Goal: Transaction & Acquisition: Purchase product/service

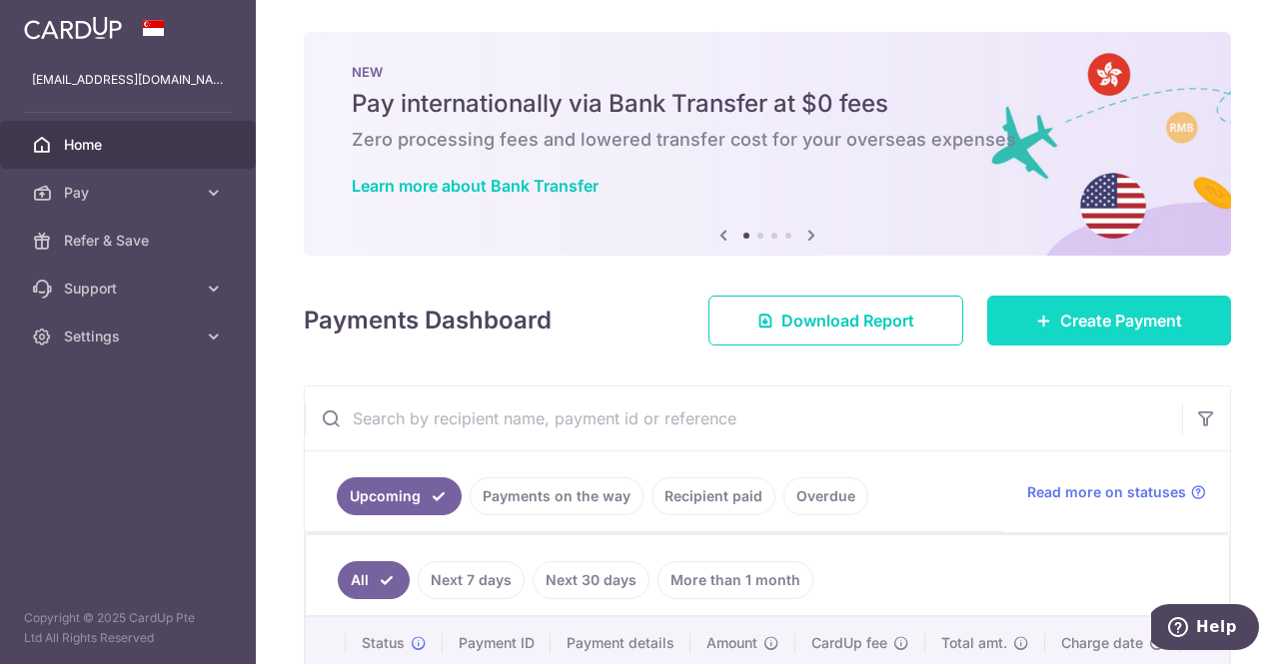
click at [1018, 313] on link "Create Payment" at bounding box center [1109, 321] width 244 height 50
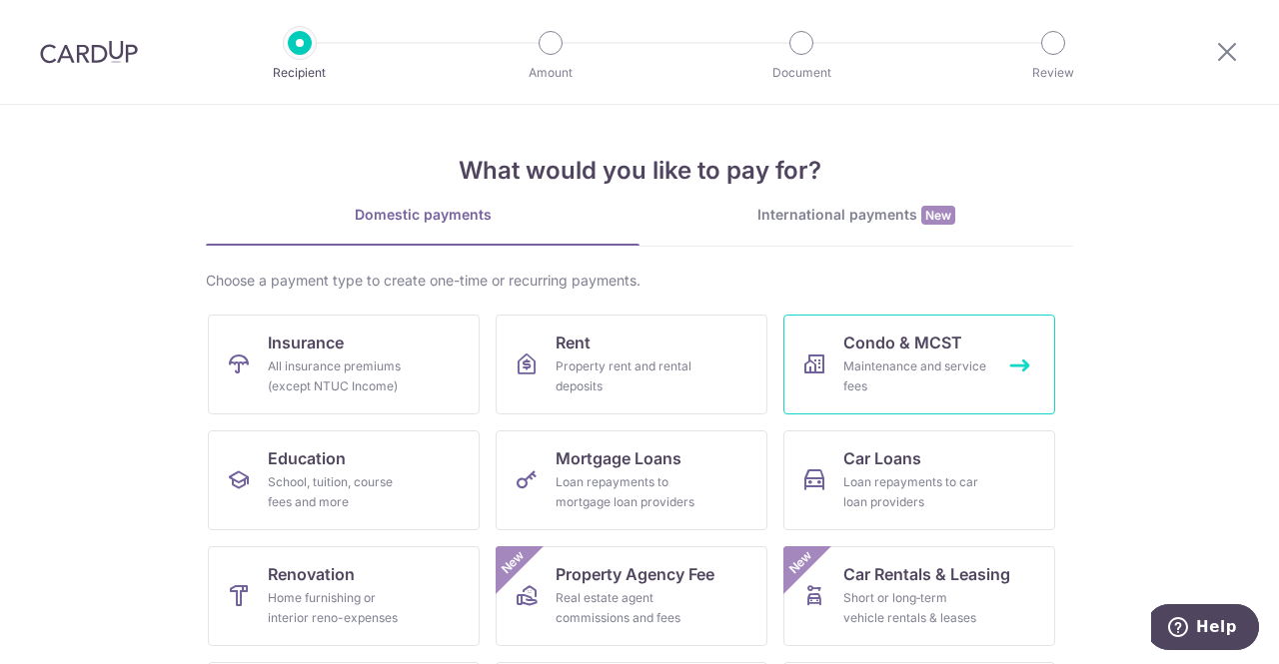
click at [843, 377] on div "Maintenance and service fees" at bounding box center [915, 377] width 144 height 40
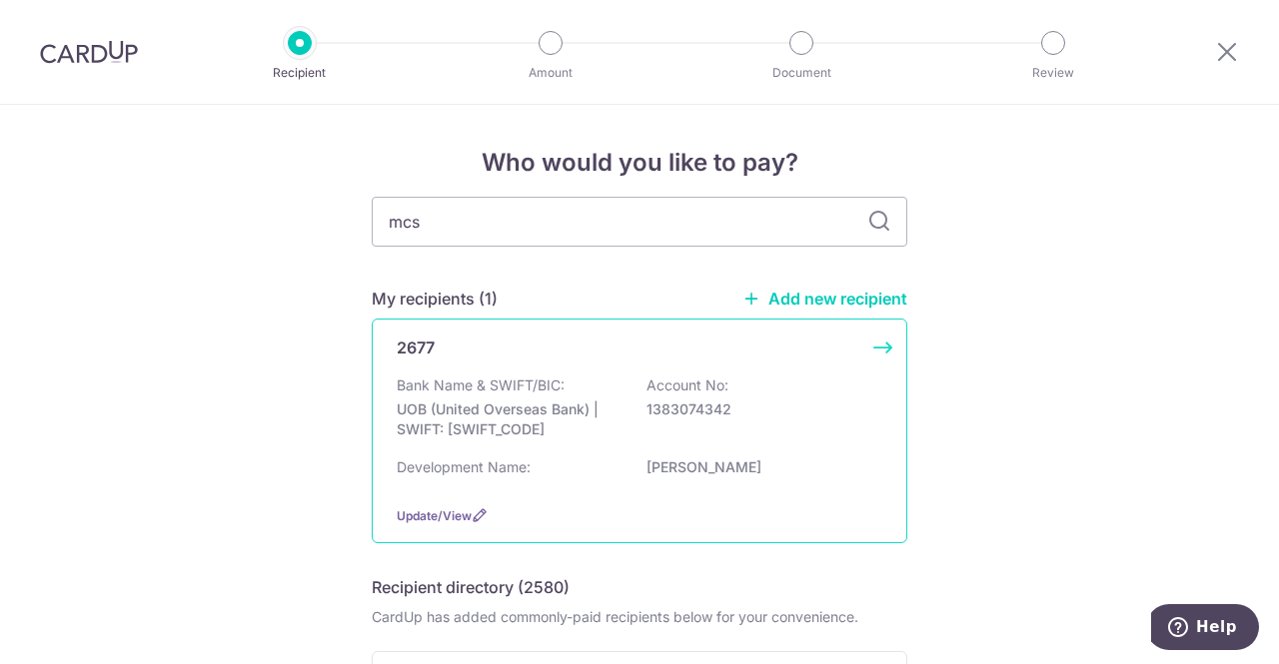
type input "mcst"
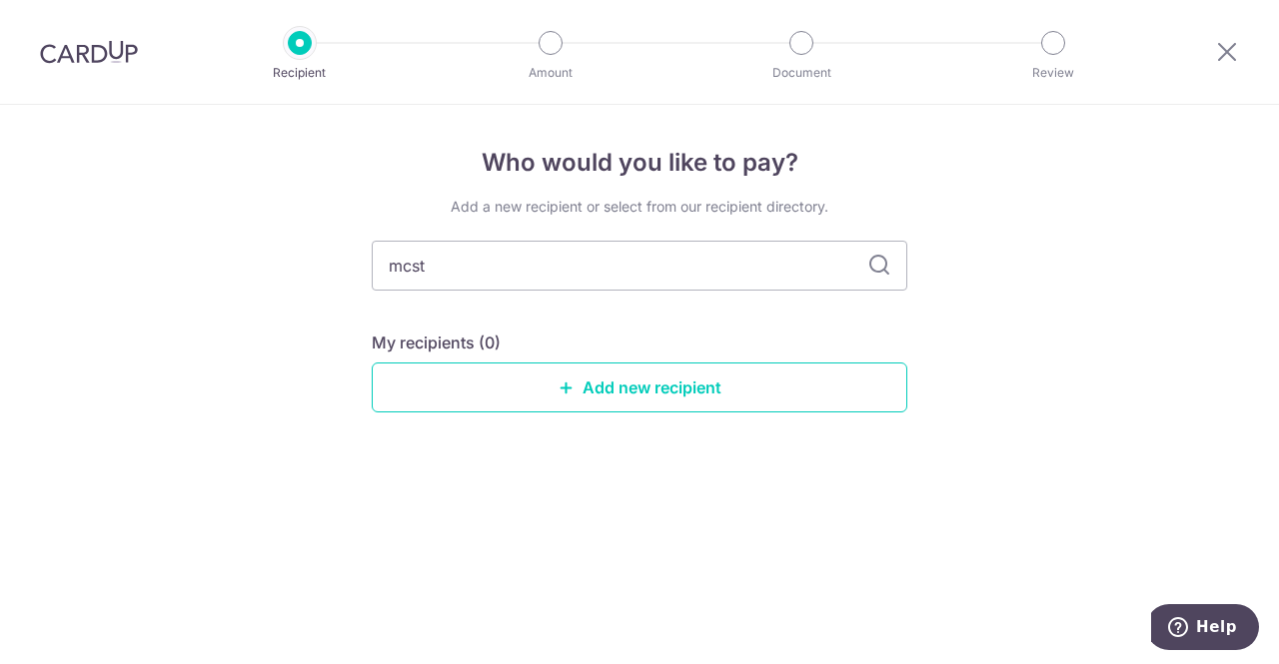
type input "mcs"
type input "mc"
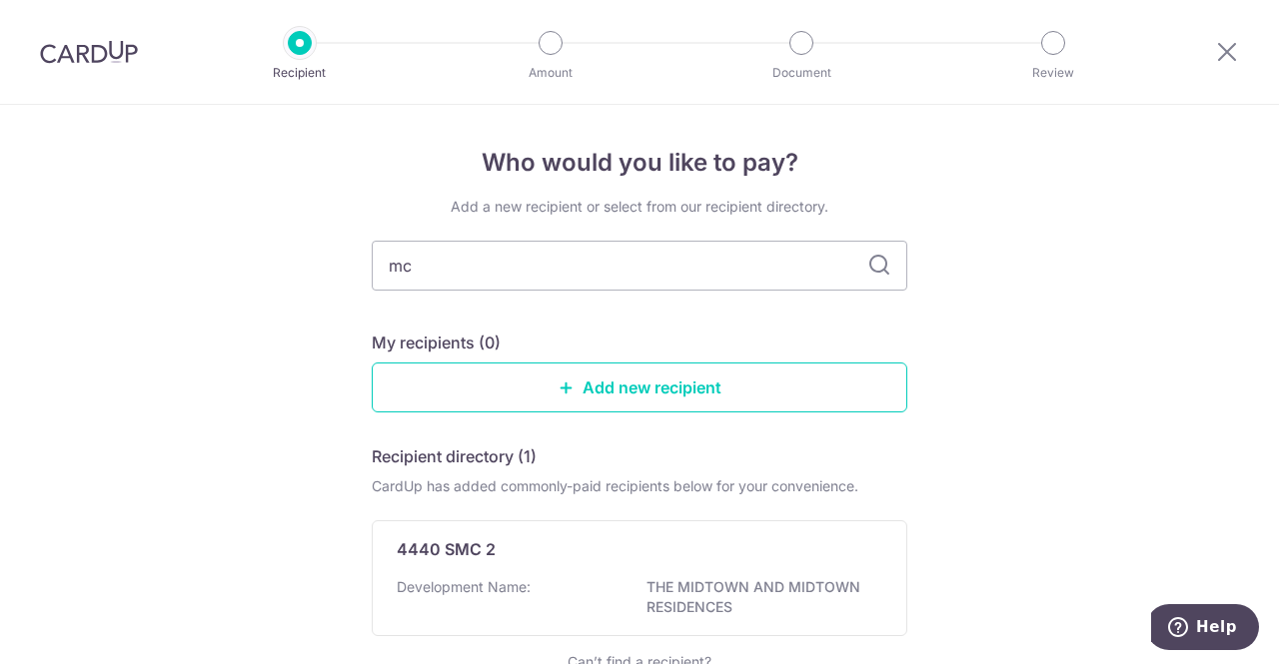
type input "m"
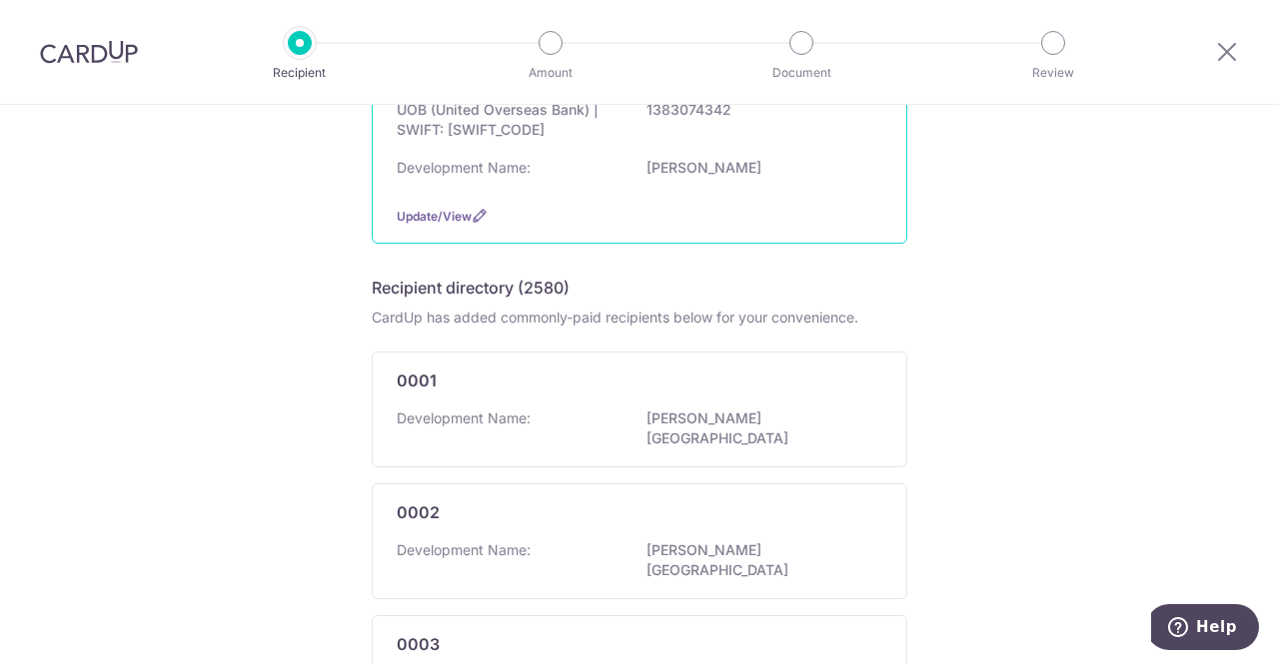
scroll to position [100, 0]
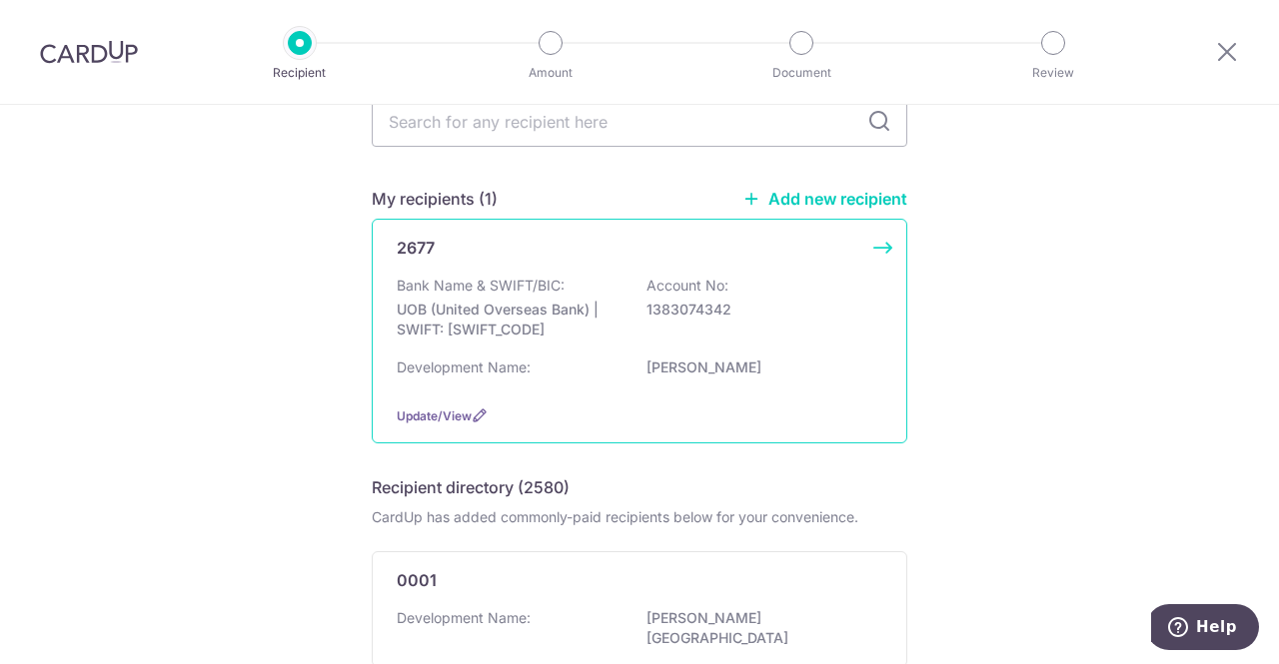
click at [581, 289] on div "Bank Name & SWIFT/BIC: UOB (United Overseas Bank) | SWIFT: [SWIFT_CODE] Account…" at bounding box center [640, 313] width 486 height 74
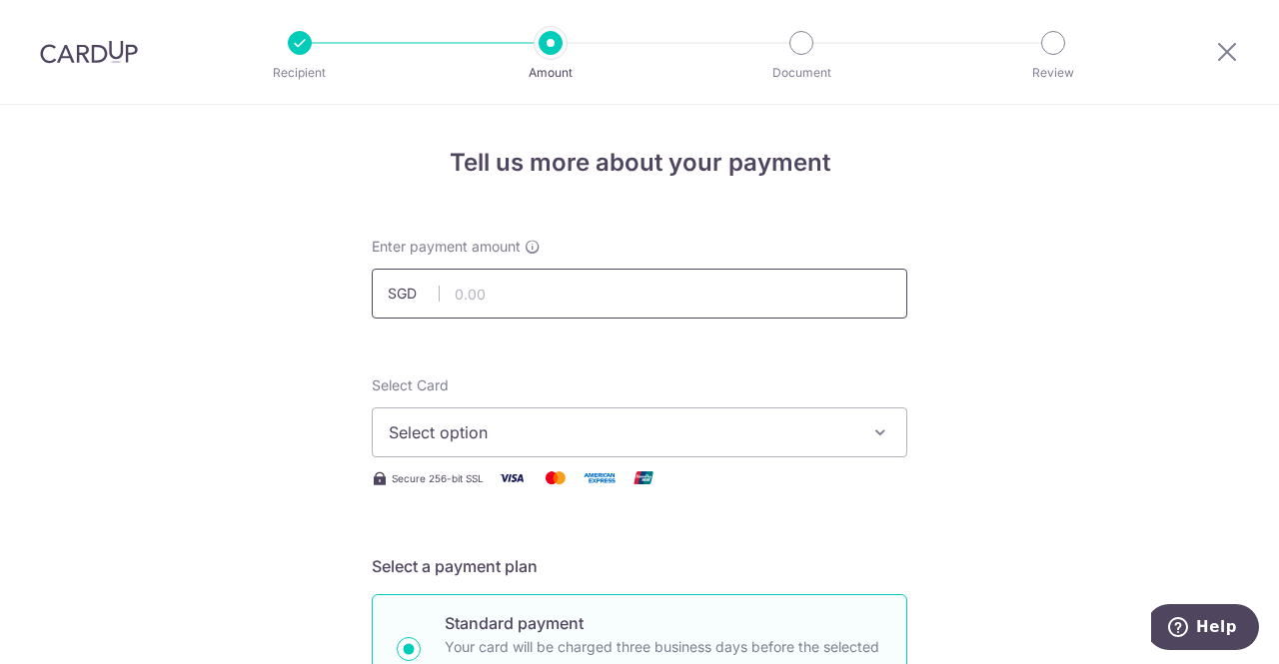
click at [518, 302] on input "text" at bounding box center [639, 294] width 535 height 50
type input "1,648.08"
click at [421, 435] on span "Select option" at bounding box center [622, 433] width 466 height 24
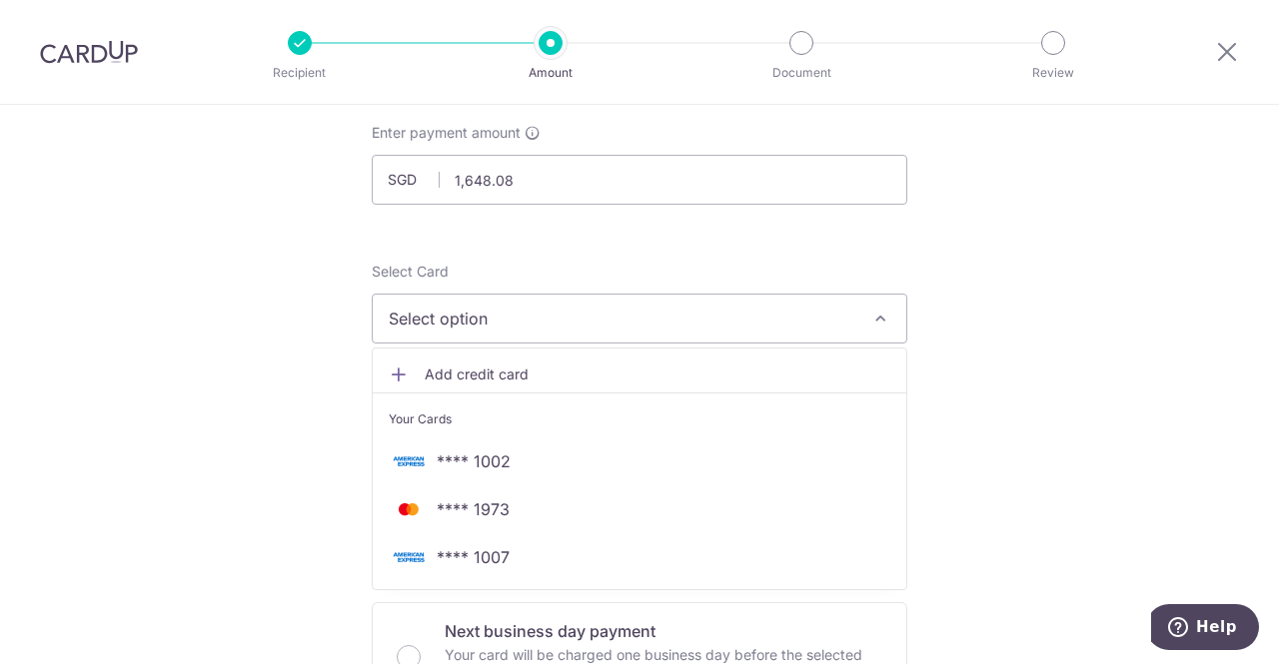
scroll to position [200, 0]
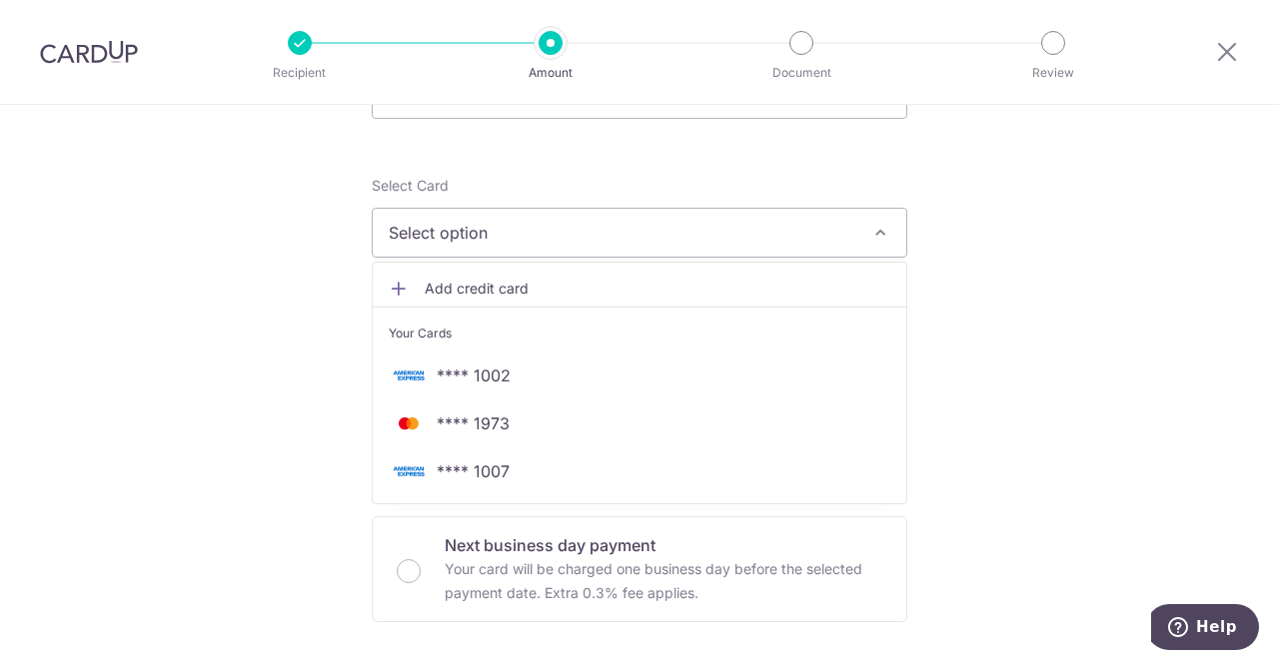
click at [519, 286] on span "Add credit card" at bounding box center [658, 289] width 466 height 20
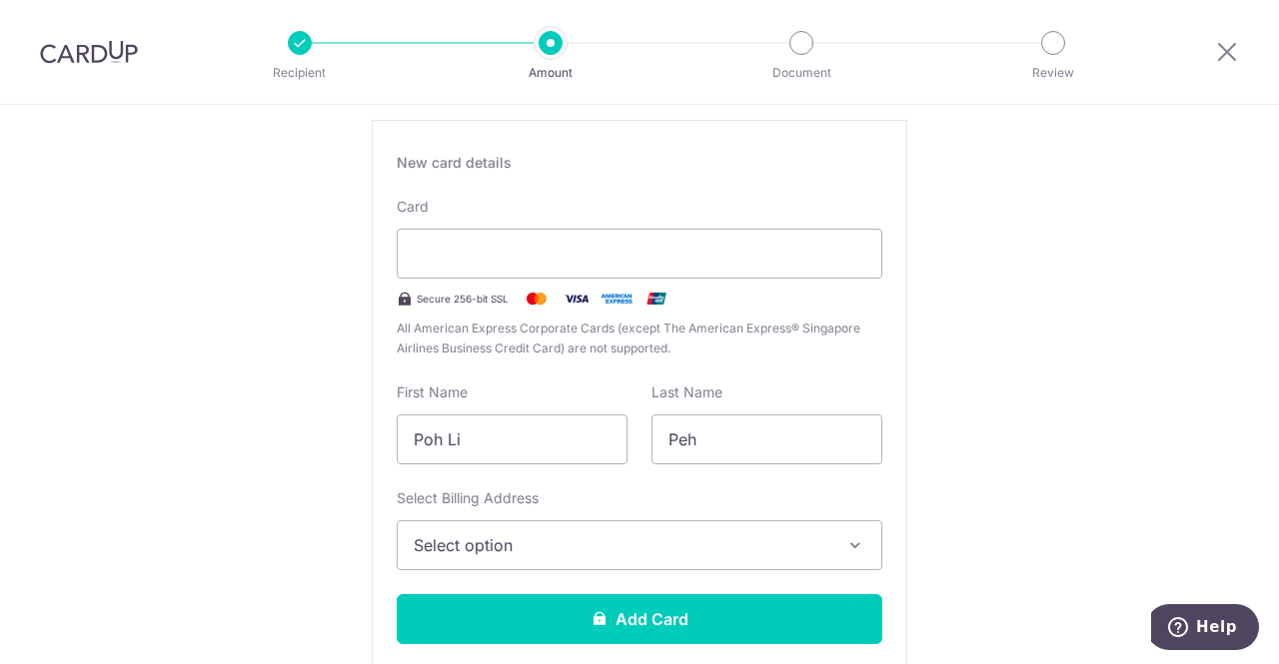
scroll to position [400, 0]
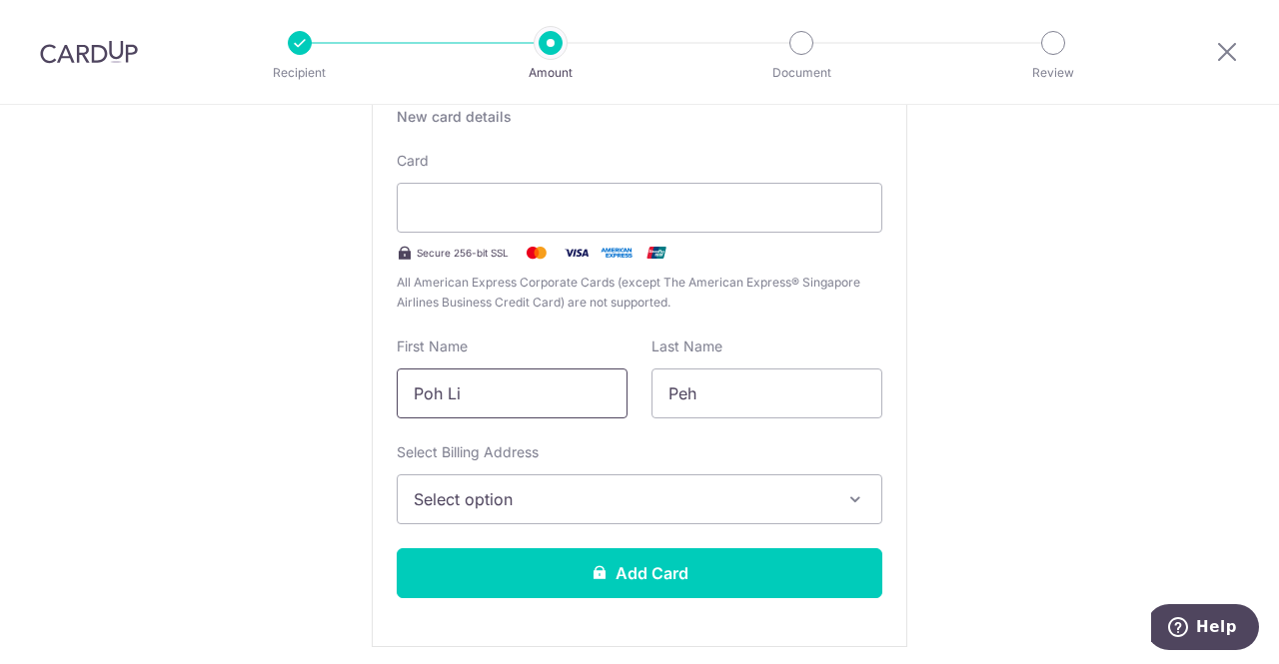
drag, startPoint x: 535, startPoint y: 394, endPoint x: 384, endPoint y: 403, distance: 152.1
click at [376, 405] on div "New card details Card Secure 256-bit SSL All American Express Corporate Cards (…" at bounding box center [639, 360] width 535 height 573
type input "Zuan Zhe"
type input "Toh"
click at [458, 479] on button "Select option" at bounding box center [640, 500] width 486 height 50
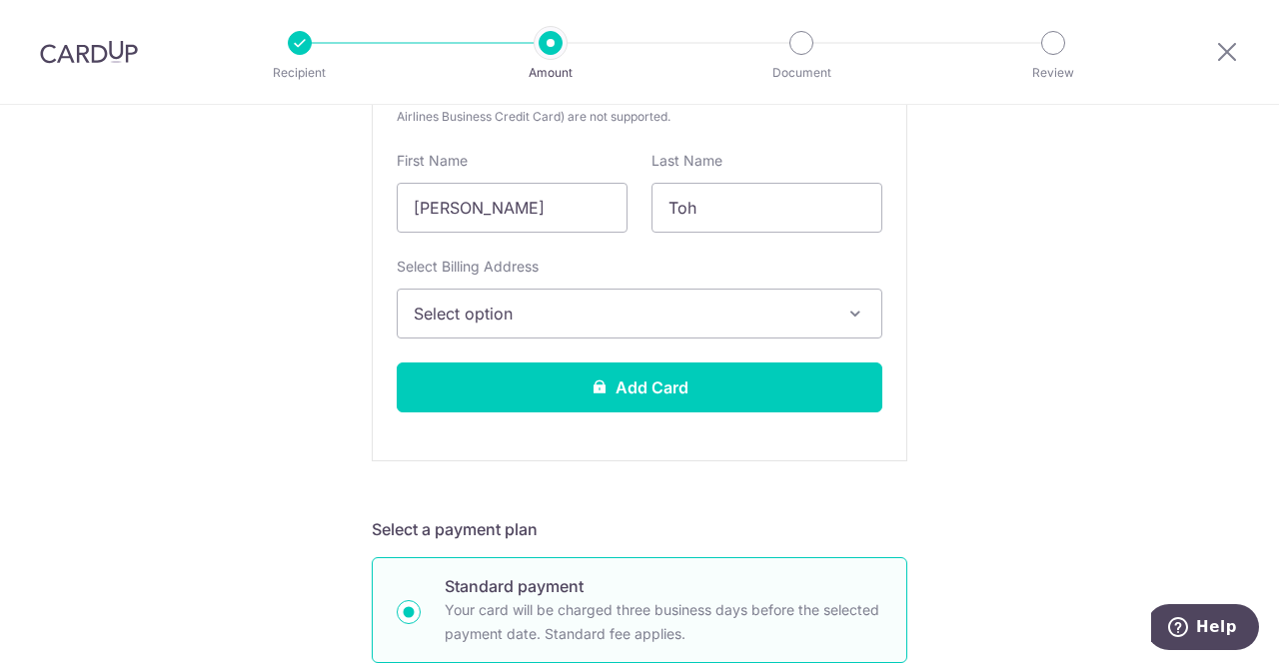
scroll to position [599, 0]
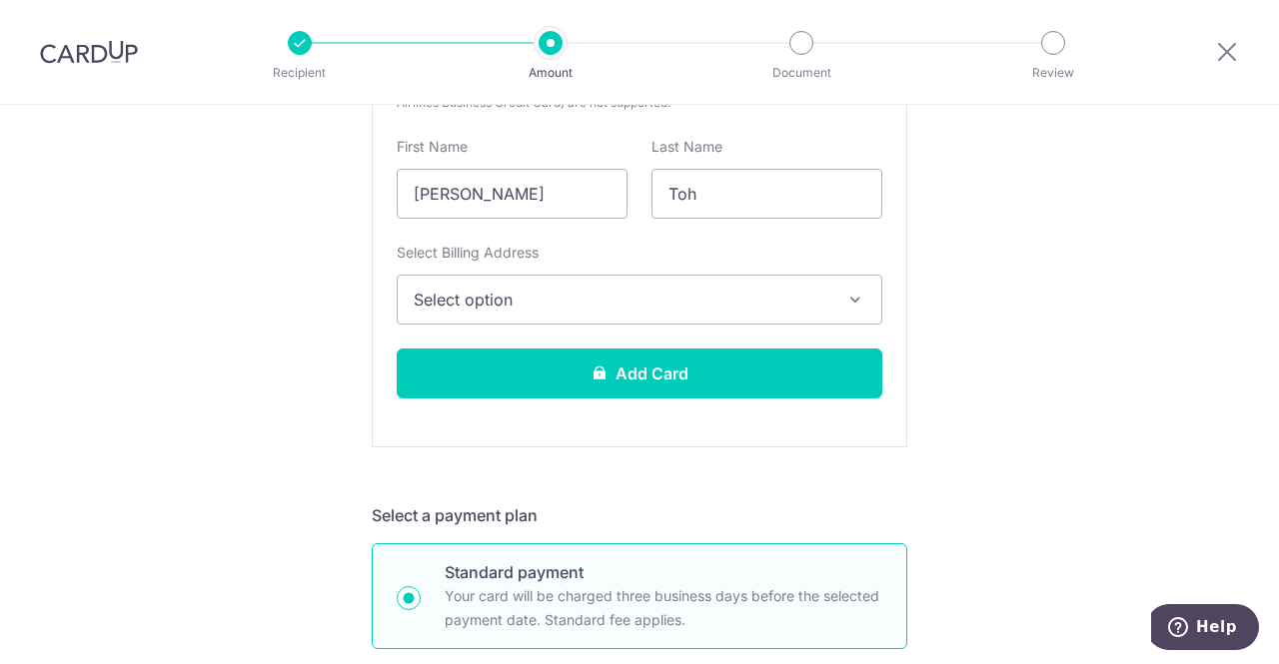
drag, startPoint x: 500, startPoint y: 283, endPoint x: 501, endPoint y: 293, distance: 10.0
click at [500, 283] on button "Select option" at bounding box center [640, 300] width 486 height 50
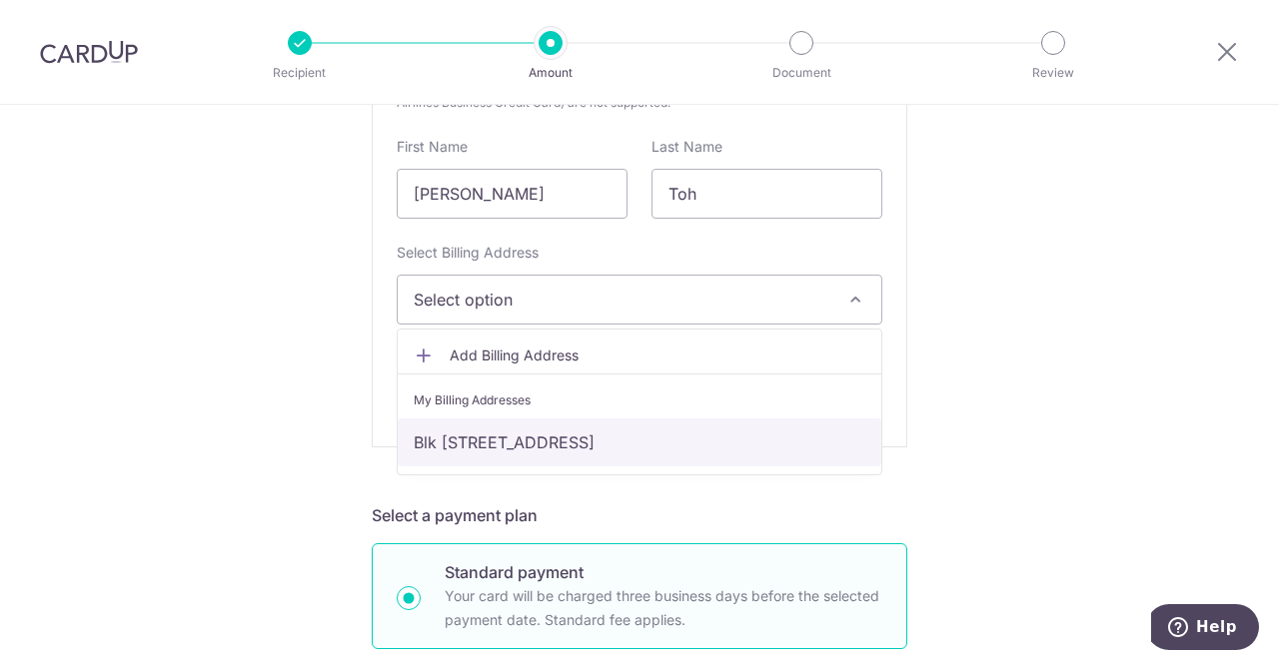
click at [492, 443] on link "Blk [STREET_ADDRESS]" at bounding box center [640, 443] width 484 height 48
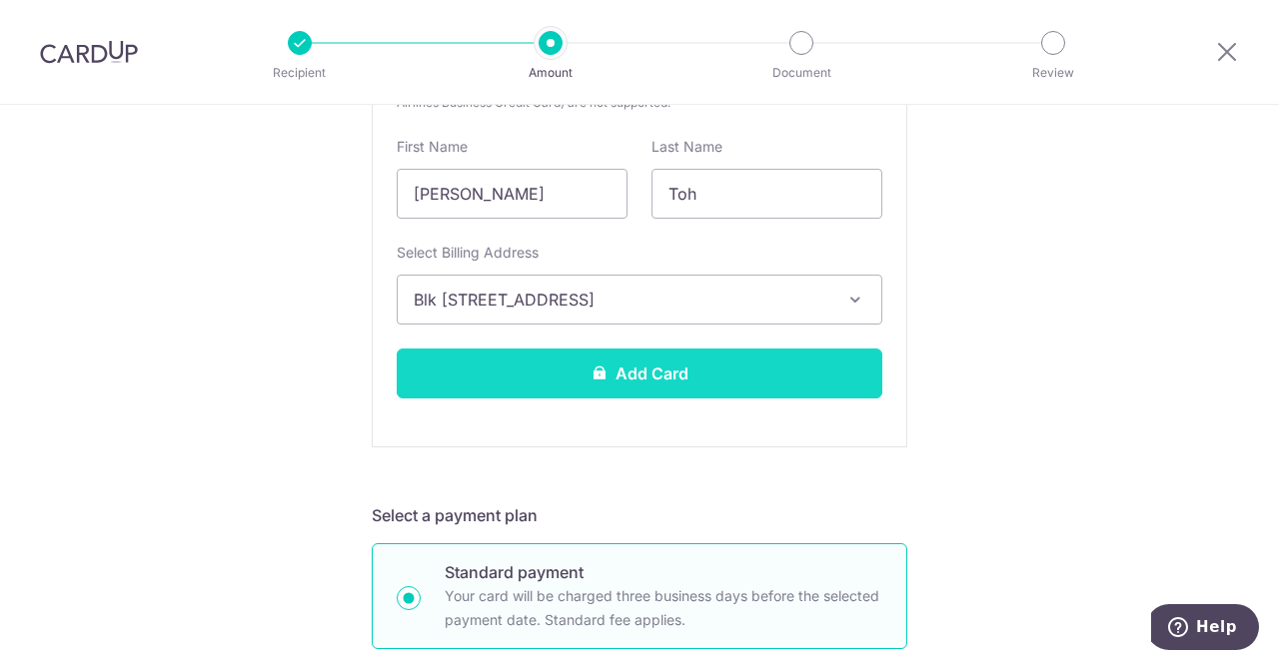
click at [554, 368] on button "Add Card" at bounding box center [640, 374] width 486 height 50
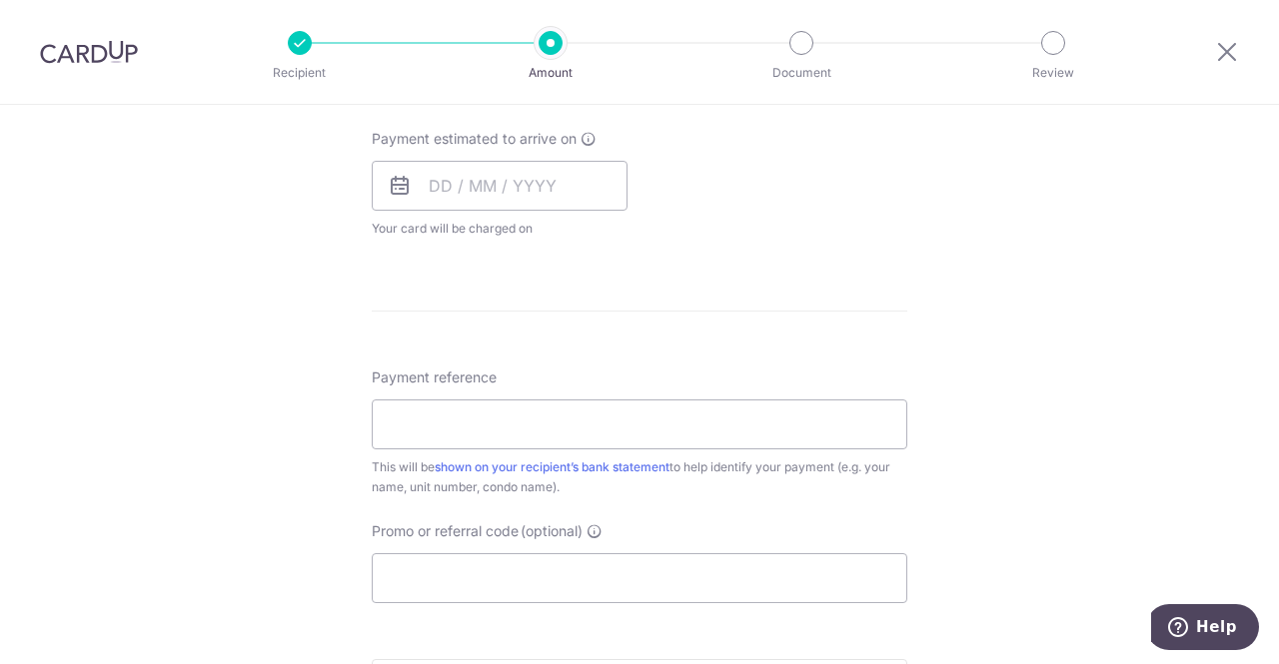
scroll to position [999, 0]
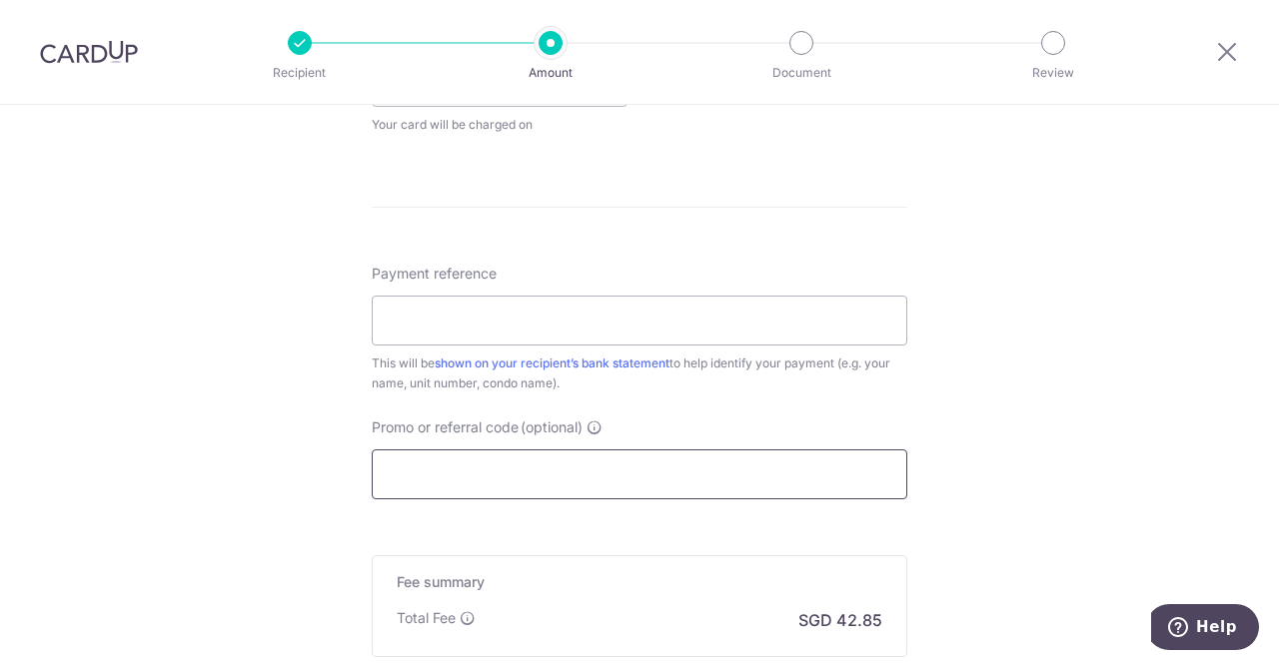
click at [579, 466] on input "Promo or referral code (optional)" at bounding box center [639, 475] width 535 height 50
paste input "ZUANZHET717"
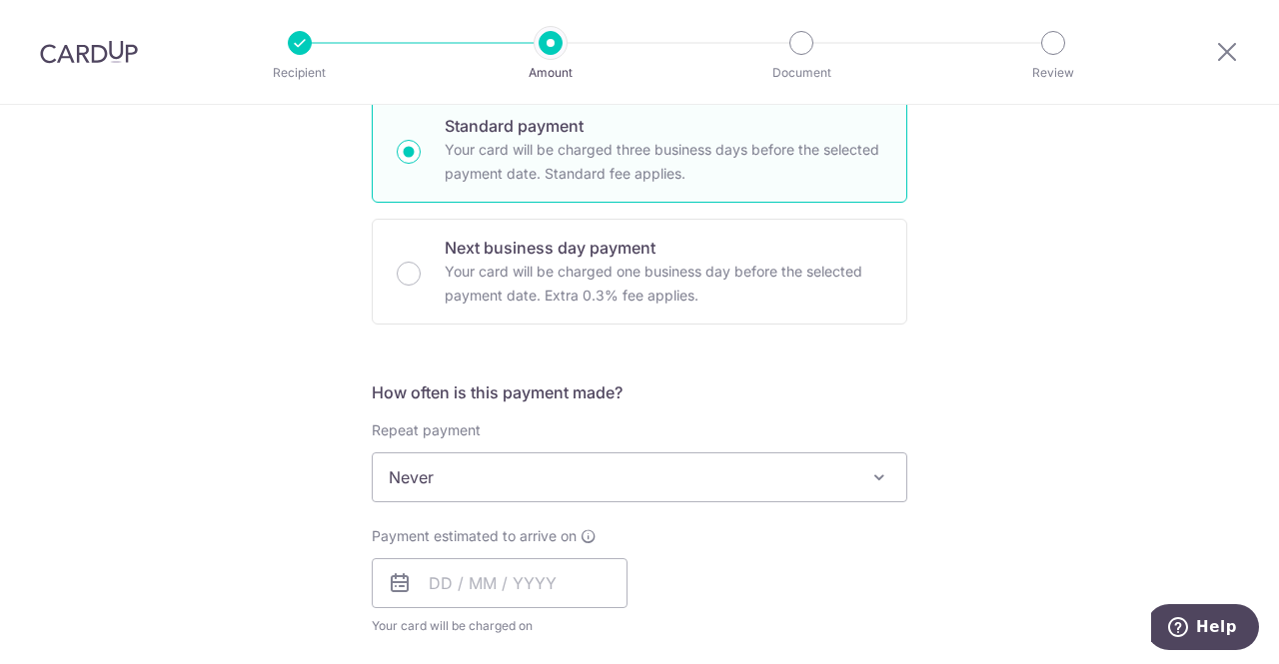
scroll to position [699, 0]
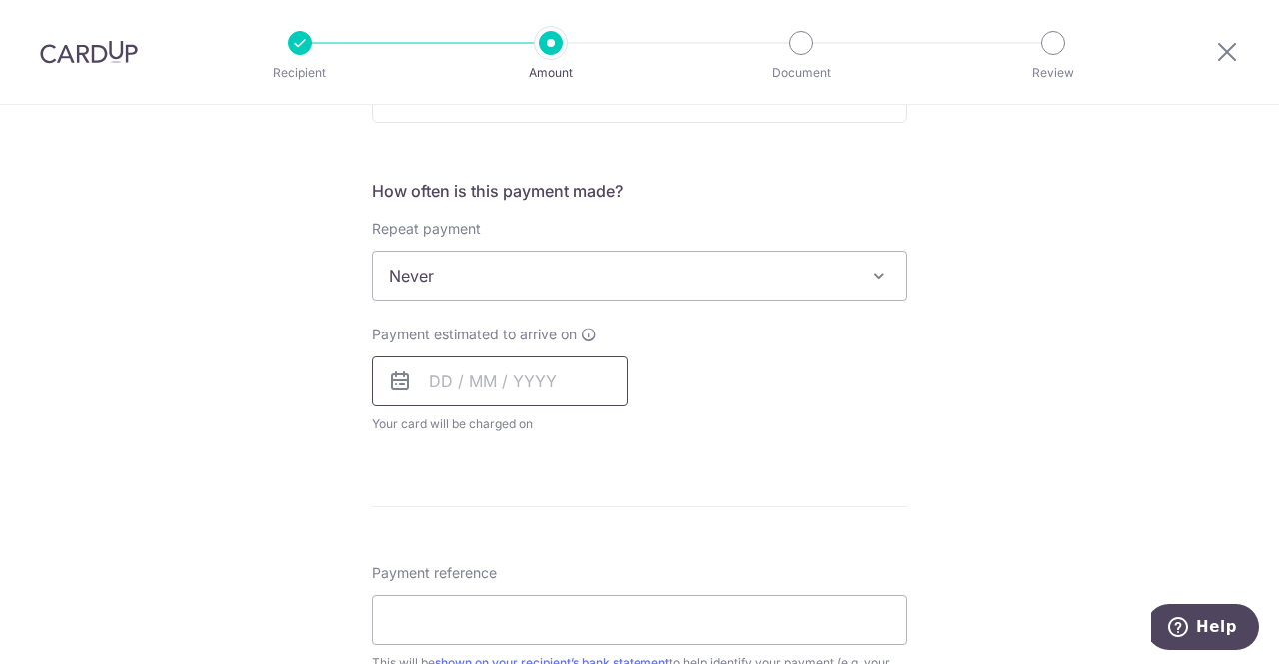
type input "ZUANZHET717"
click at [430, 377] on input "text" at bounding box center [500, 382] width 256 height 50
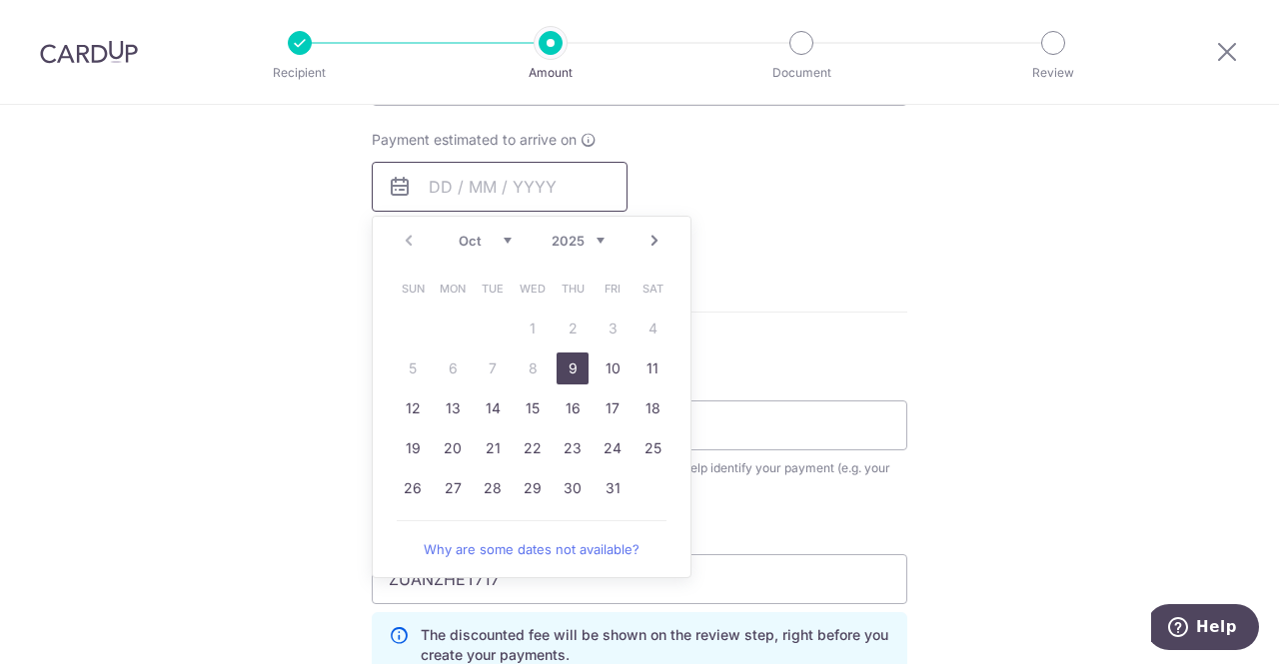
scroll to position [899, 0]
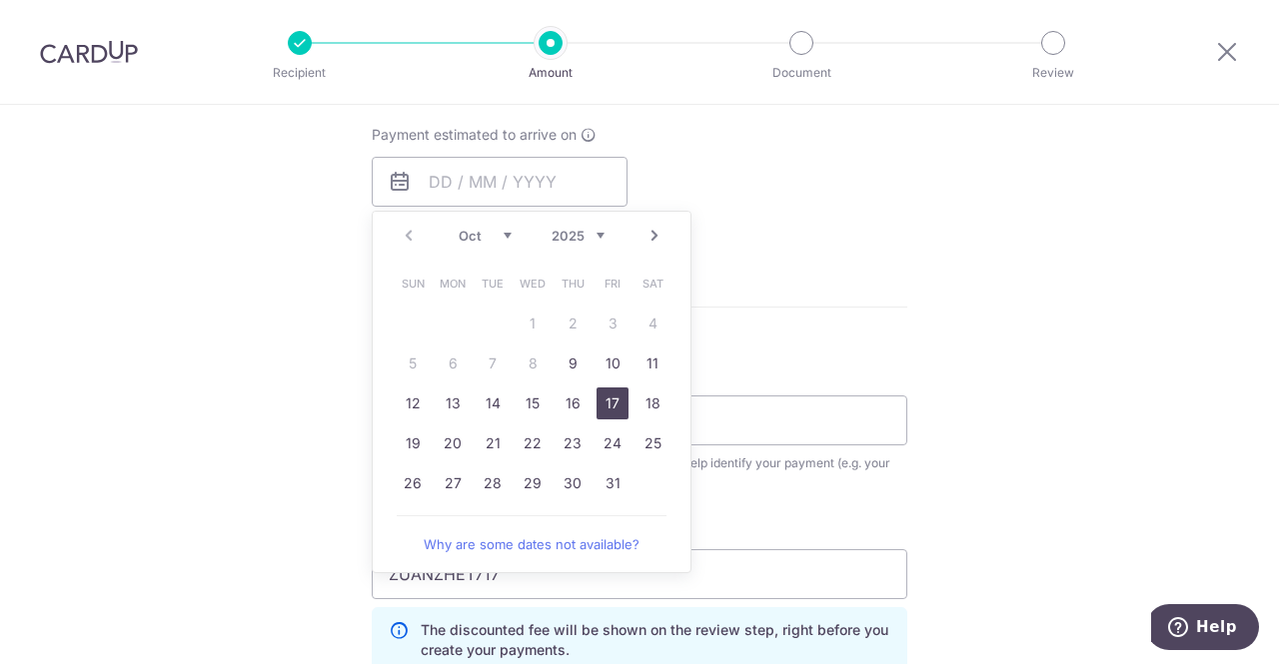
click at [603, 413] on link "17" at bounding box center [612, 404] width 32 height 32
type input "17/10/2025"
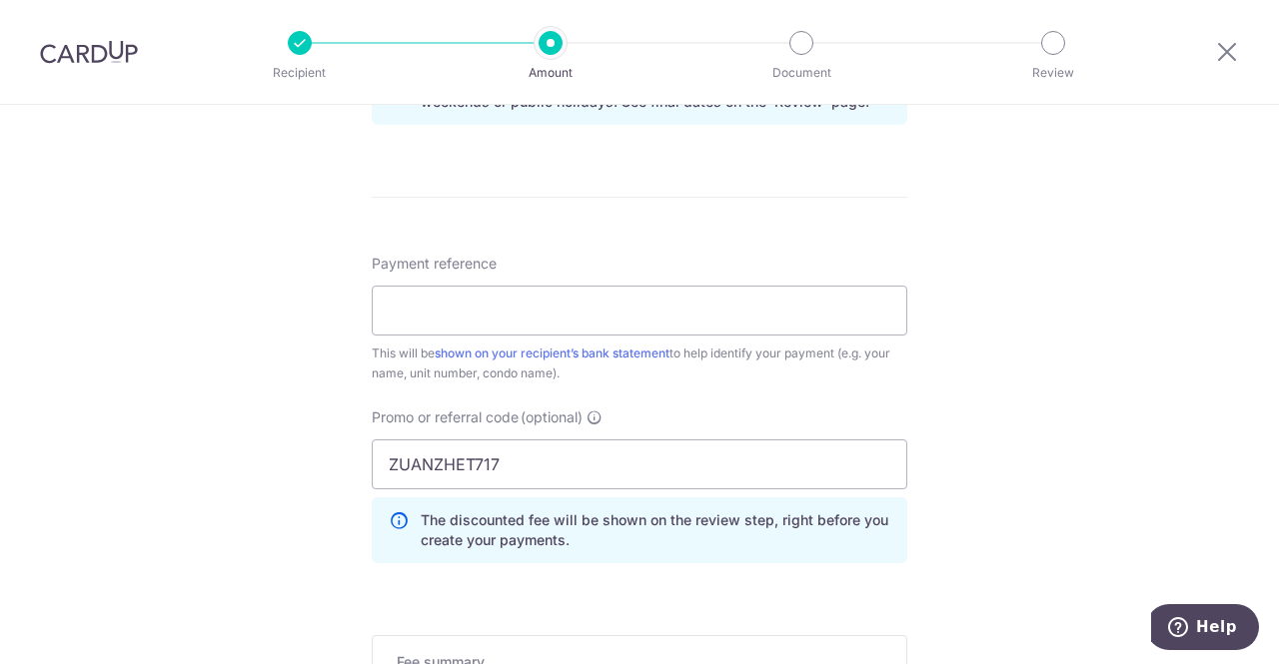
scroll to position [1099, 0]
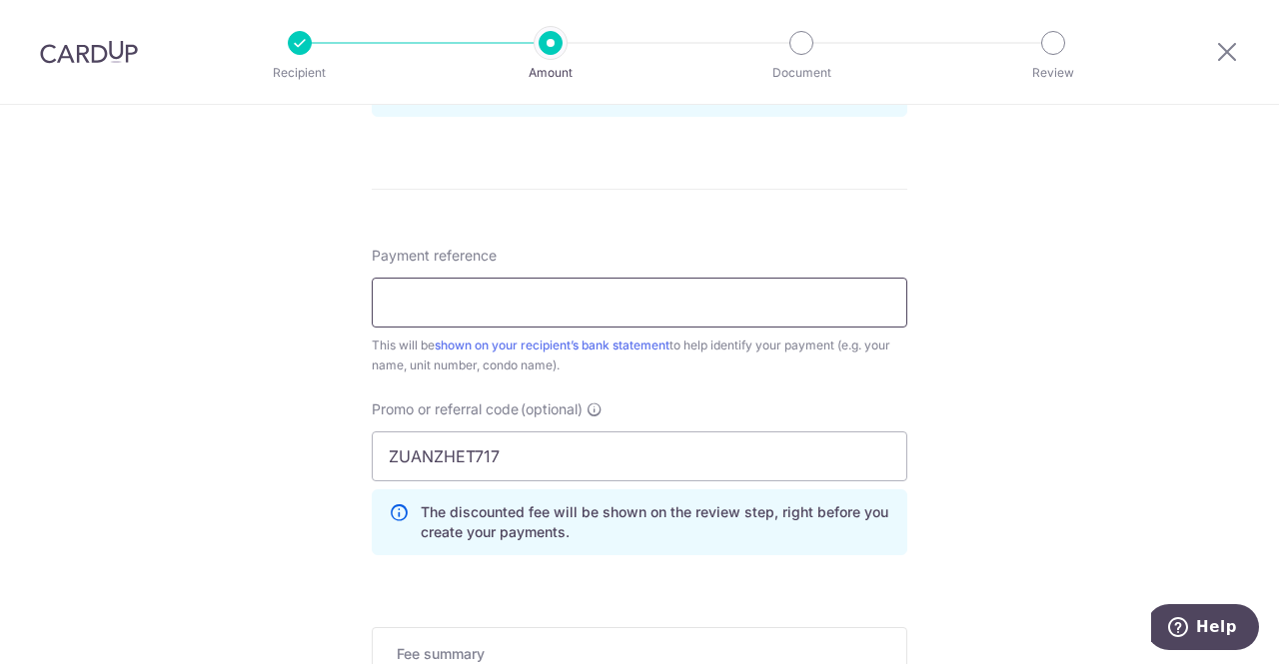
click at [530, 287] on input "Payment reference" at bounding box center [639, 303] width 535 height 50
type input "b"
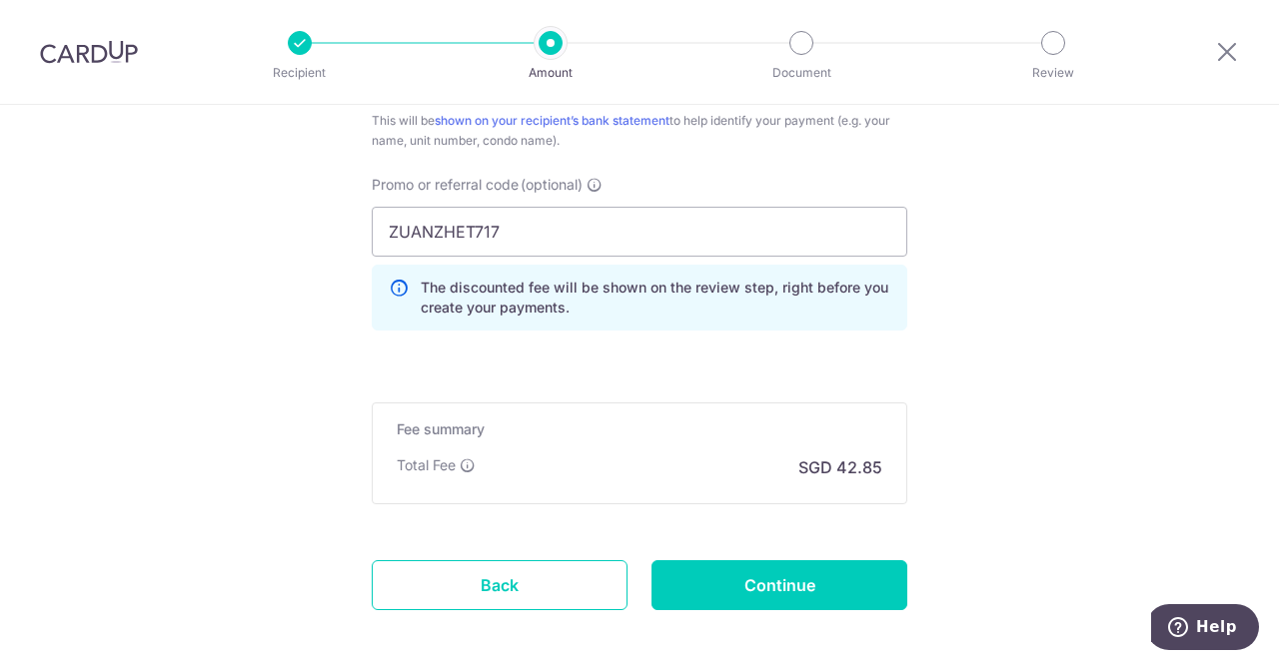
scroll to position [1414, 0]
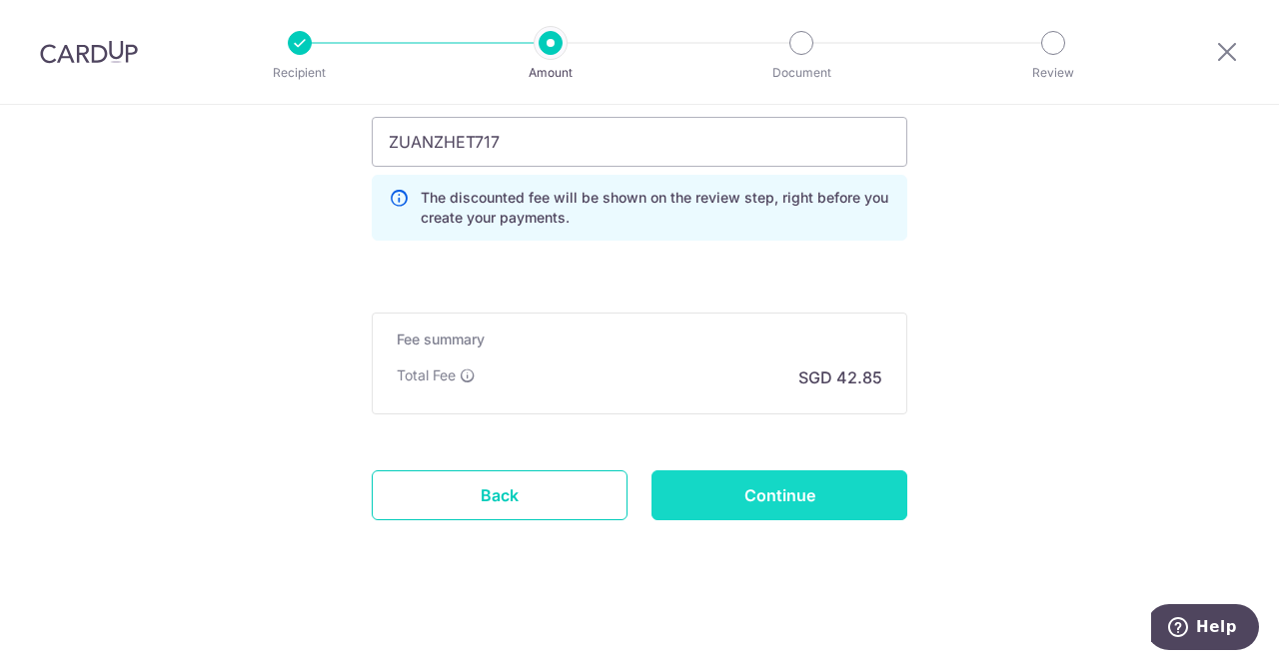
type input "BLK 02 07-29"
click at [805, 494] on input "Continue" at bounding box center [779, 496] width 256 height 50
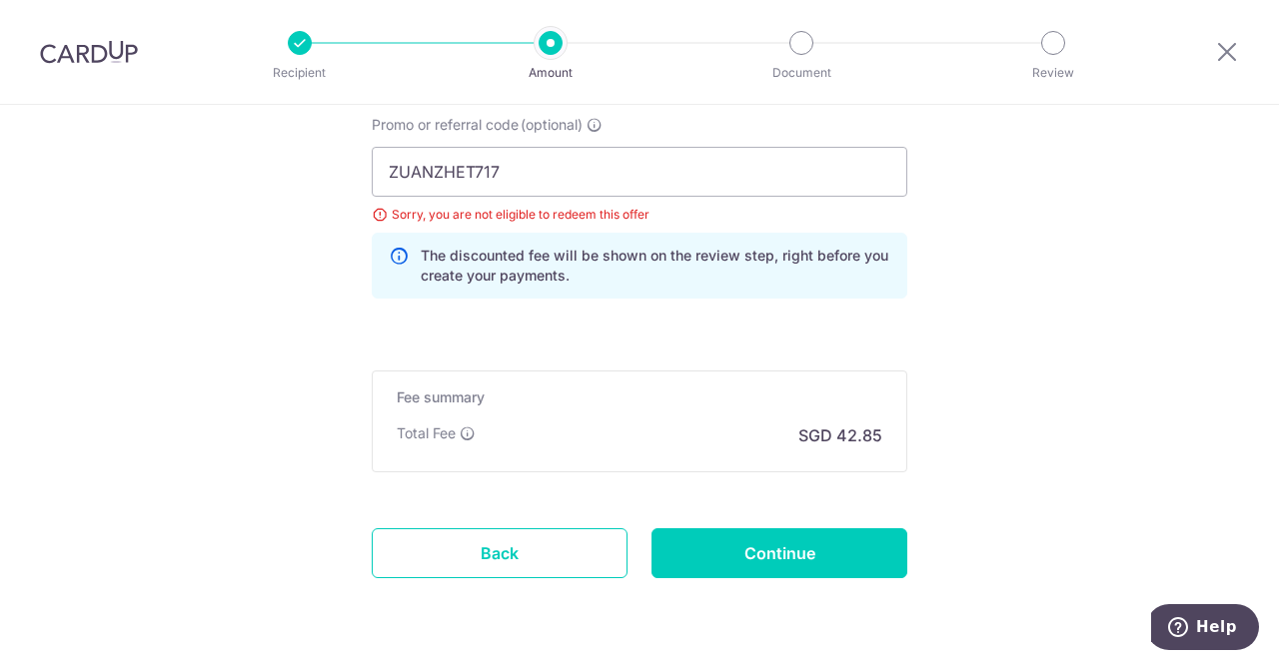
scroll to position [1342, 0]
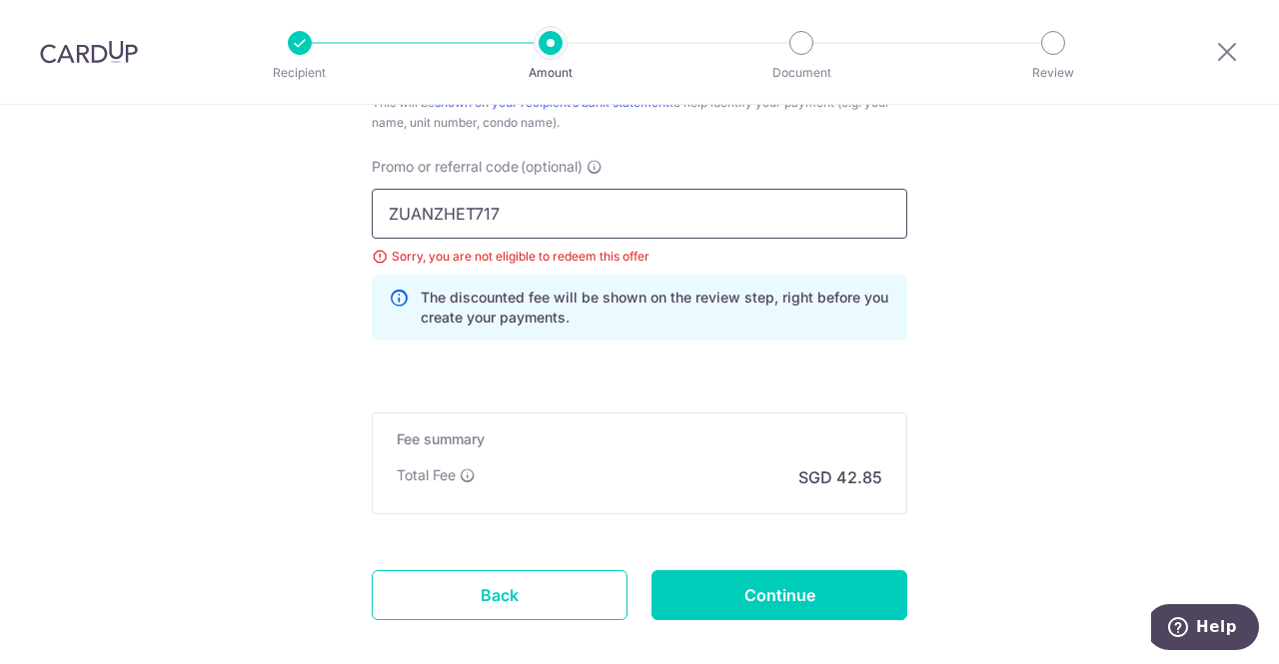
drag, startPoint x: 609, startPoint y: 216, endPoint x: 248, endPoint y: 227, distance: 361.8
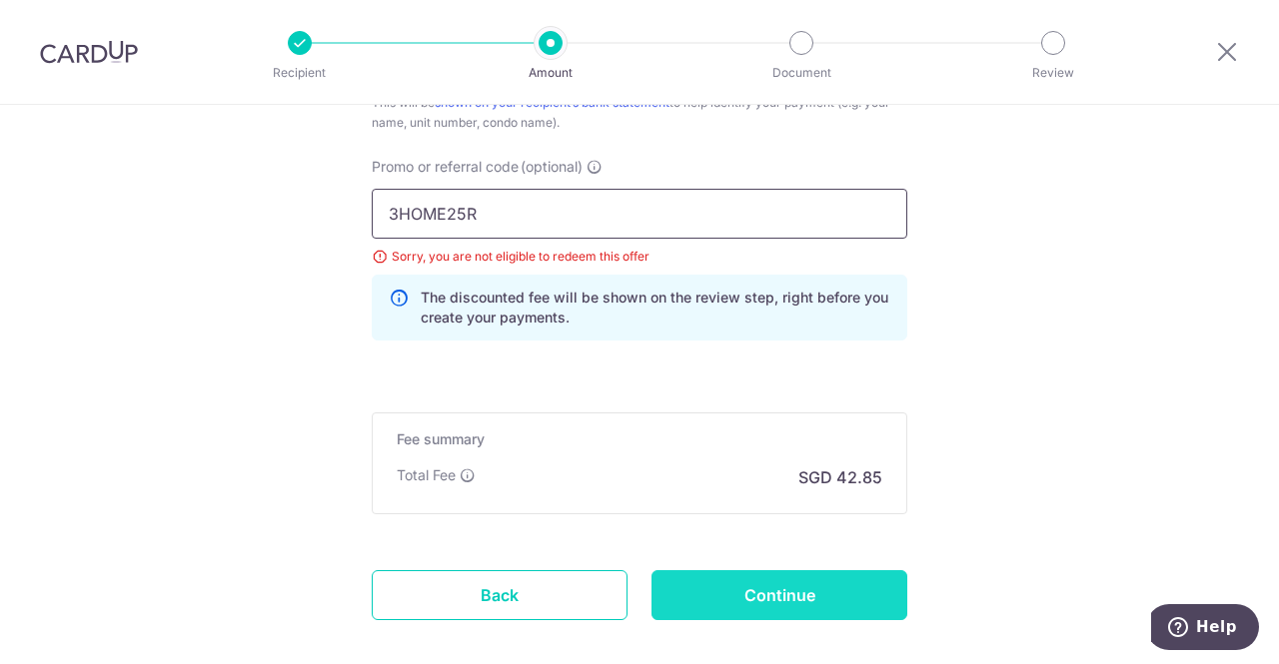
type input "3HOME25R"
click at [789, 599] on input "Continue" at bounding box center [779, 595] width 256 height 50
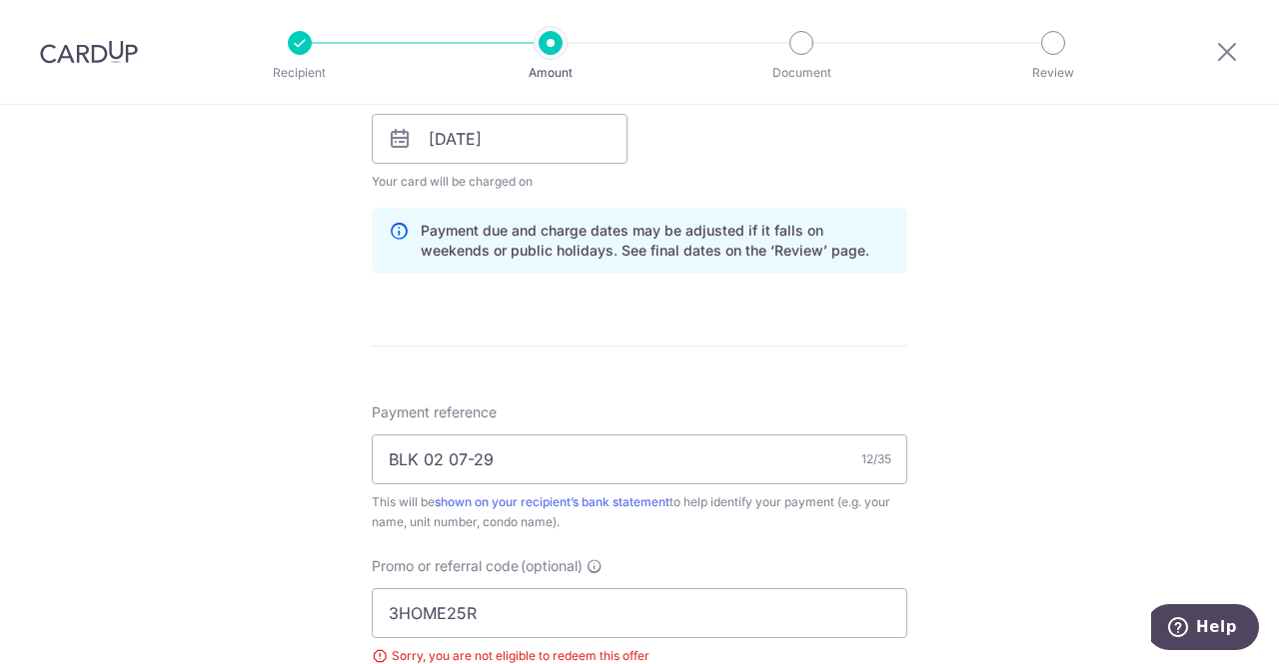
scroll to position [742, 0]
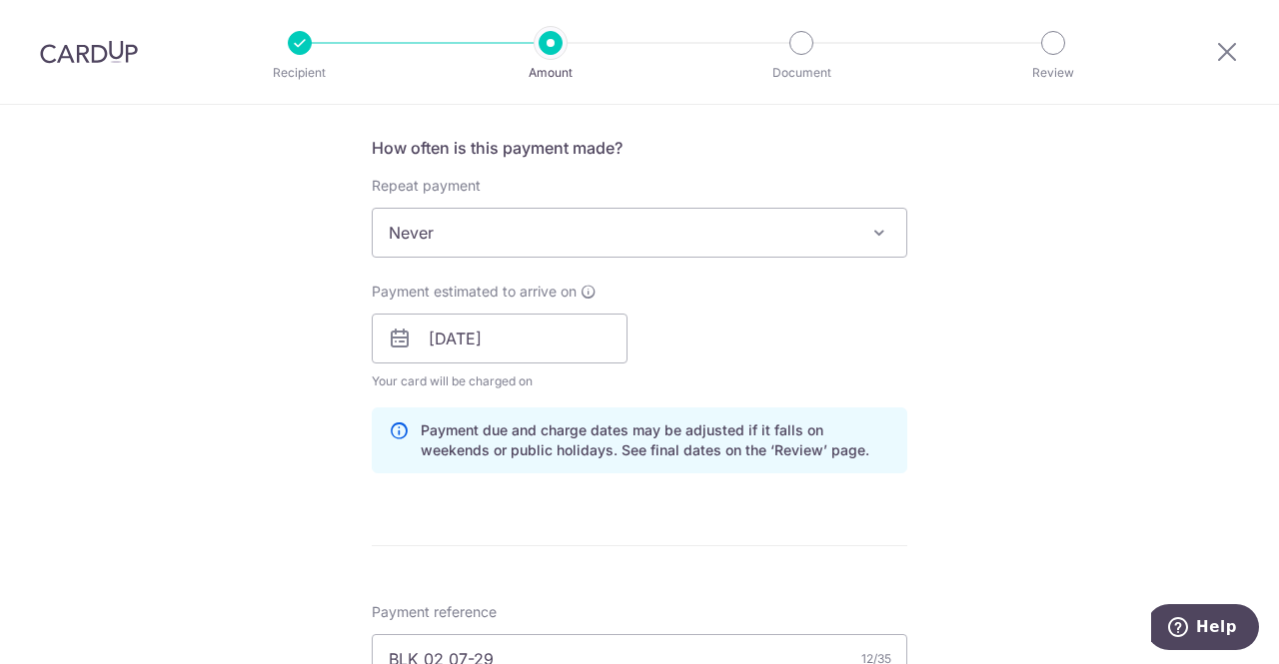
click at [480, 251] on span "Never" at bounding box center [639, 233] width 533 height 48
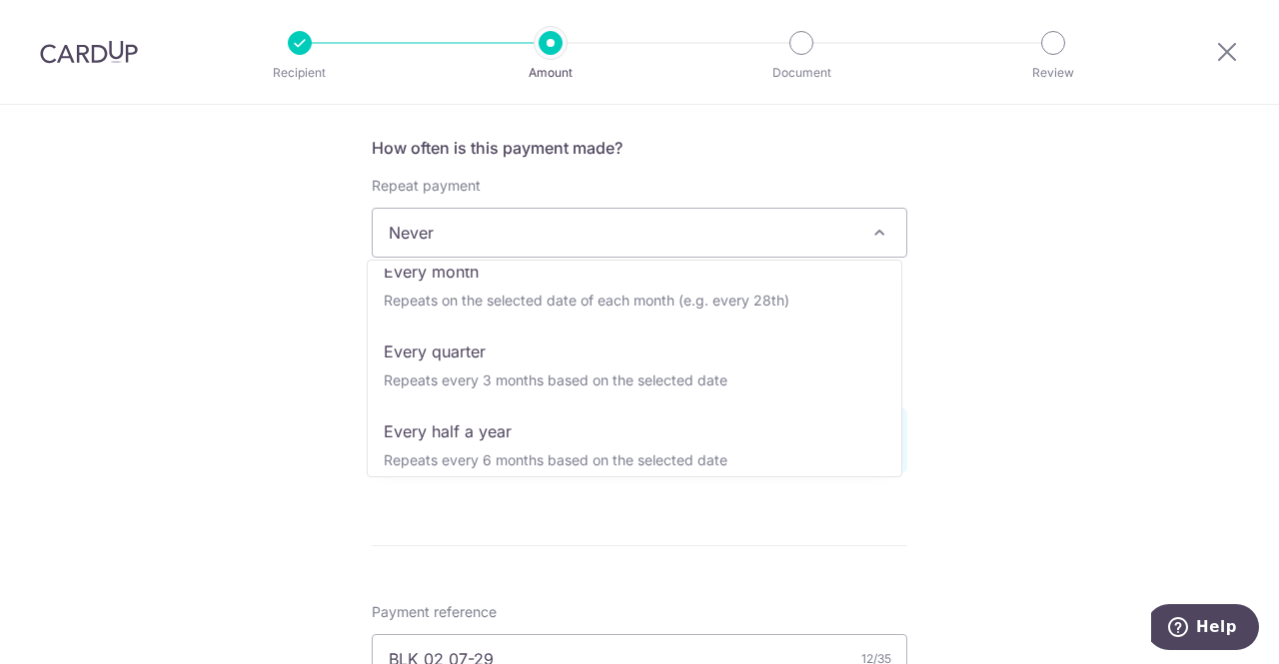
scroll to position [200, 0]
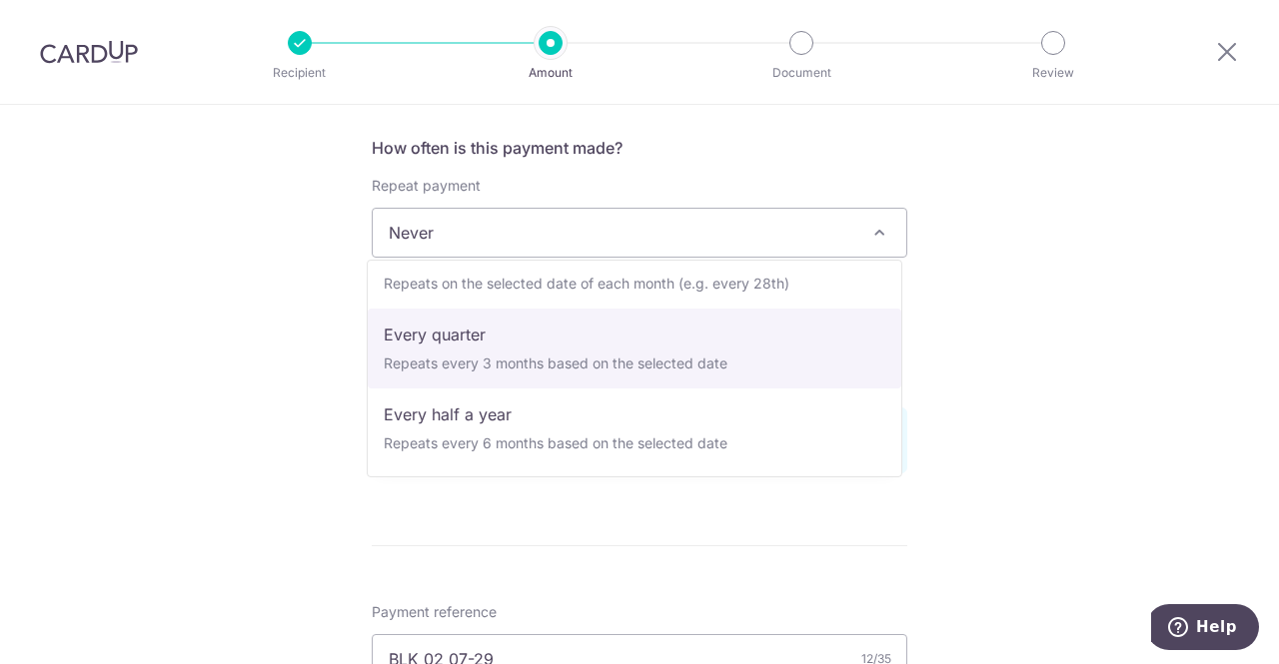
select select "4"
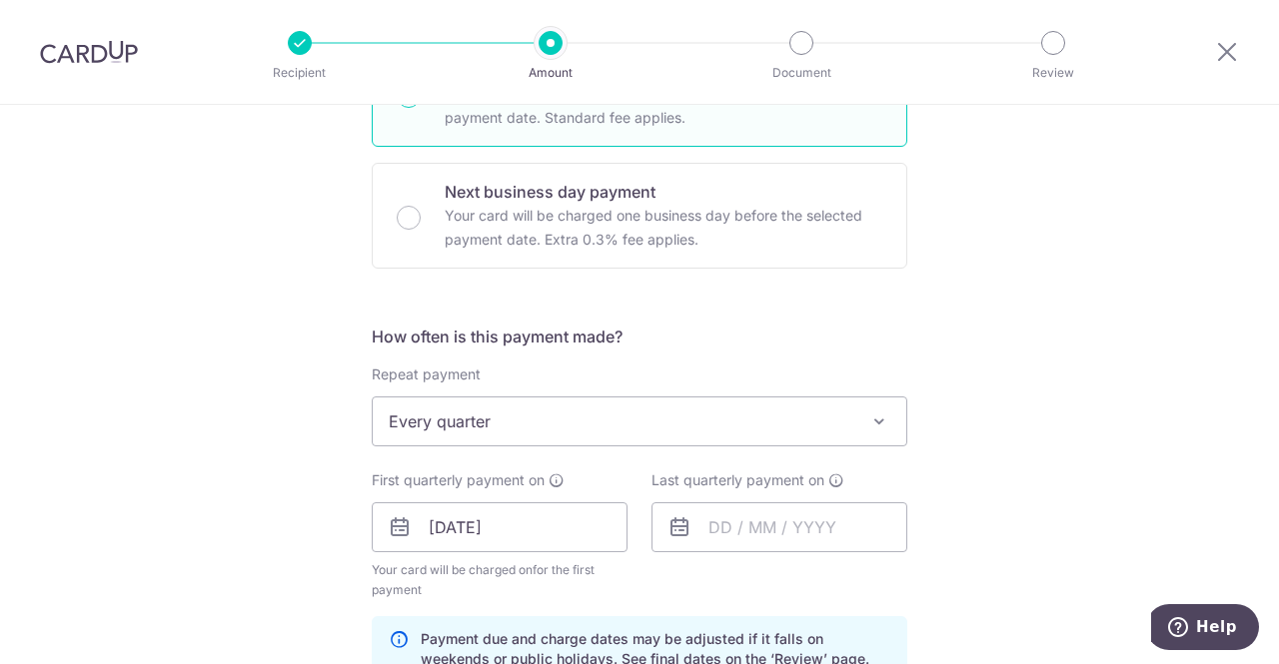
scroll to position [599, 0]
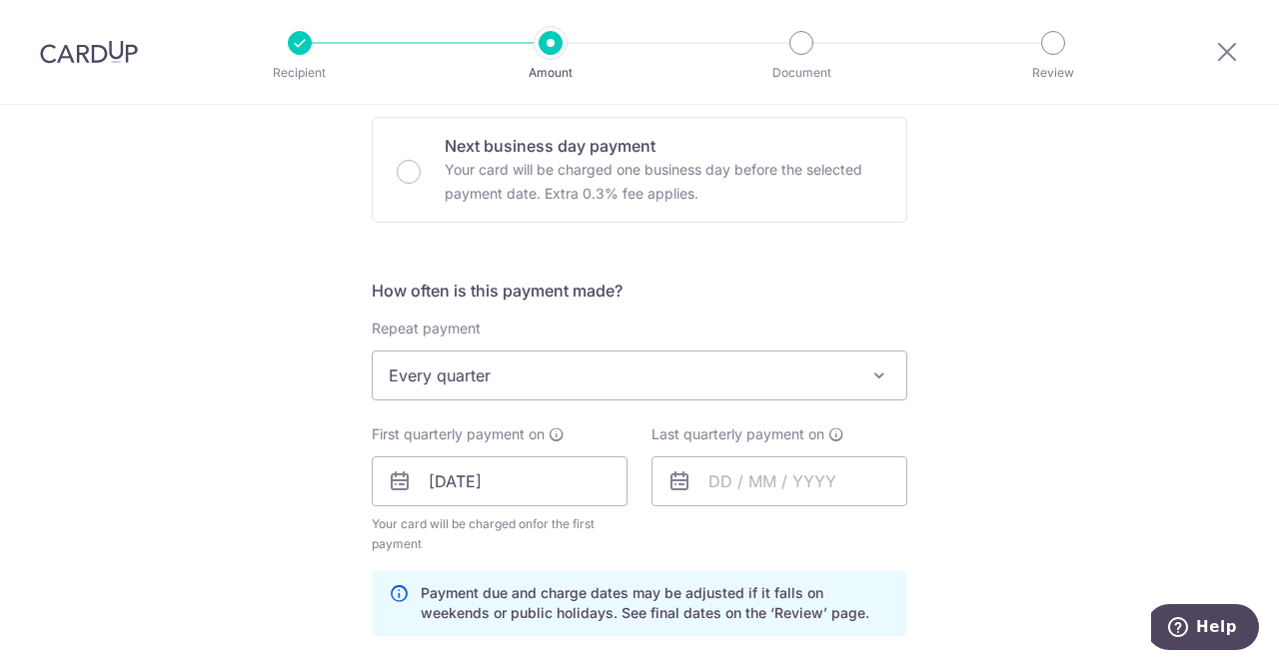
click at [675, 478] on icon at bounding box center [679, 482] width 24 height 24
click at [709, 477] on input "text" at bounding box center [779, 482] width 256 height 50
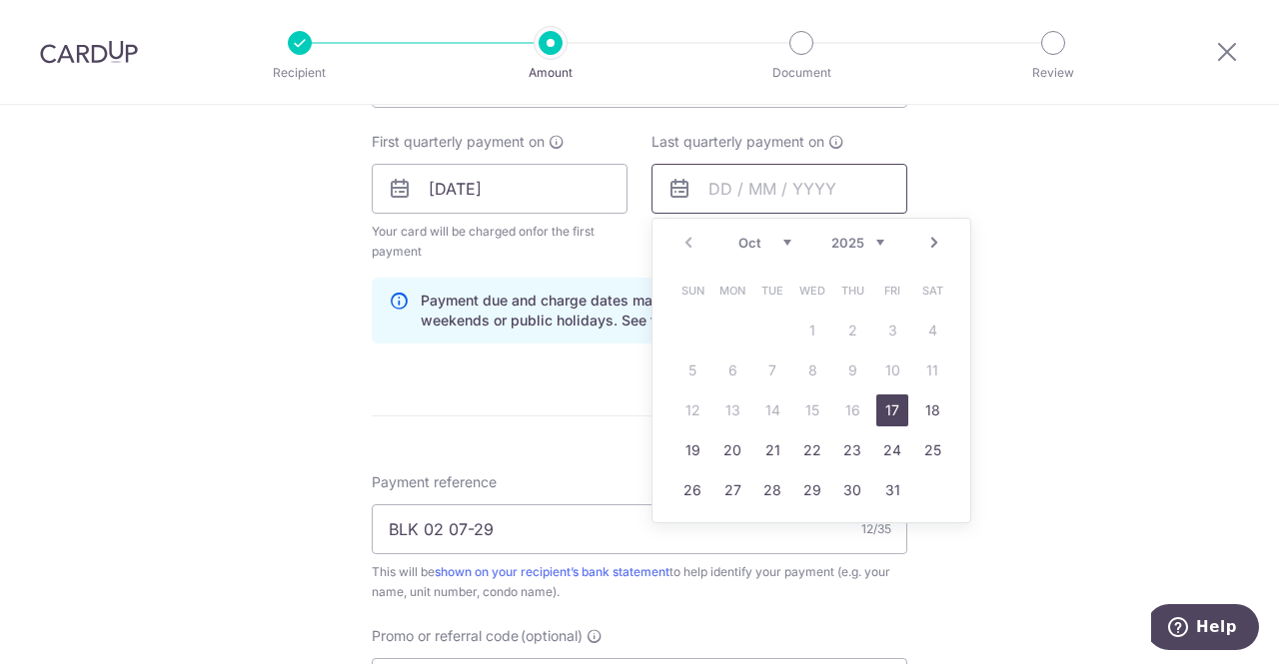
scroll to position [899, 0]
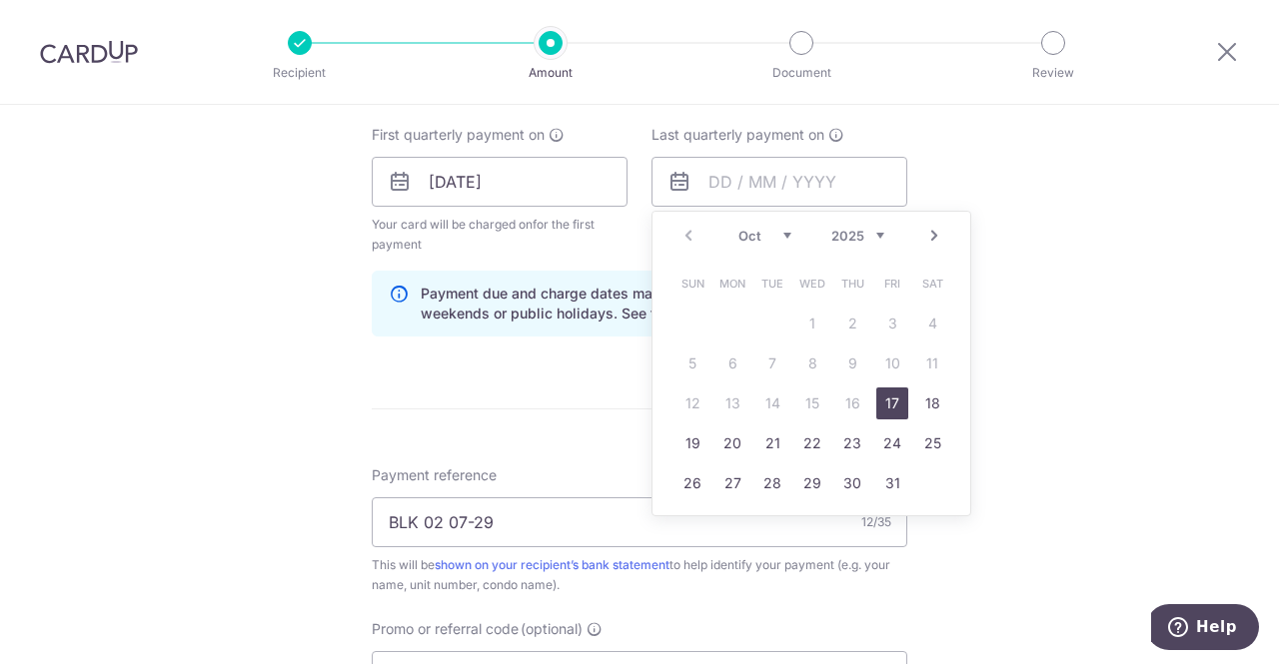
click at [922, 237] on link "Next" at bounding box center [934, 236] width 24 height 24
click at [930, 237] on link "Next" at bounding box center [934, 236] width 24 height 24
click at [808, 478] on link "31" at bounding box center [812, 484] width 32 height 32
type input "[DATE]"
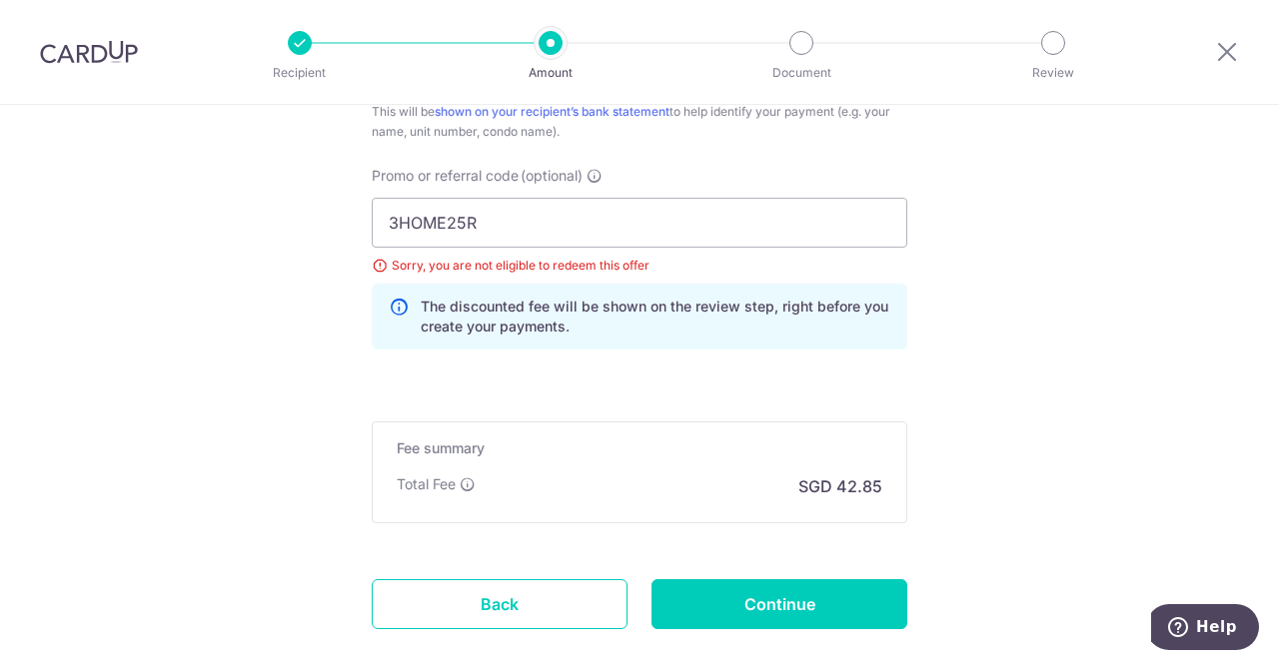
scroll to position [1399, 0]
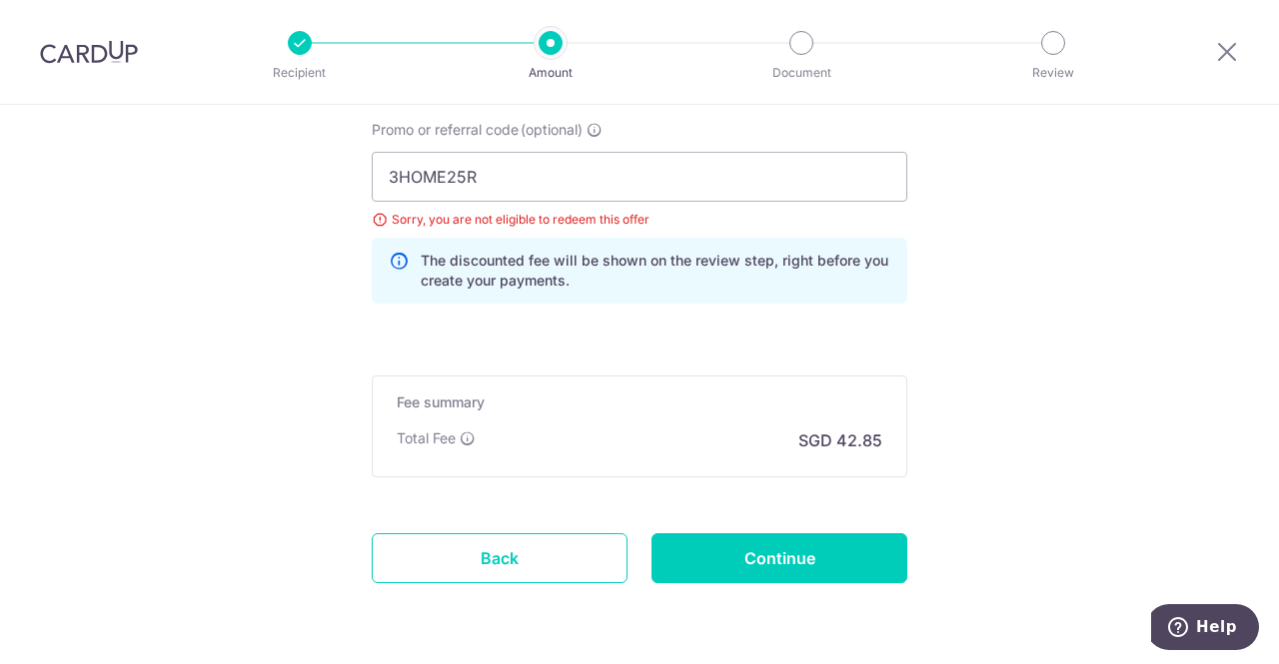
click at [378, 218] on div "Sorry, you are not eligible to redeem this offer" at bounding box center [639, 220] width 535 height 20
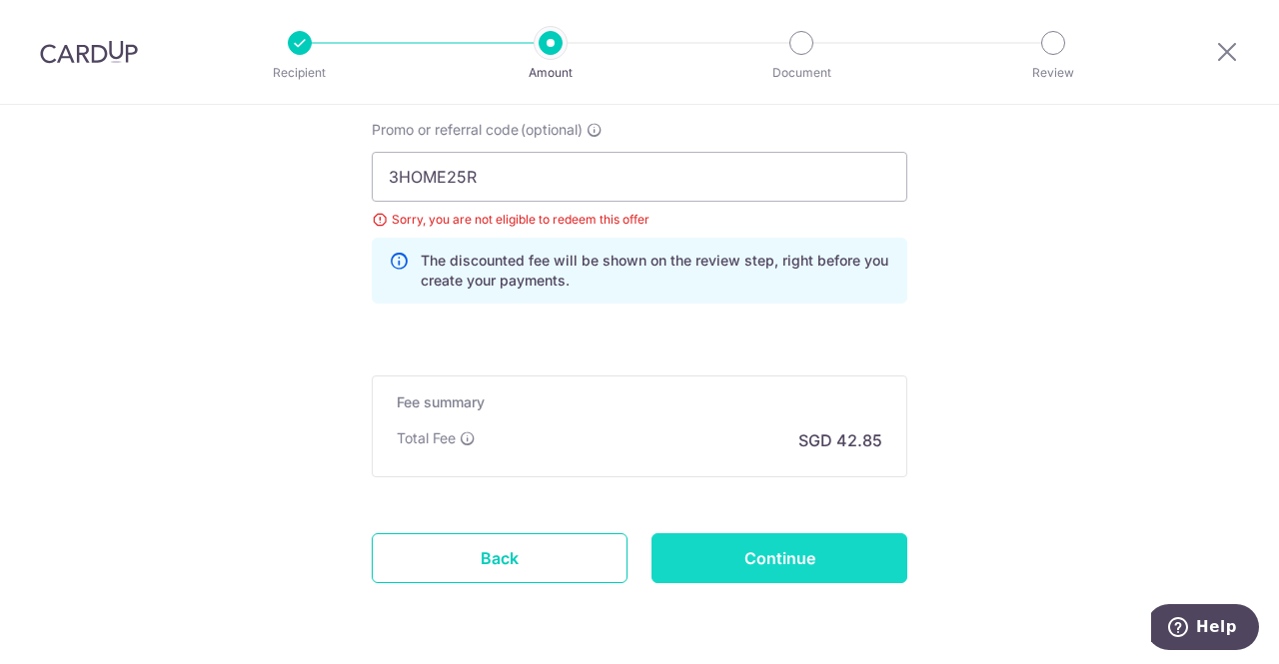
click at [775, 553] on input "Continue" at bounding box center [779, 558] width 256 height 50
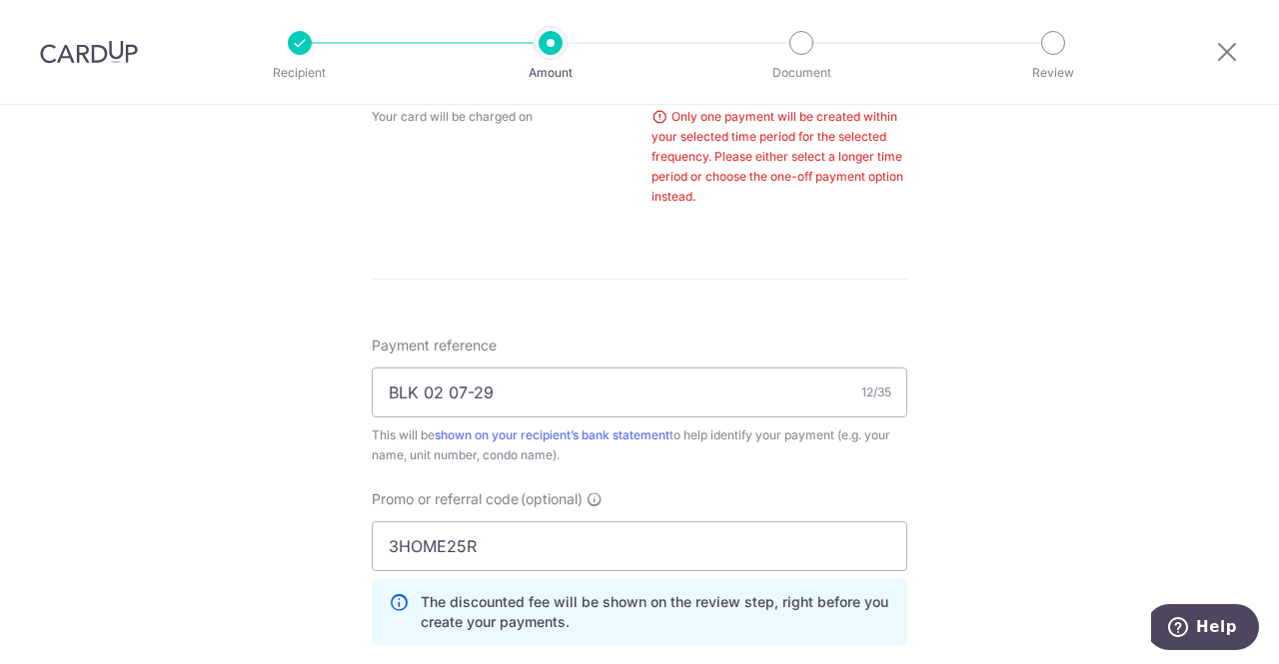
scroll to position [807, 0]
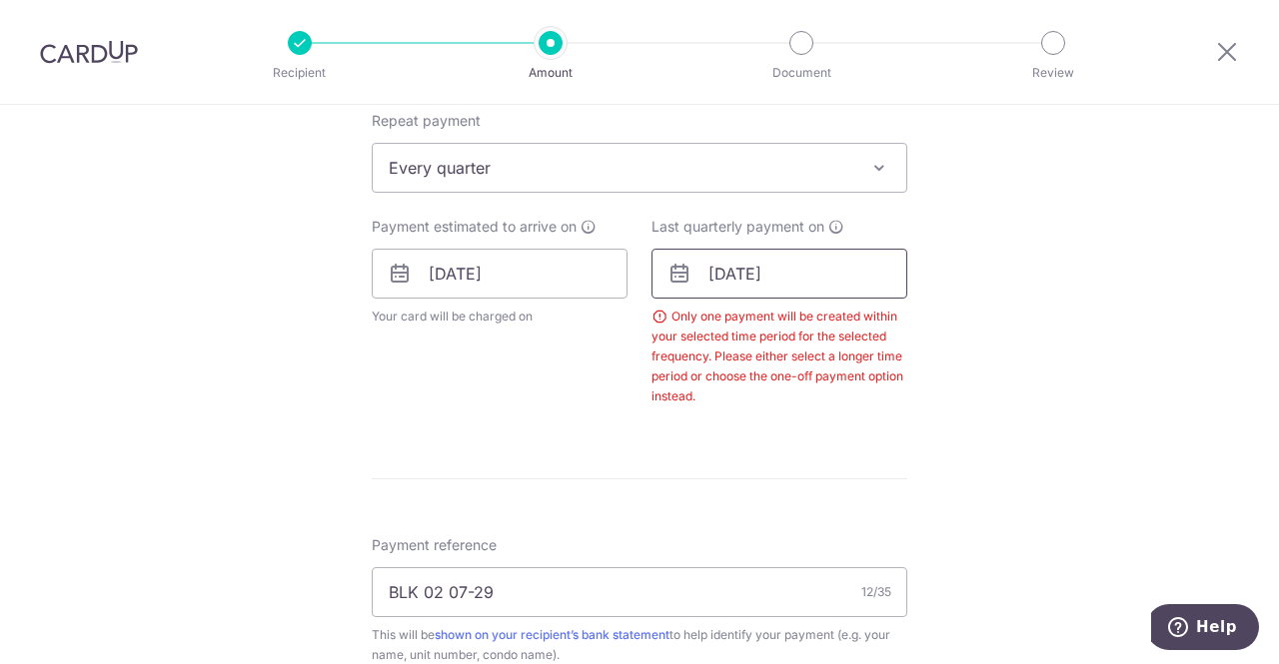
click at [721, 269] on input "31/12/2025" at bounding box center [779, 274] width 256 height 50
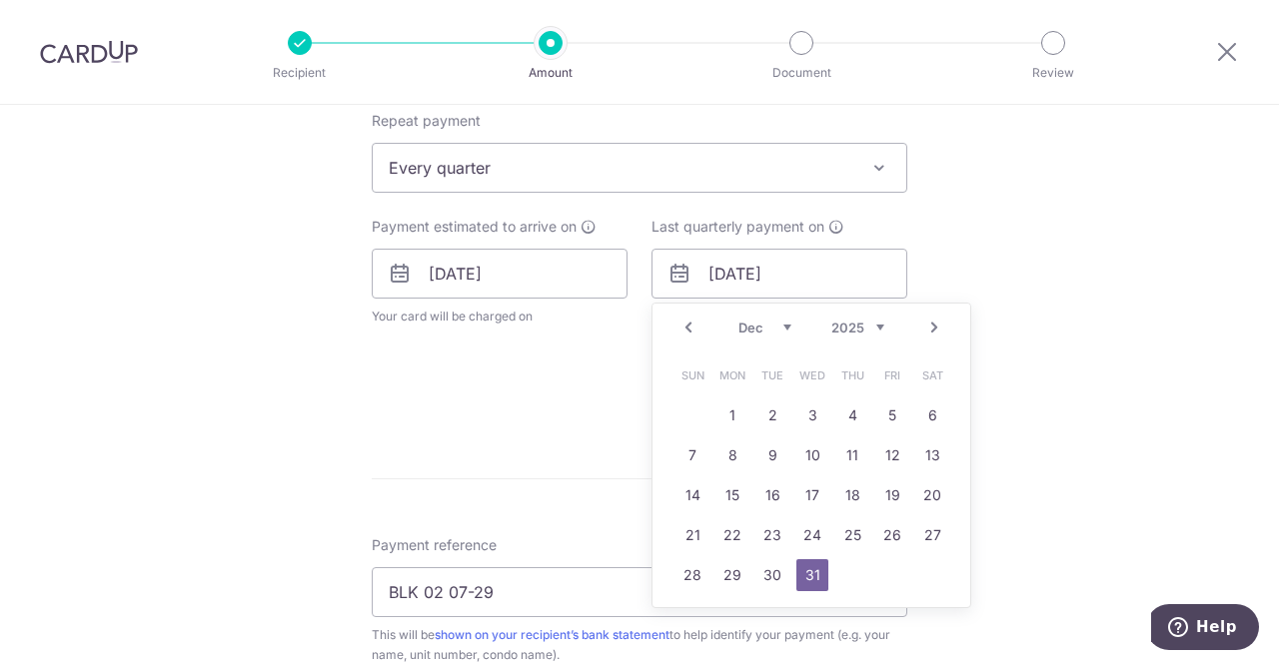
click at [931, 325] on link "Next" at bounding box center [934, 328] width 24 height 24
click at [739, 534] on link "19" at bounding box center [732, 535] width 32 height 32
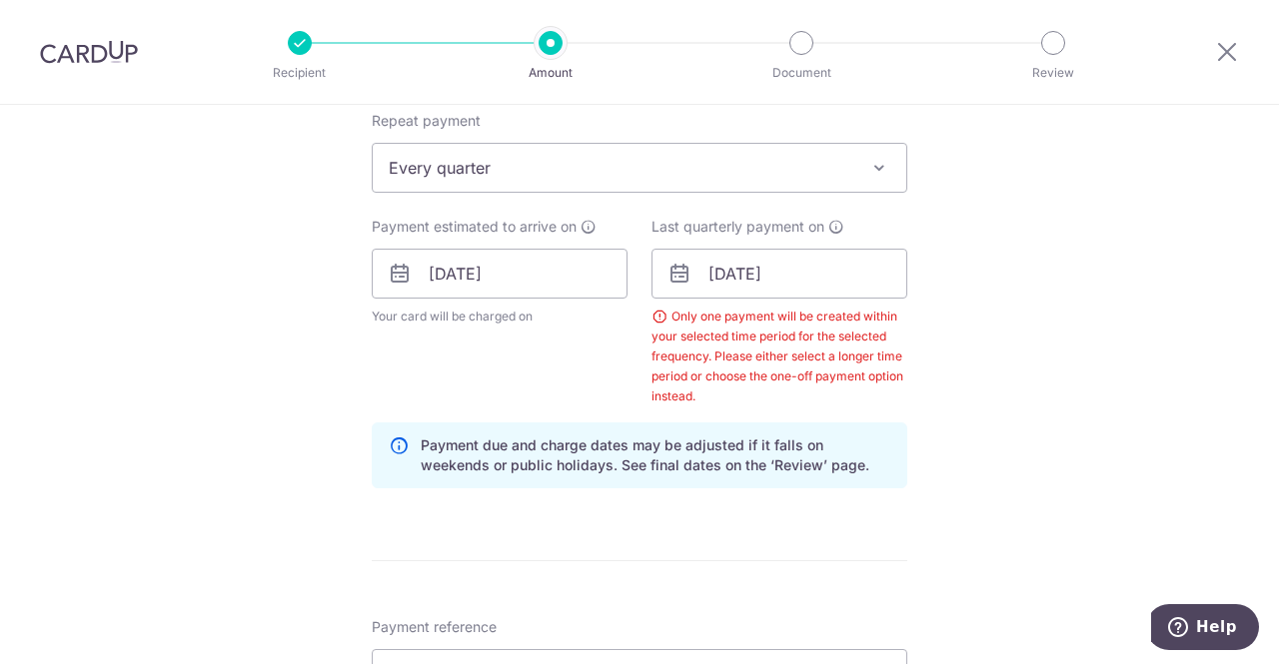
click at [681, 273] on icon at bounding box center [679, 274] width 24 height 24
click at [710, 273] on input "19/01/2026" at bounding box center [779, 274] width 256 height 50
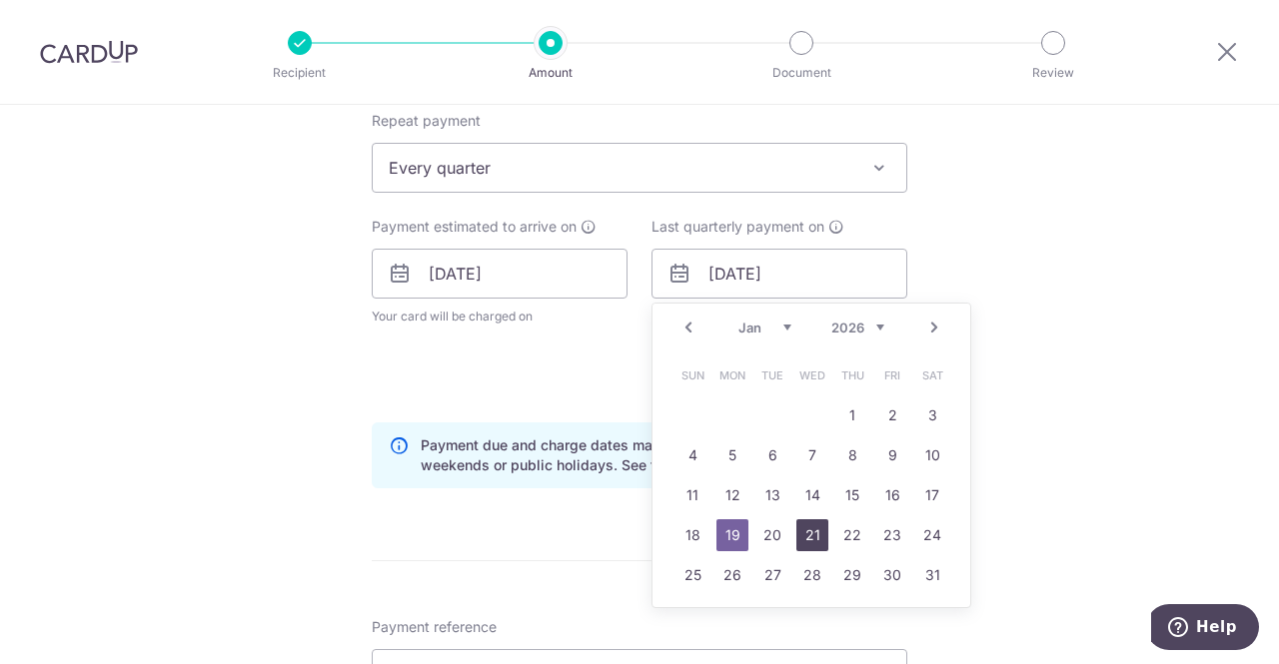
click at [808, 534] on link "21" at bounding box center [812, 535] width 32 height 32
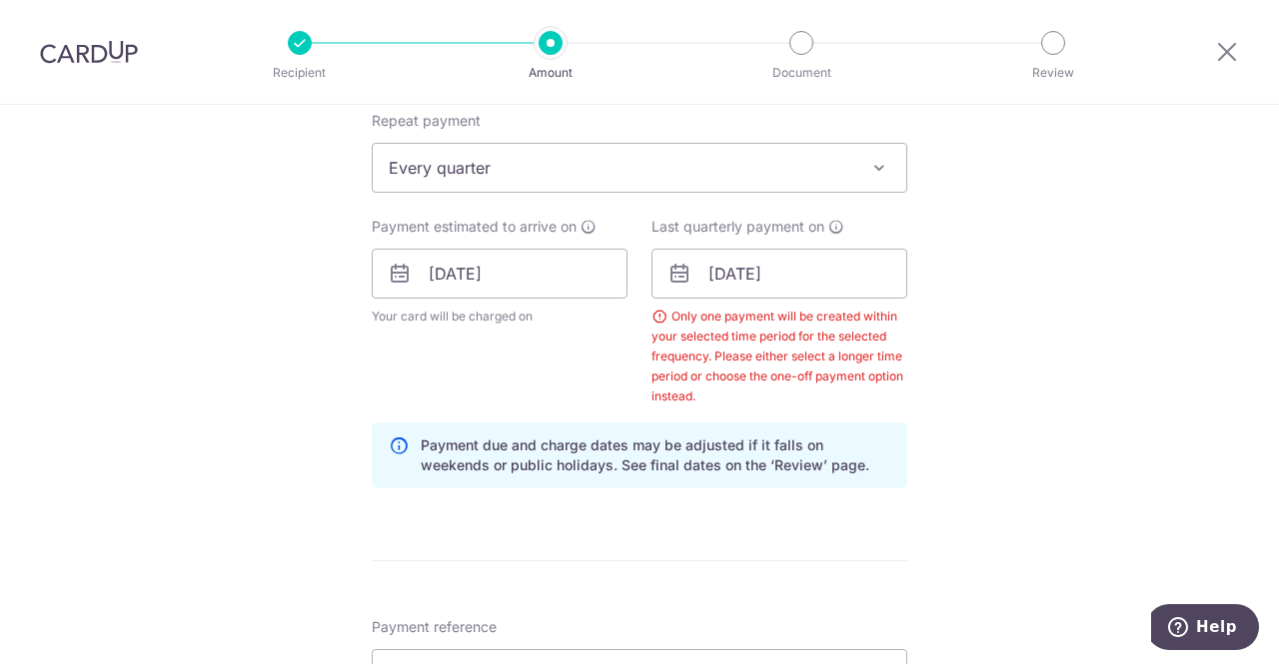
click at [674, 270] on icon at bounding box center [679, 274] width 24 height 24
click at [717, 277] on input "21/01/2026" at bounding box center [779, 274] width 256 height 50
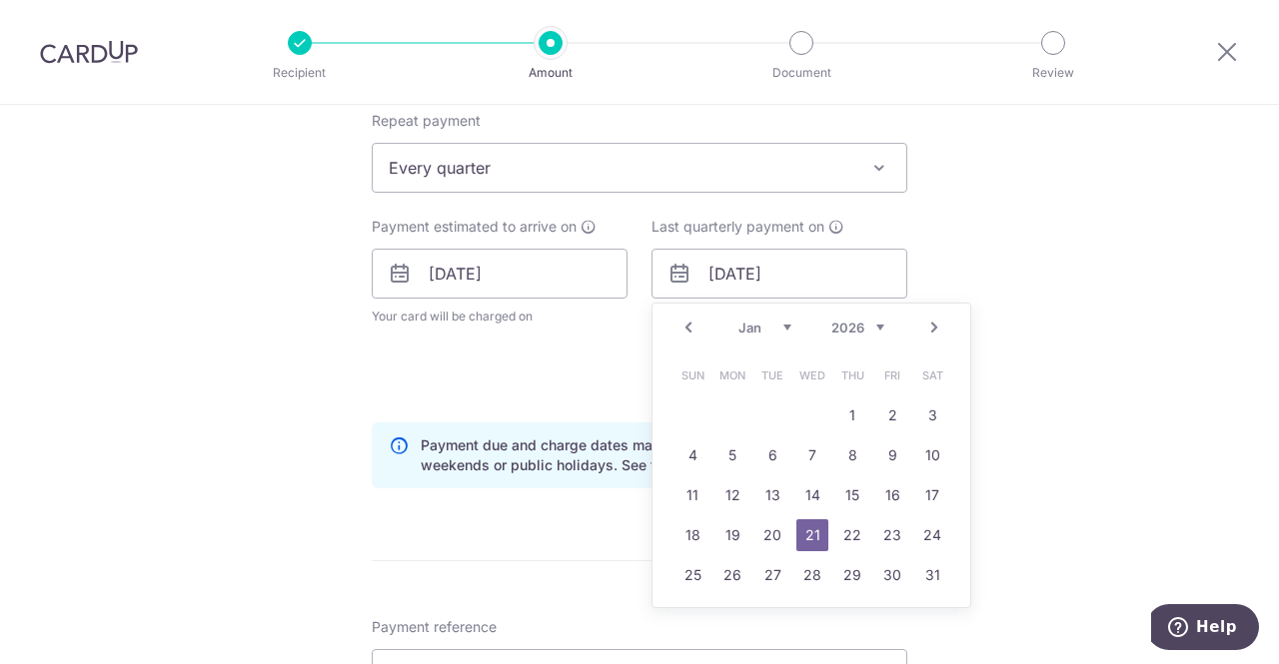
click at [923, 335] on link "Next" at bounding box center [934, 328] width 24 height 24
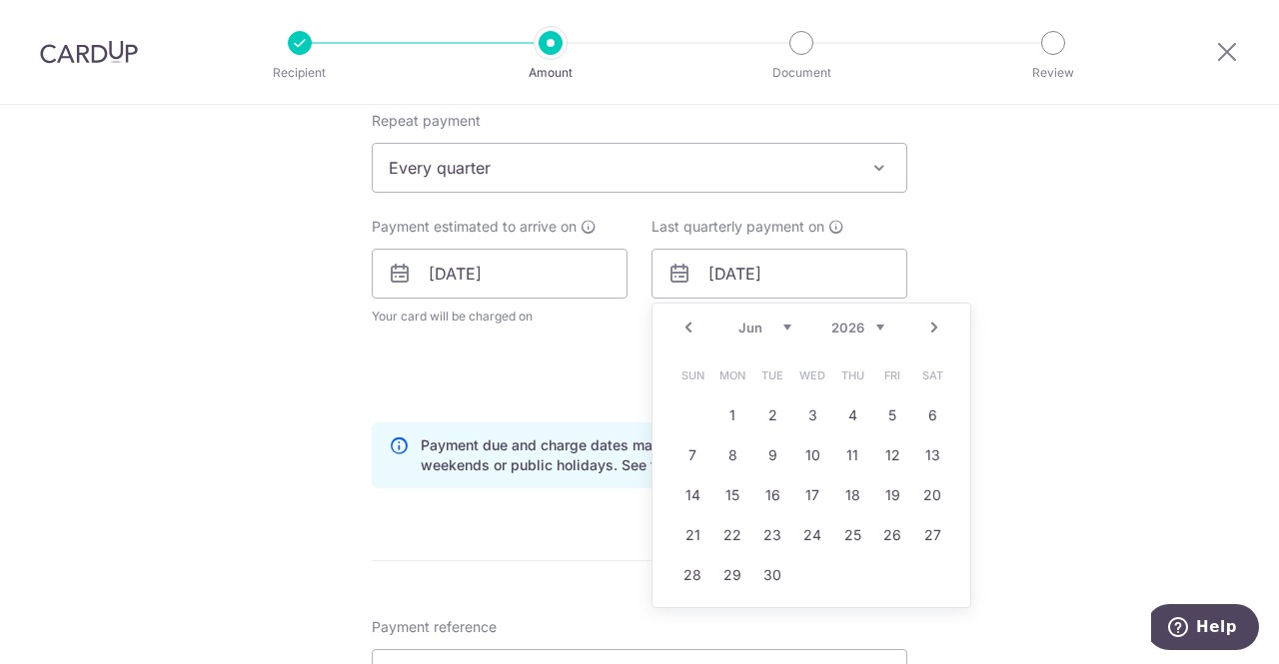
click at [923, 335] on link "Next" at bounding box center [934, 328] width 24 height 24
click at [883, 497] on link "17" at bounding box center [892, 496] width 32 height 32
type input "17/07/2026"
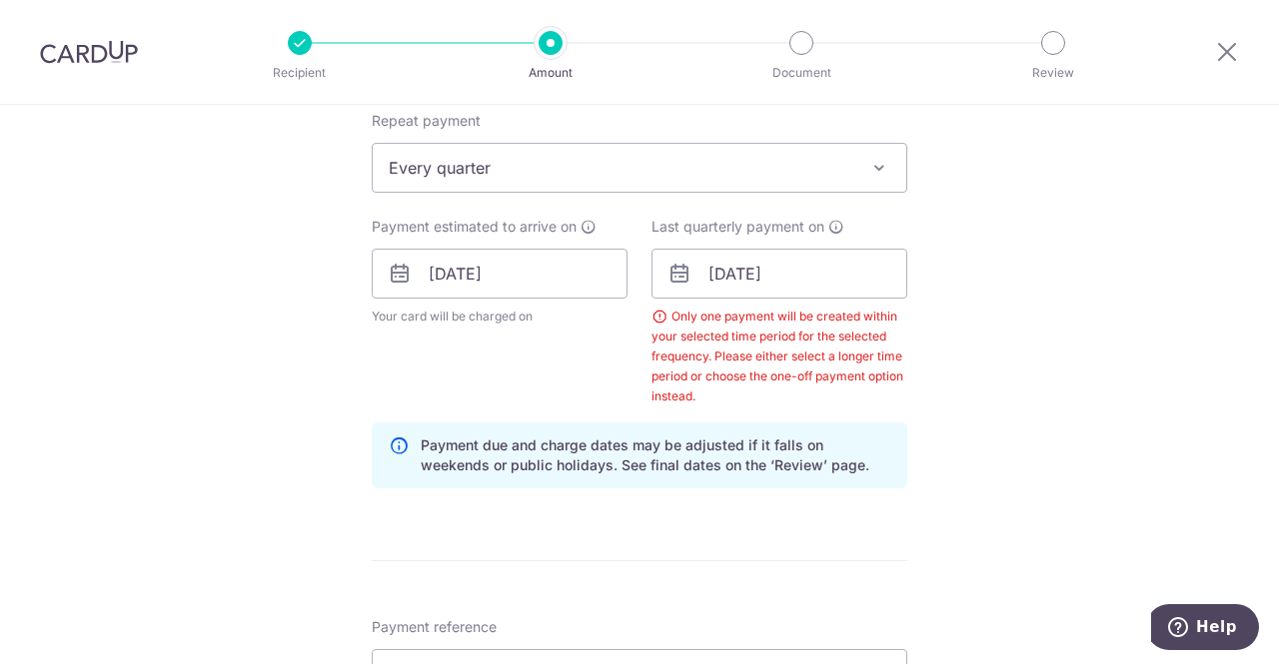
click at [610, 381] on div "Payment estimated to arrive on 17/10/2025 Your card will be charged on for the …" at bounding box center [500, 312] width 280 height 190
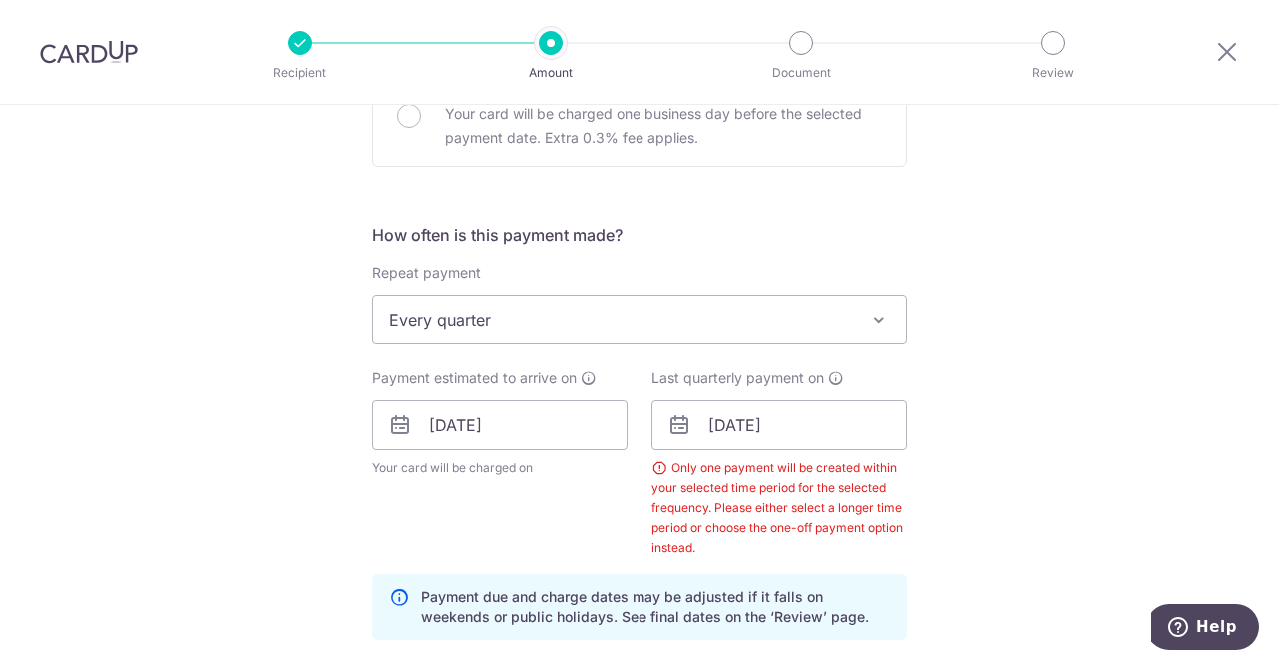
scroll to position [607, 0]
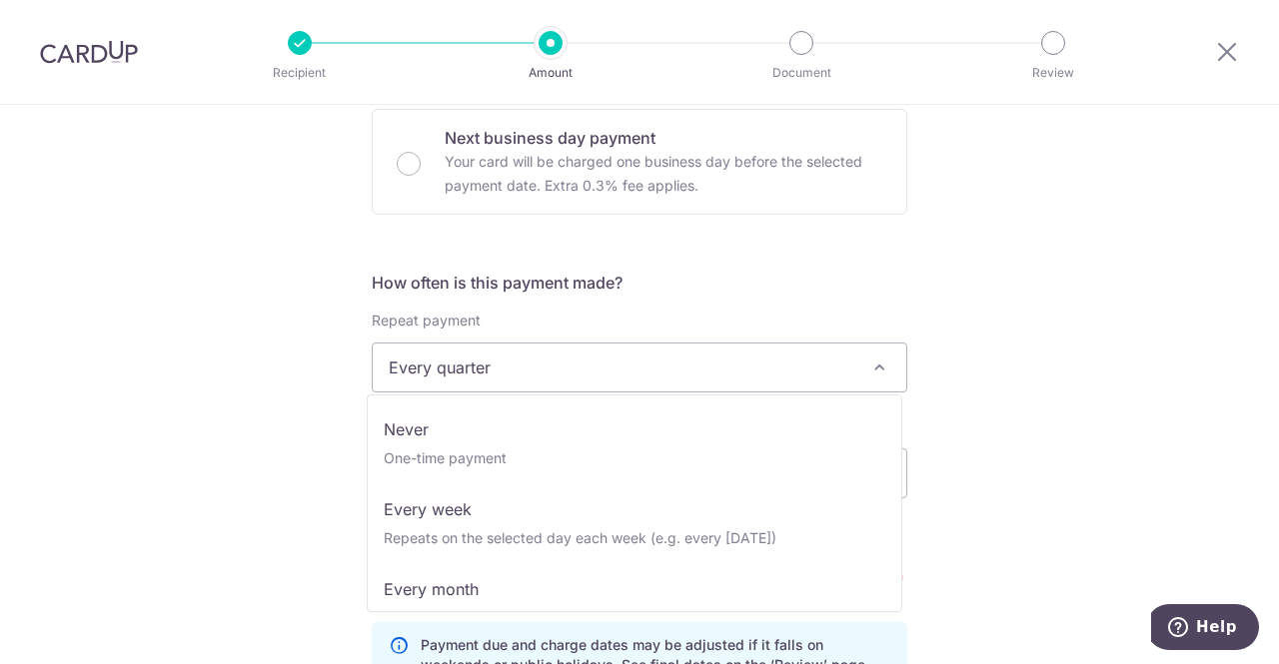
click at [483, 361] on span "Every quarter" at bounding box center [639, 368] width 533 height 48
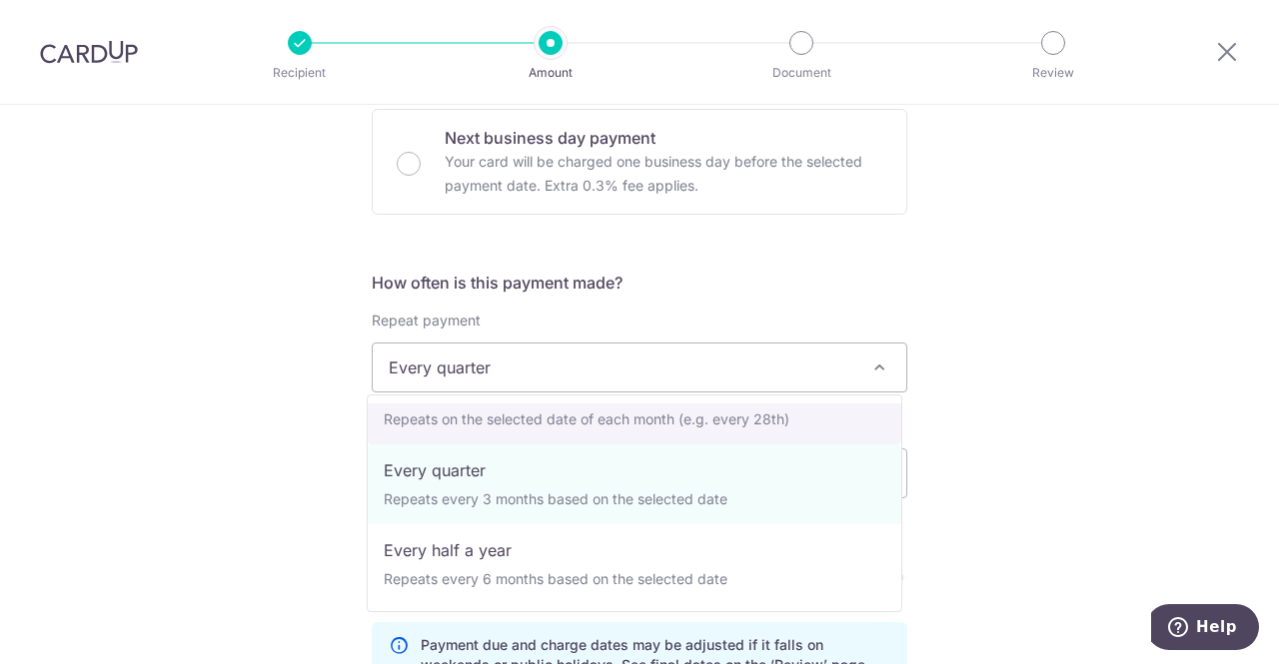
scroll to position [200, 0]
click at [1173, 413] on div "Tell us more about your payment Enter payment amount SGD 1,648.08 1648.08 Selec…" at bounding box center [639, 526] width 1279 height 2059
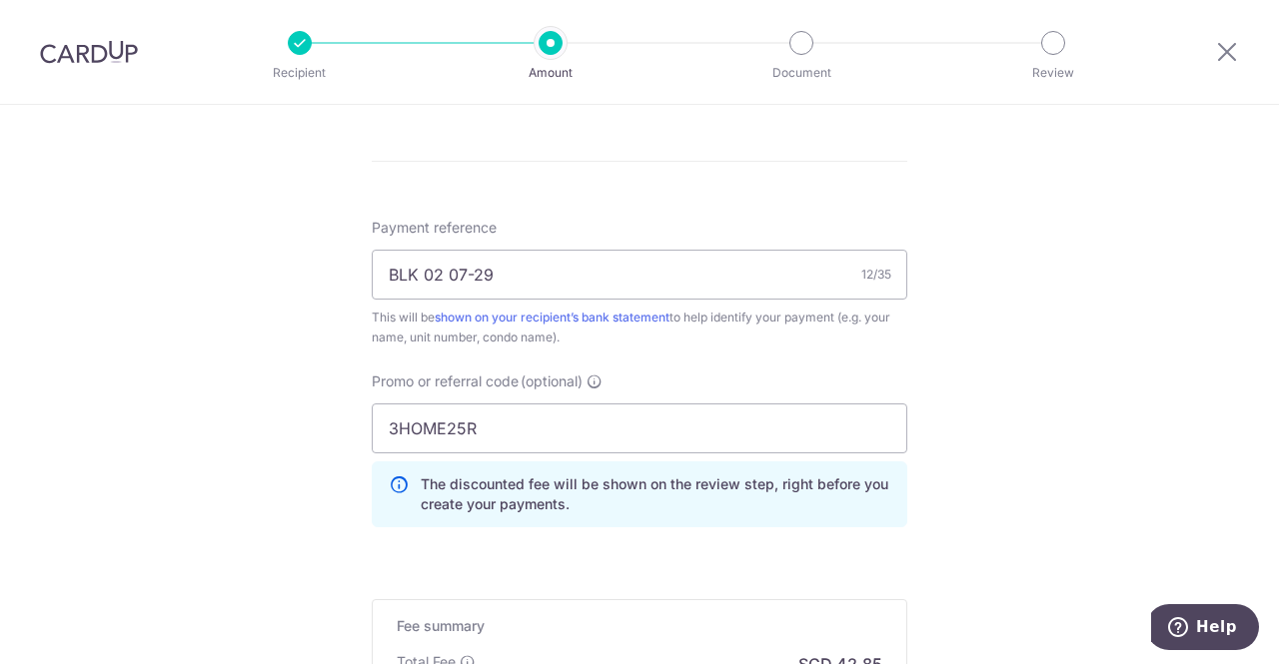
scroll to position [1494, 0]
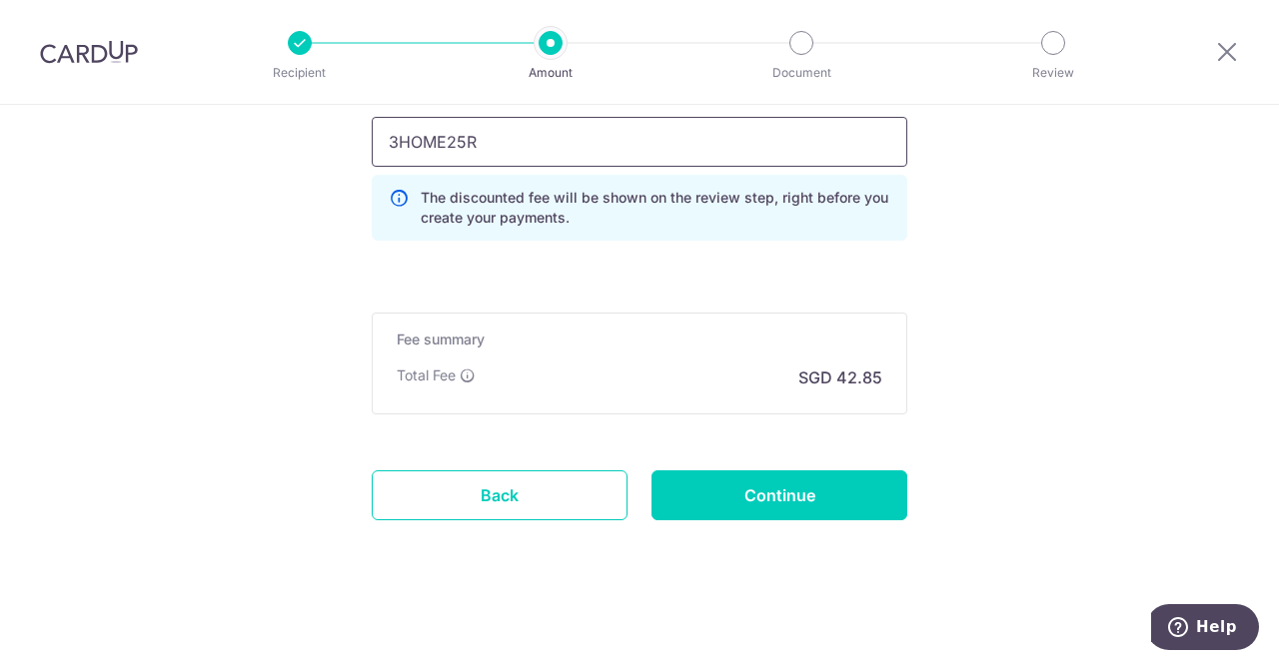
drag, startPoint x: 482, startPoint y: 141, endPoint x: 325, endPoint y: 161, distance: 158.1
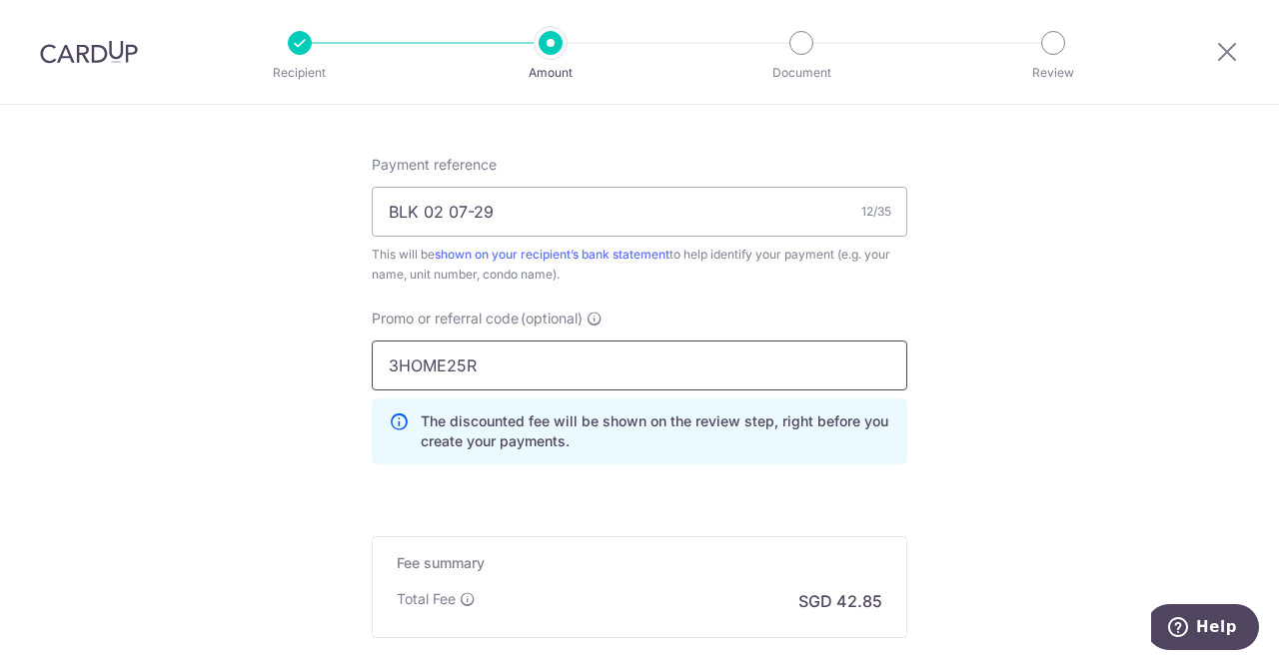
scroll to position [1194, 0]
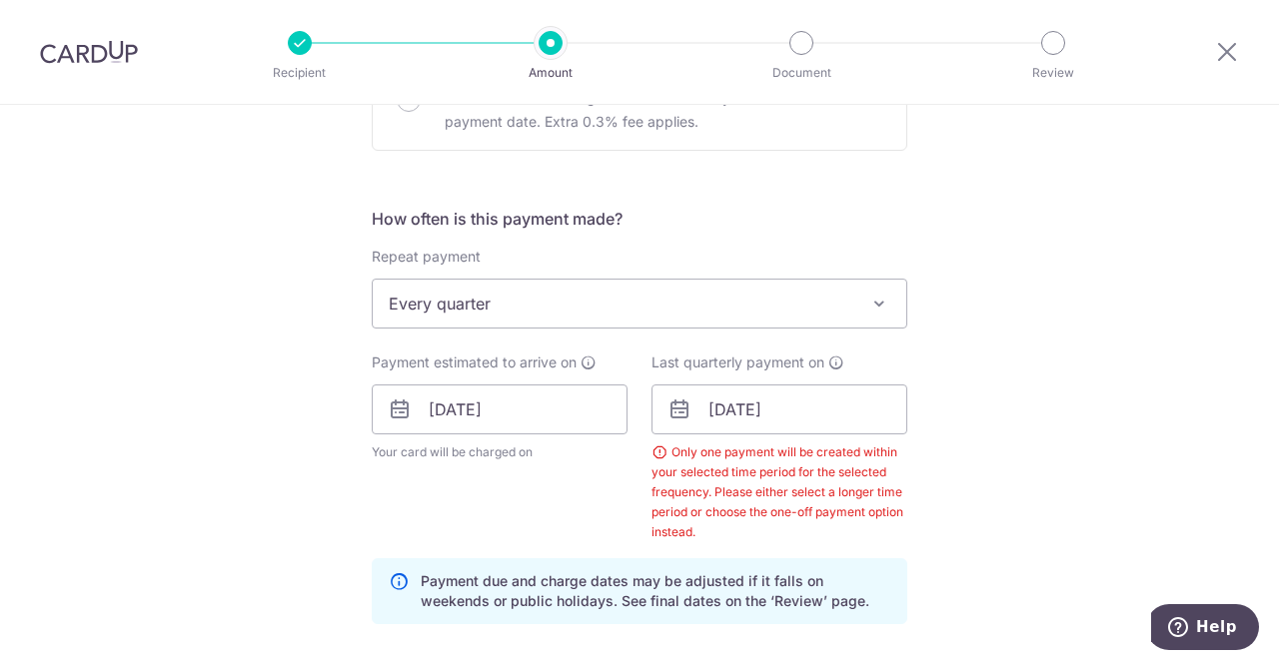
scroll to position [699, 0]
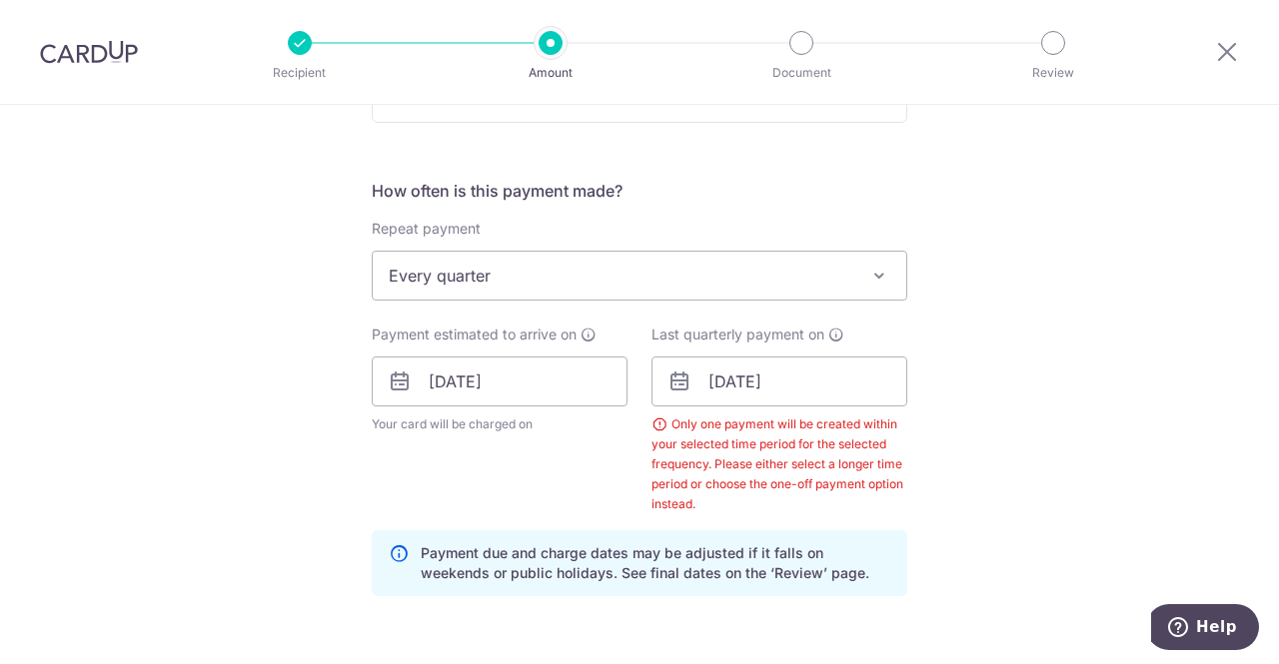
click at [477, 295] on span "Every quarter" at bounding box center [639, 276] width 533 height 48
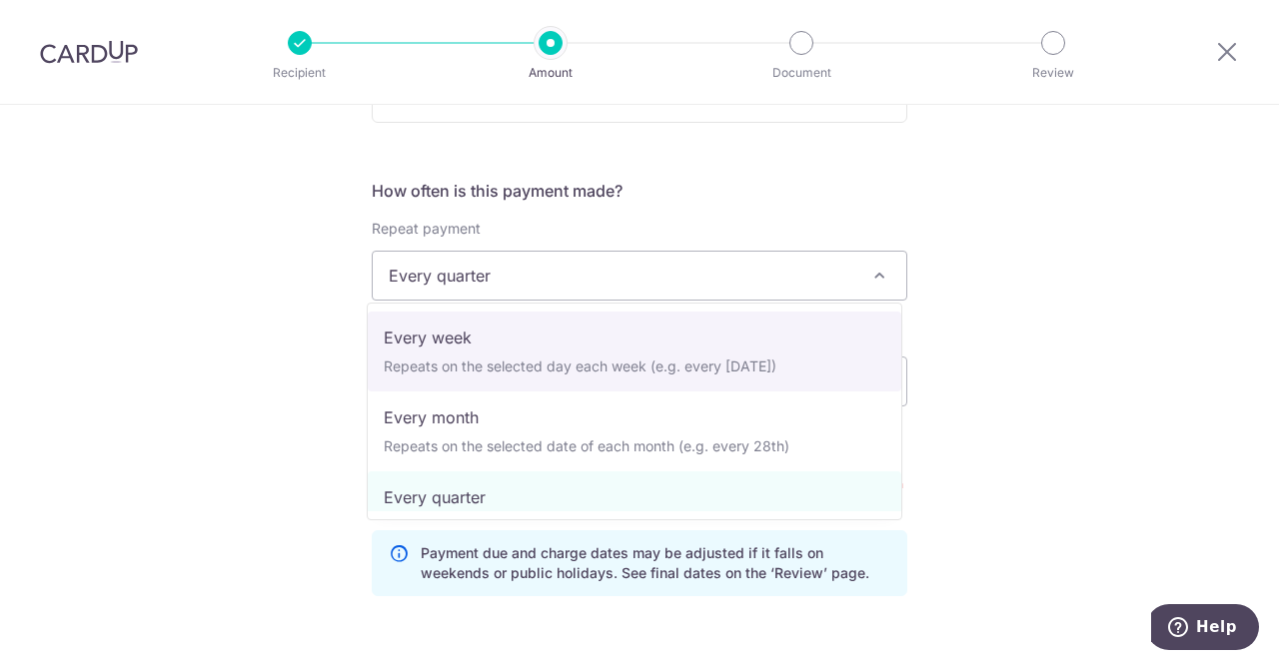
scroll to position [0, 0]
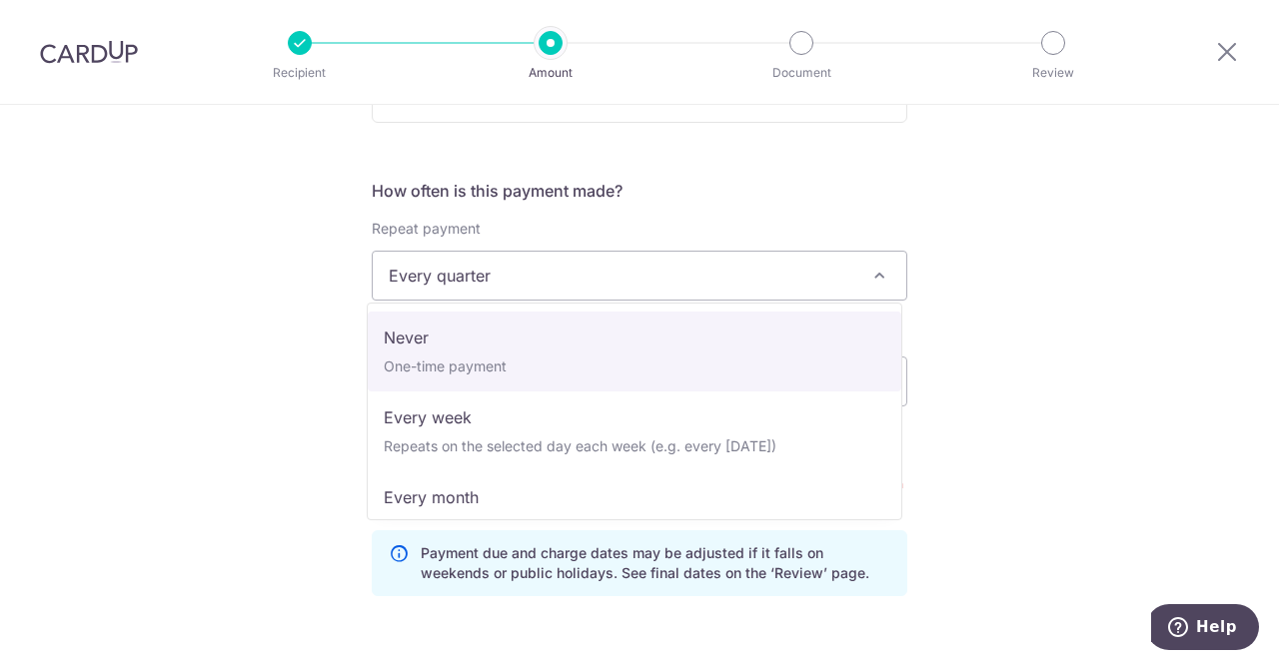
select select "1"
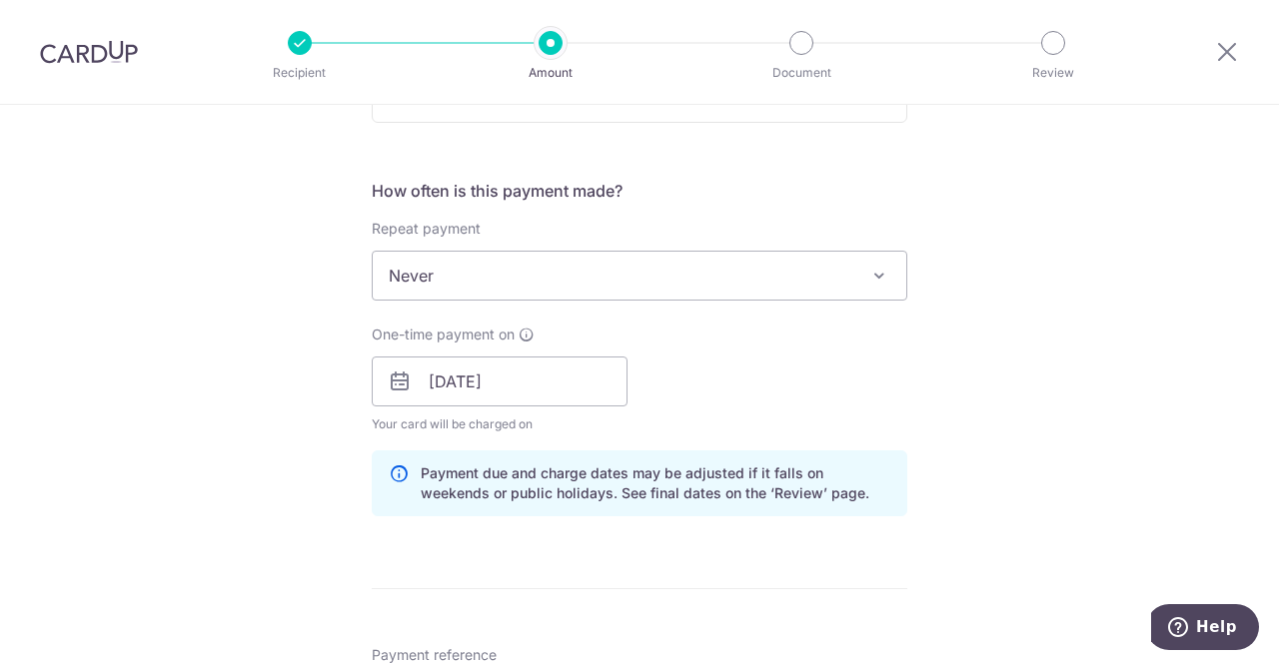
click at [465, 265] on span "Never" at bounding box center [639, 276] width 533 height 48
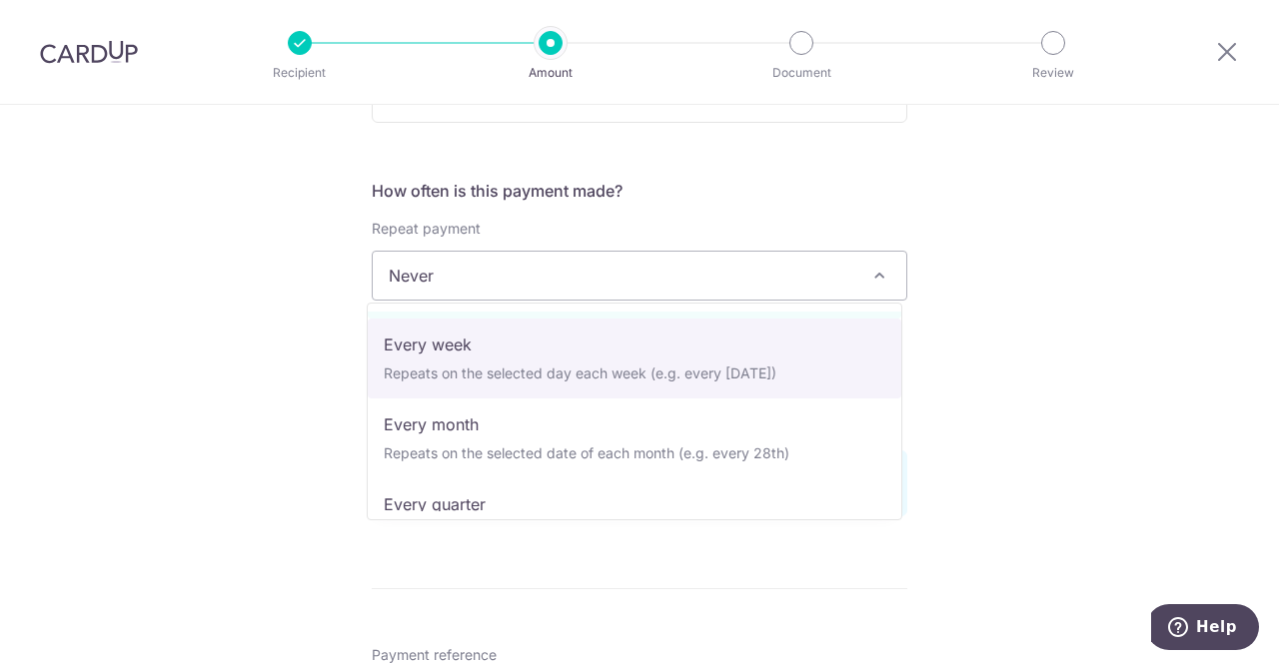
scroll to position [200, 0]
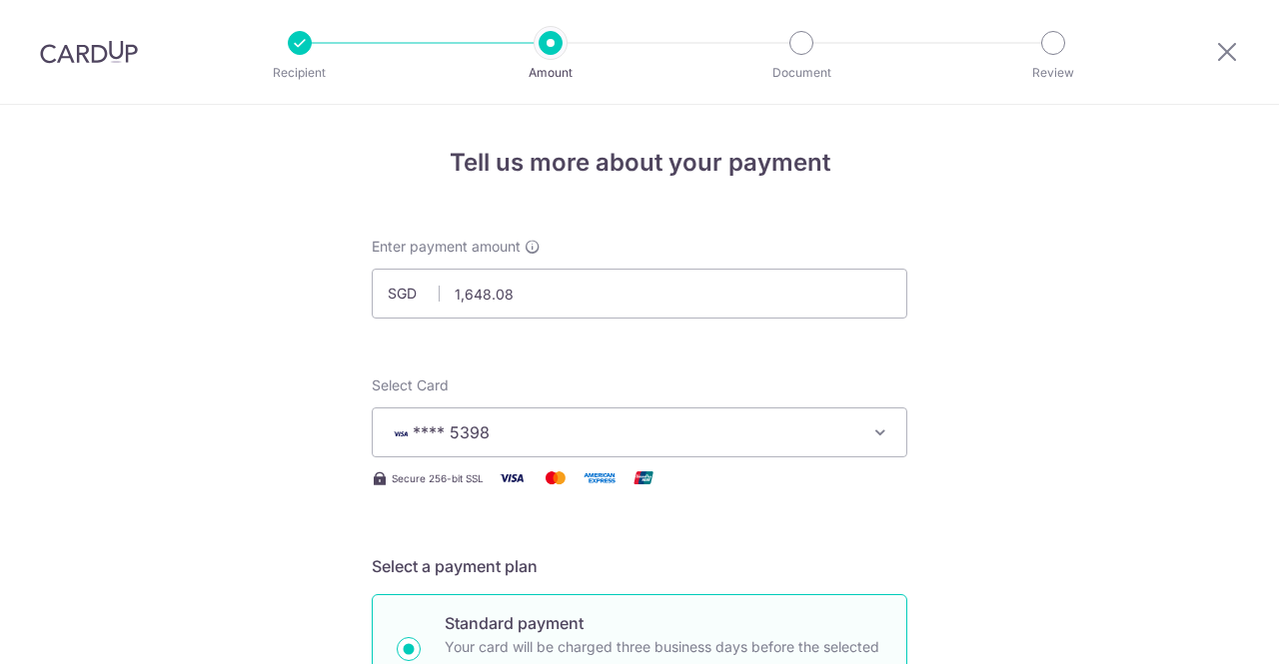
select select "1"
drag, startPoint x: 134, startPoint y: 57, endPoint x: 737, endPoint y: 129, distance: 607.7
click at [134, 57] on img at bounding box center [89, 52] width 98 height 24
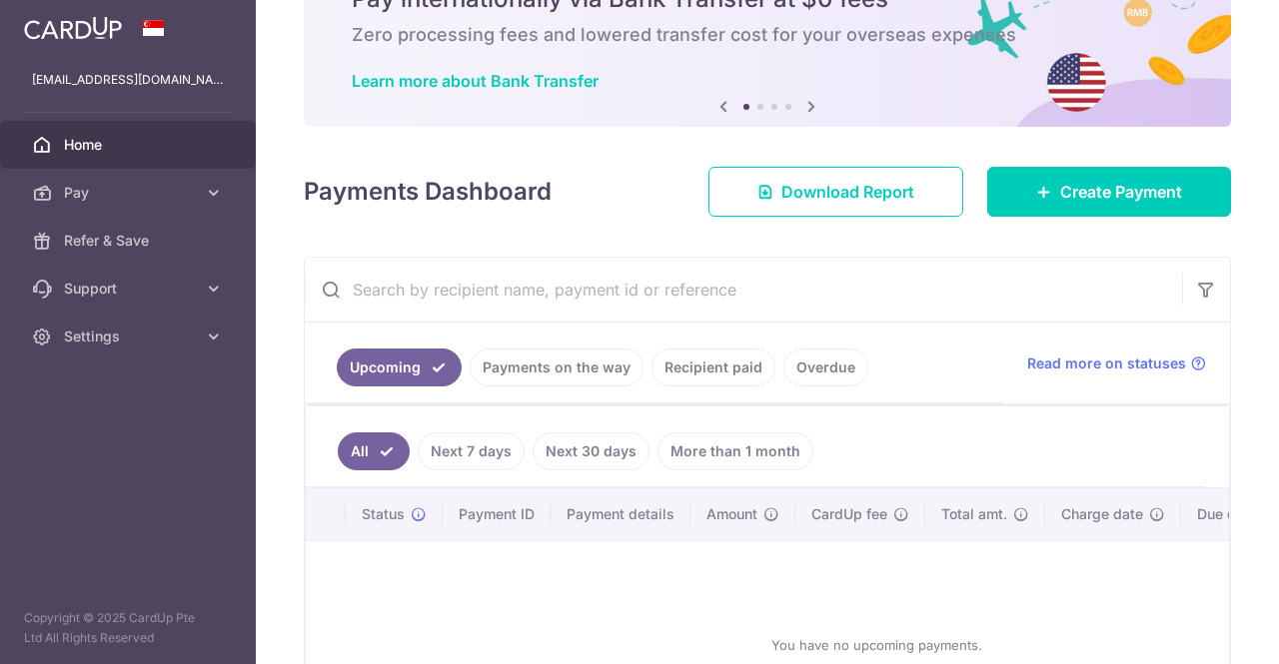
scroll to position [200, 0]
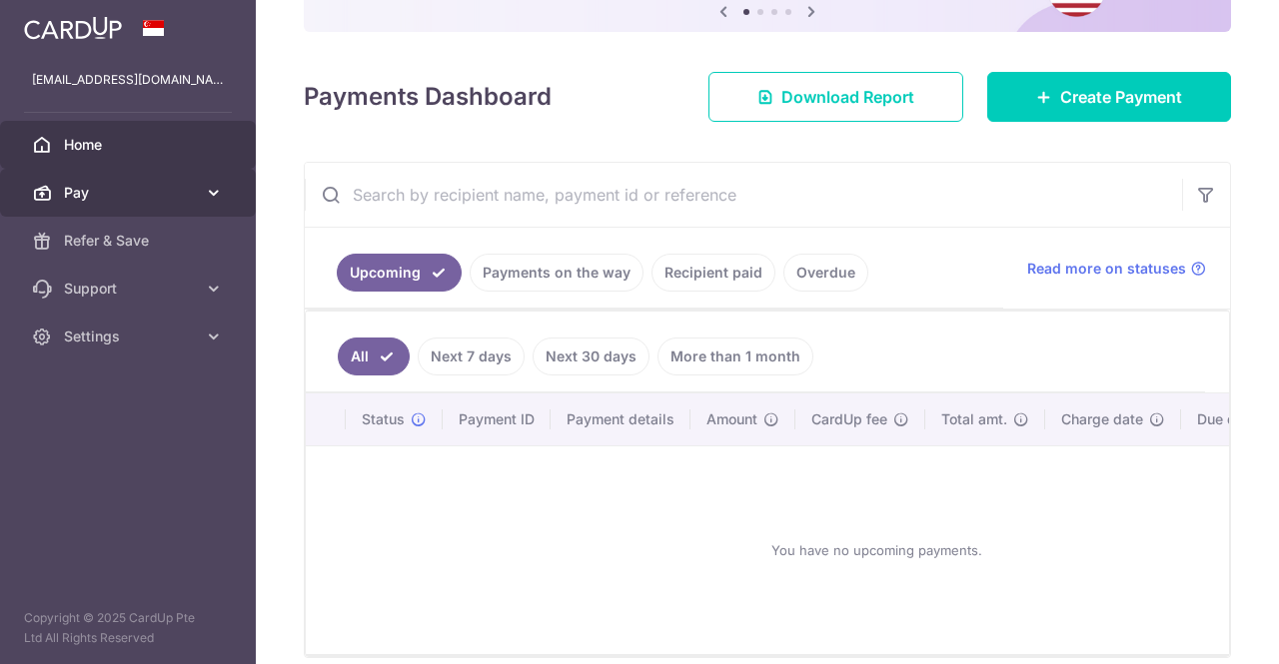
click at [178, 198] on span "Pay" at bounding box center [130, 193] width 132 height 20
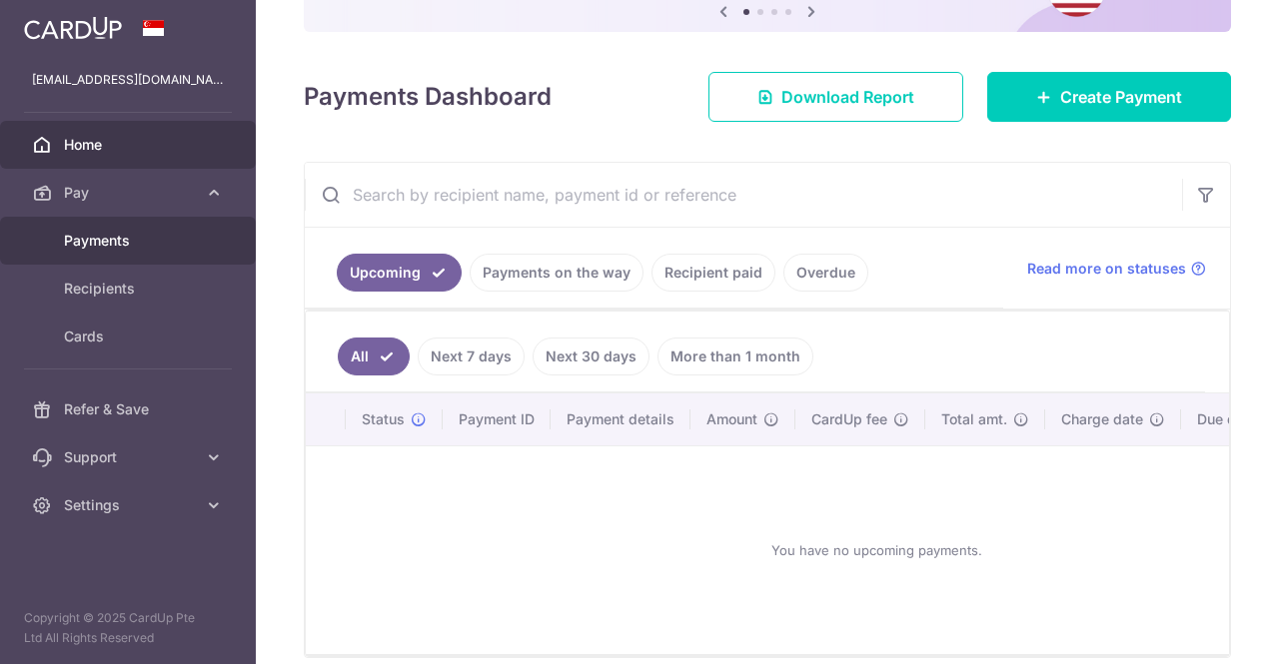
click at [153, 229] on link "Payments" at bounding box center [128, 241] width 256 height 48
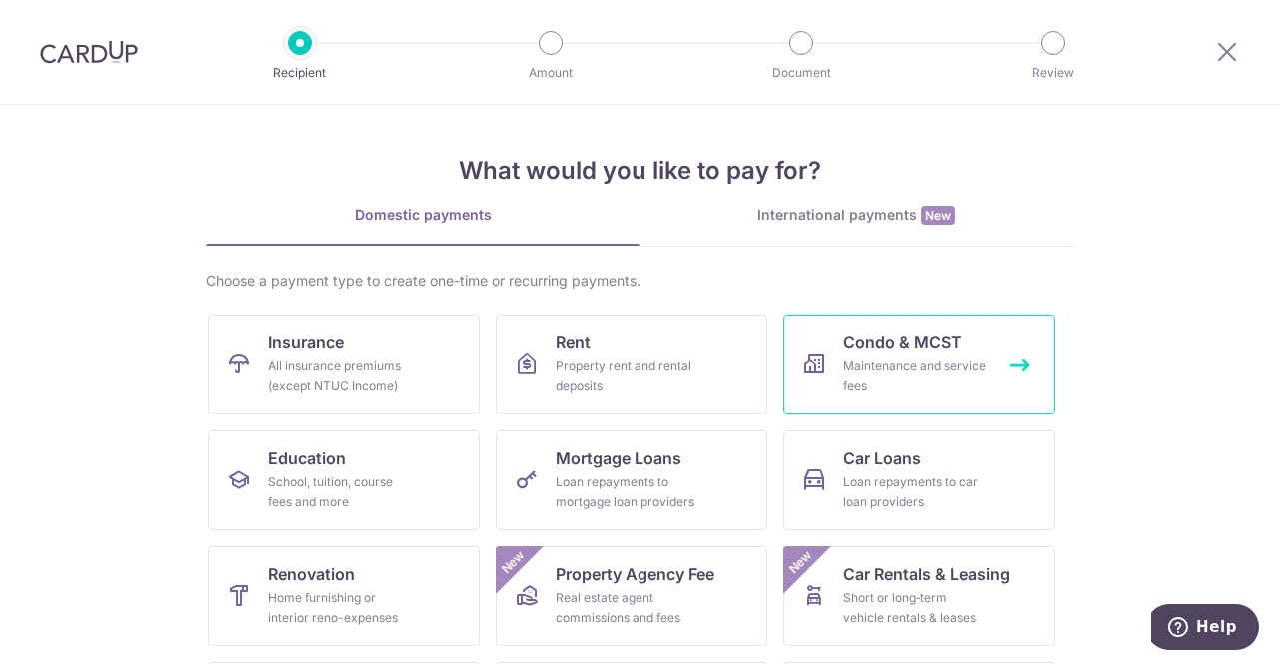
click at [909, 360] on div "Maintenance and service fees" at bounding box center [915, 377] width 144 height 40
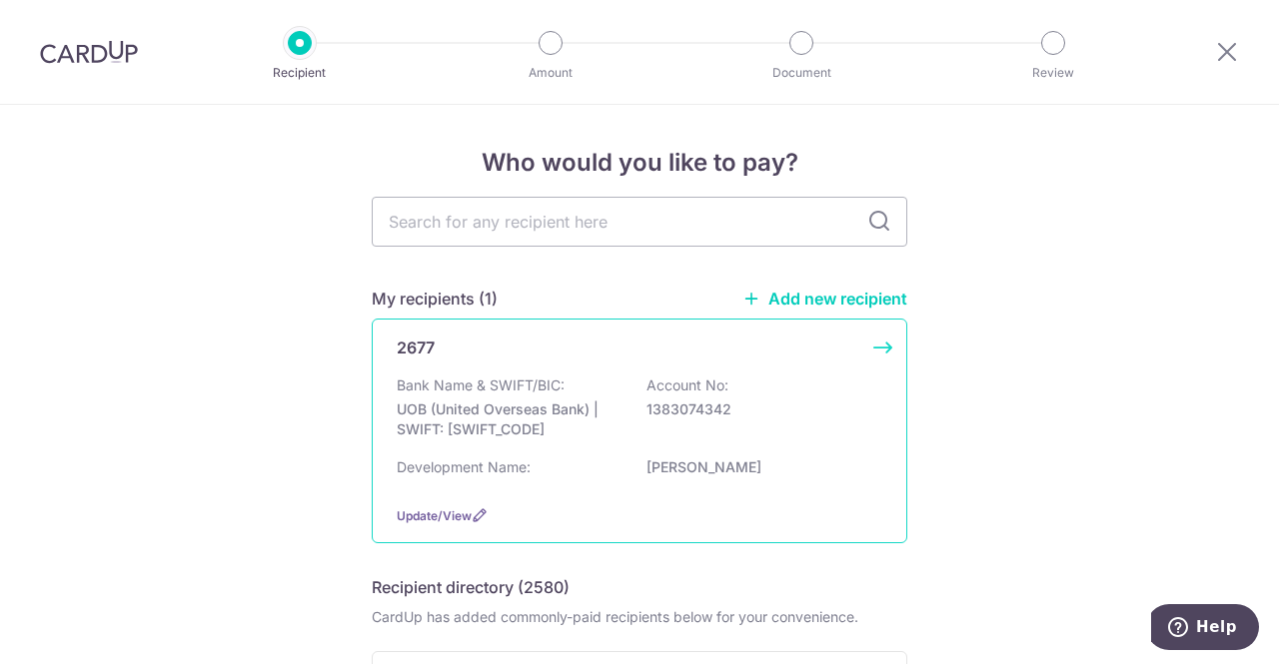
click at [572, 354] on div "2677" at bounding box center [628, 348] width 462 height 24
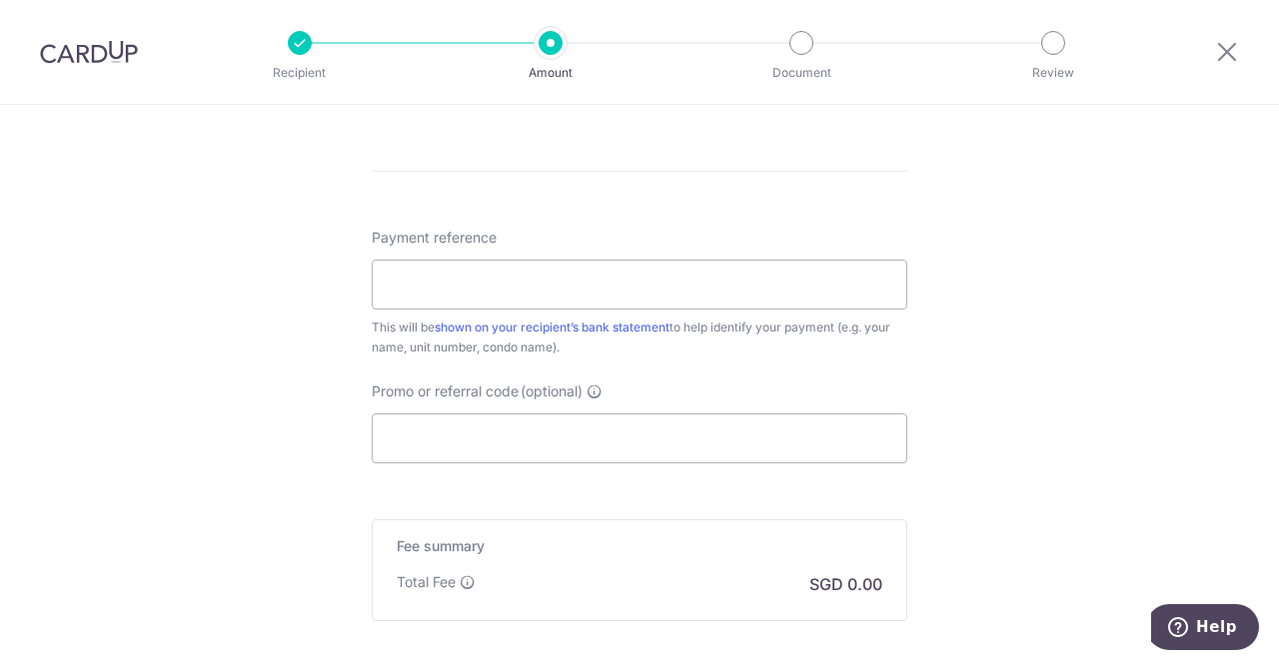
scroll to position [1199, 0]
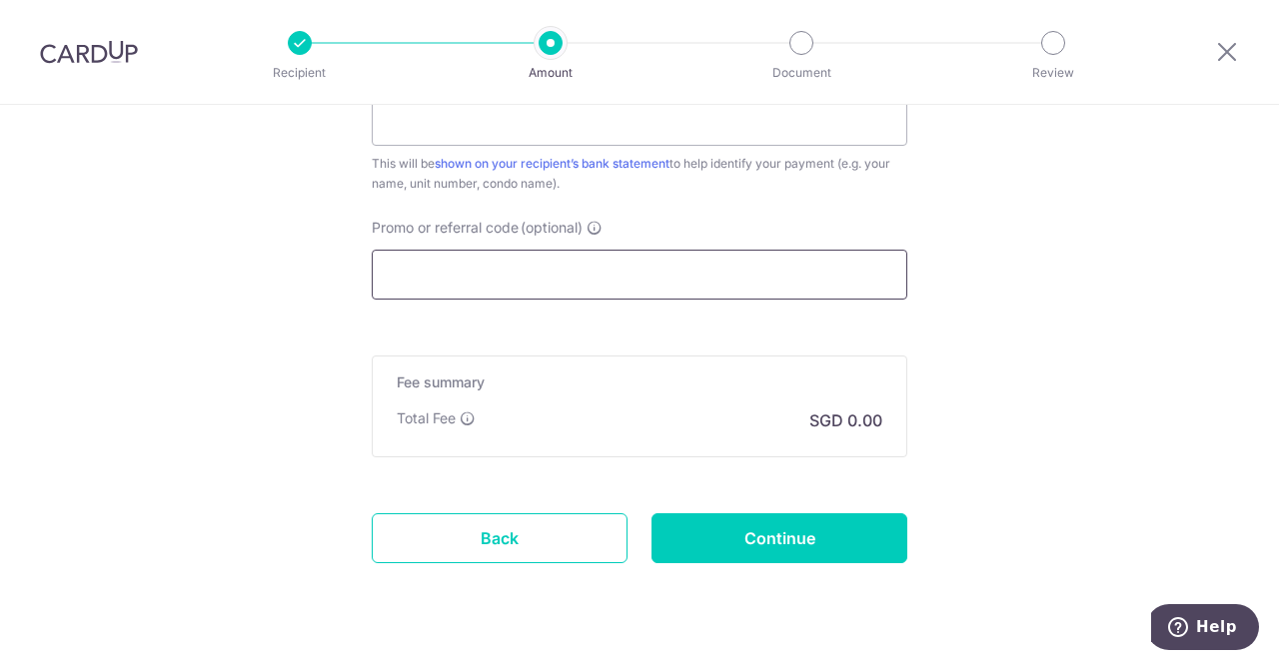
click at [510, 272] on input "Promo or referral code (optional)" at bounding box center [639, 275] width 535 height 50
paste input "3HOME25R"
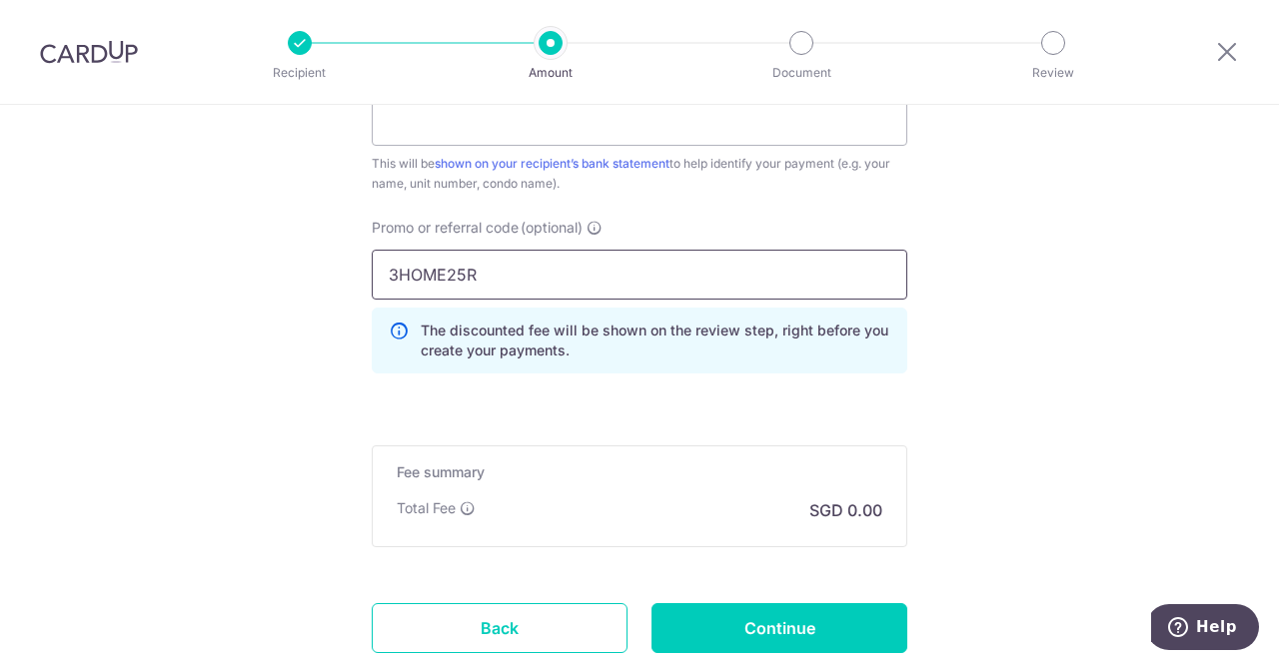
type input "3HOME25R"
click at [393, 332] on icon at bounding box center [399, 341] width 20 height 40
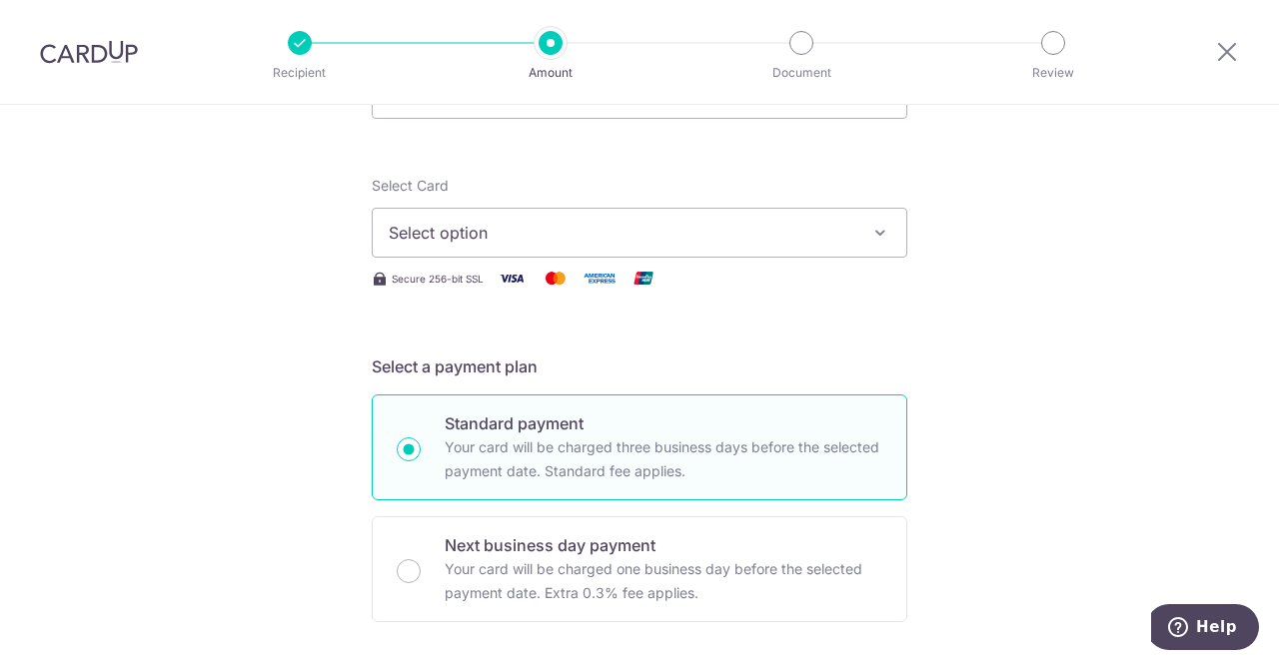
scroll to position [0, 0]
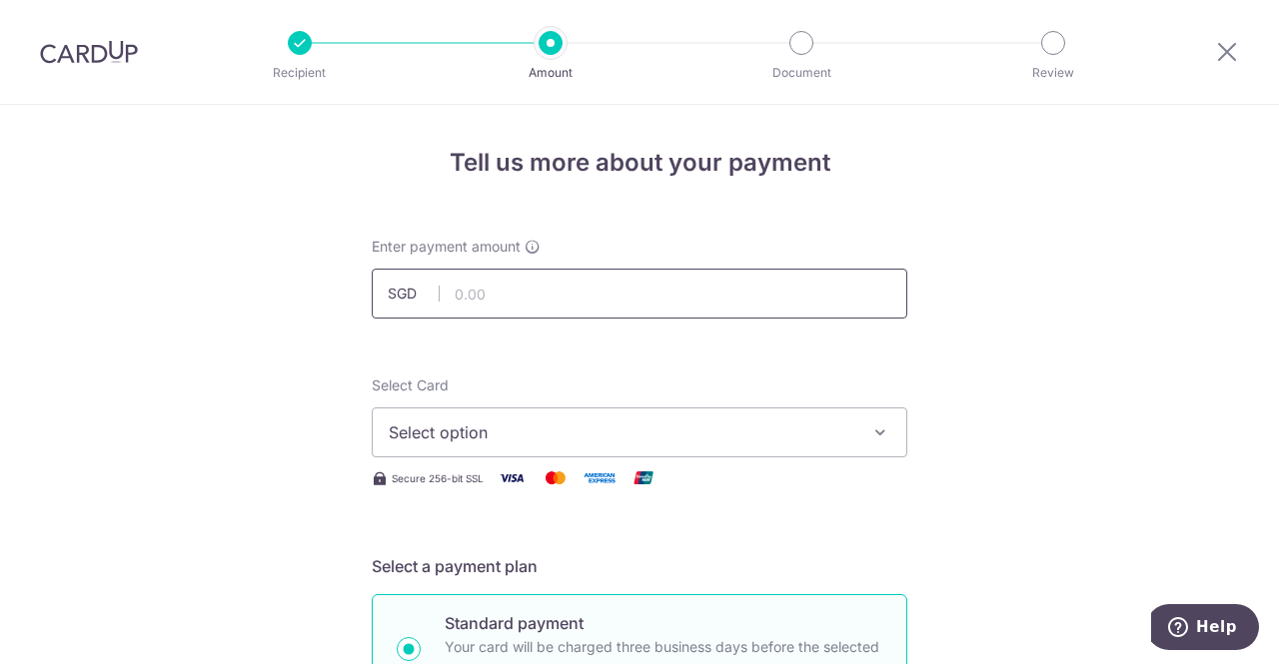
click at [464, 285] on input "text" at bounding box center [639, 294] width 535 height 50
click at [578, 293] on input "text" at bounding box center [639, 294] width 535 height 50
type input "1,648.08"
click at [510, 431] on span "Select option" at bounding box center [622, 433] width 466 height 24
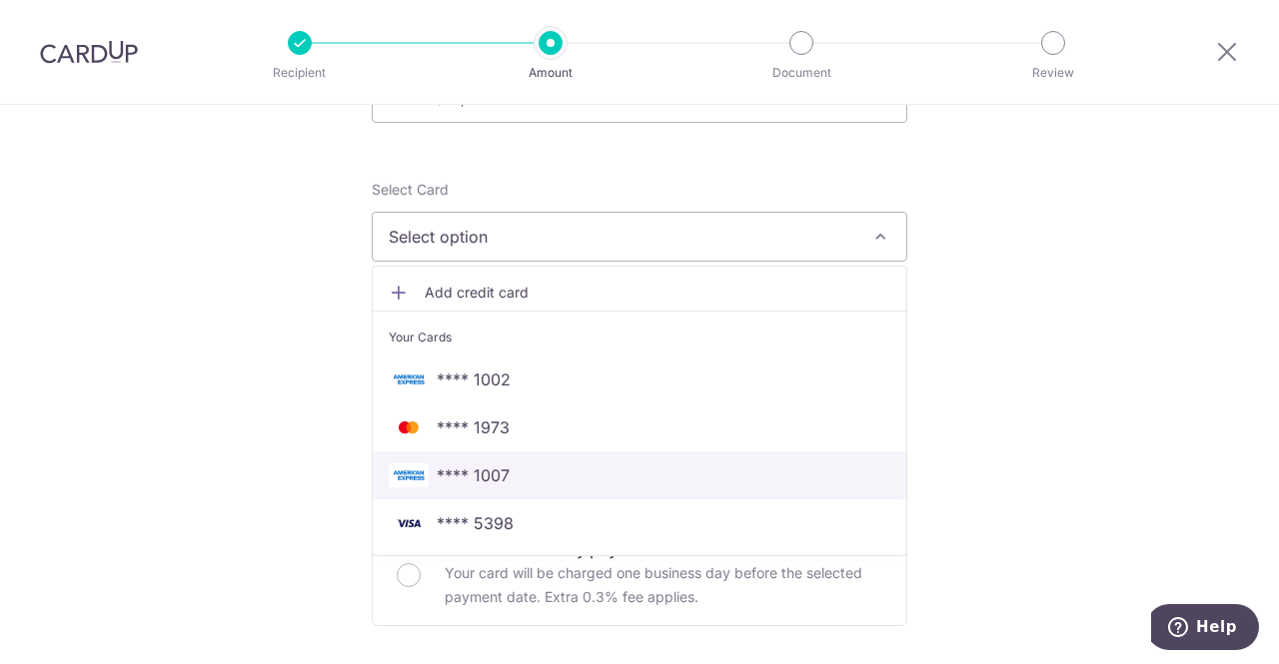
scroll to position [200, 0]
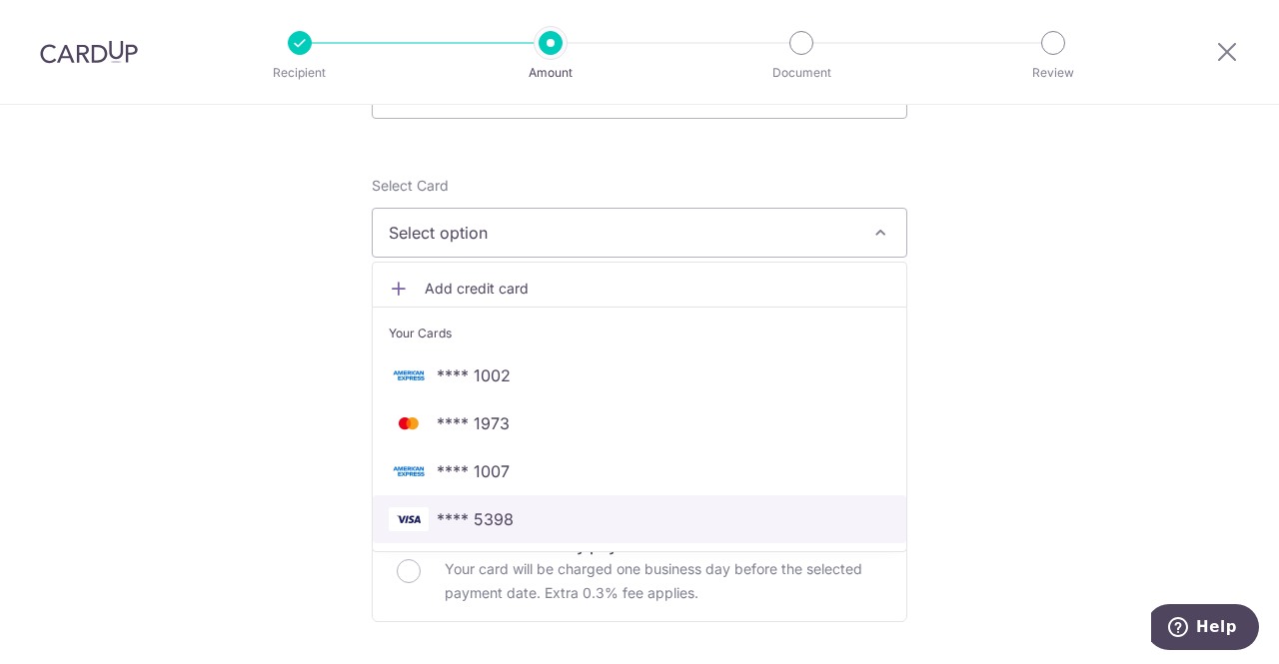
click at [547, 509] on span "**** 5398" at bounding box center [640, 520] width 502 height 24
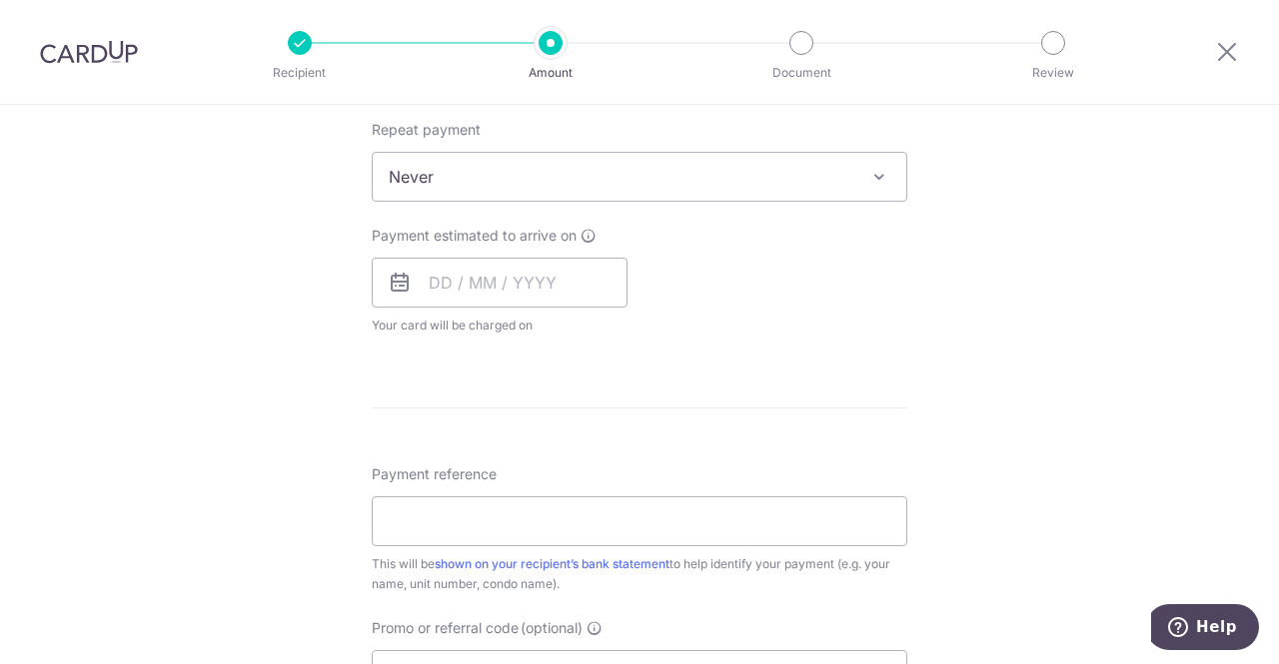
scroll to position [799, 0]
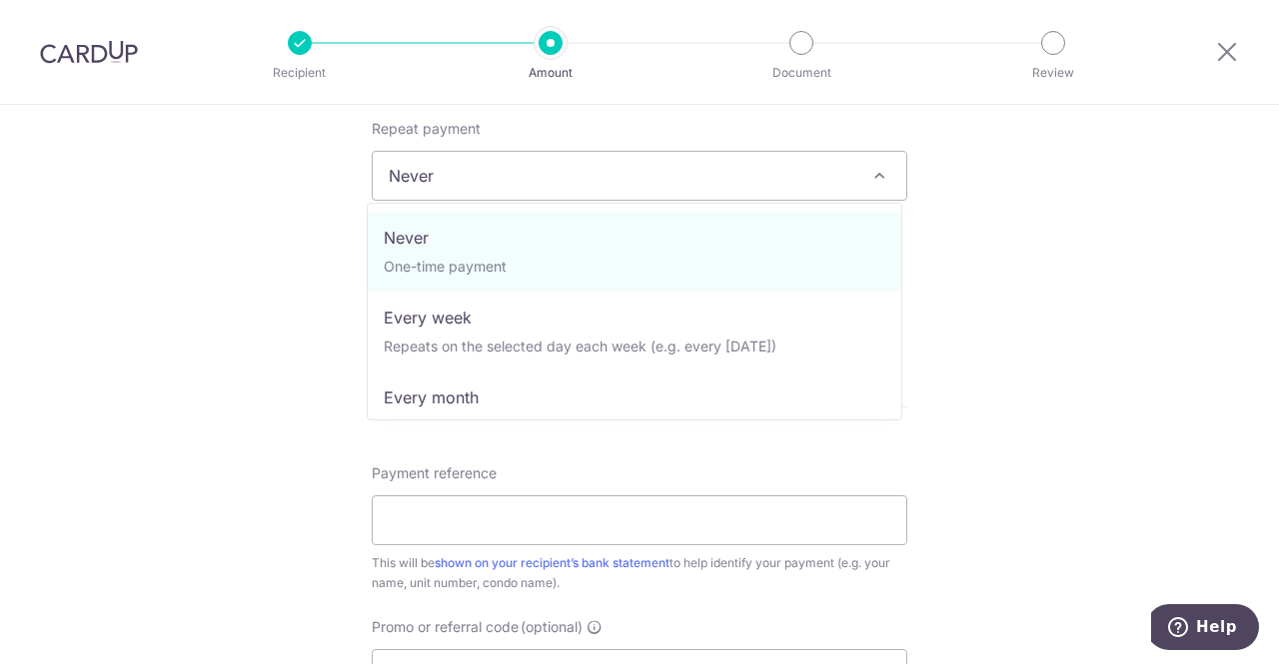
click at [442, 175] on span "Never" at bounding box center [639, 176] width 533 height 48
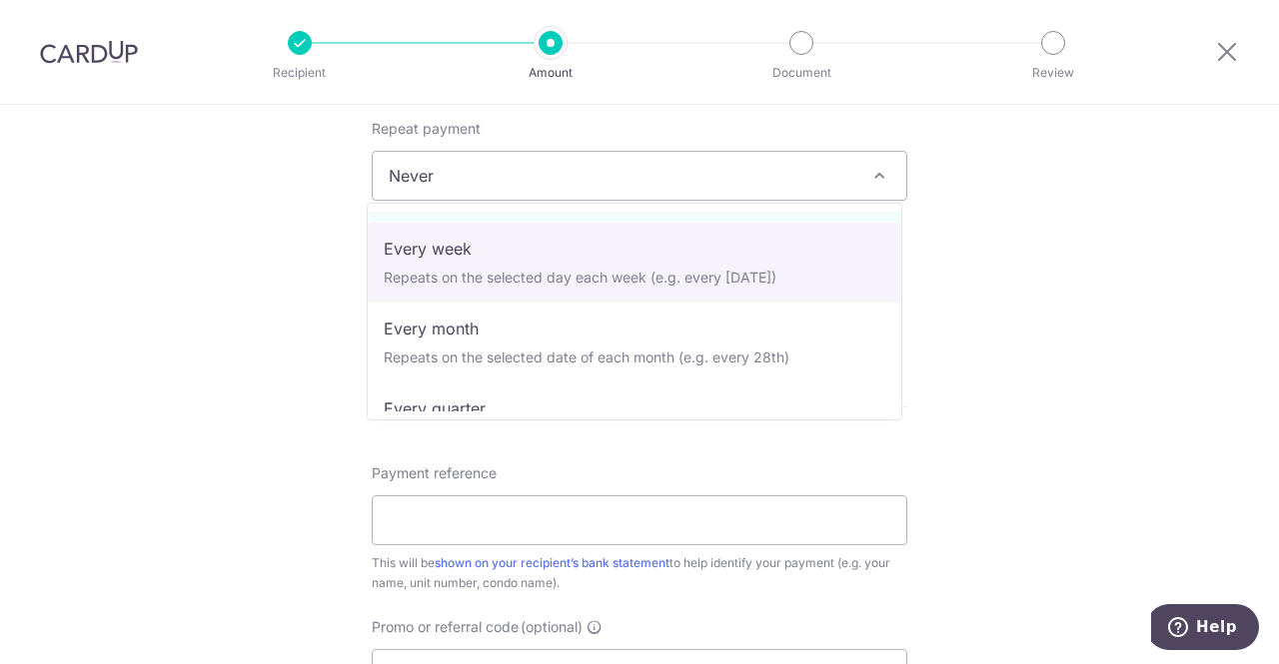
scroll to position [200, 0]
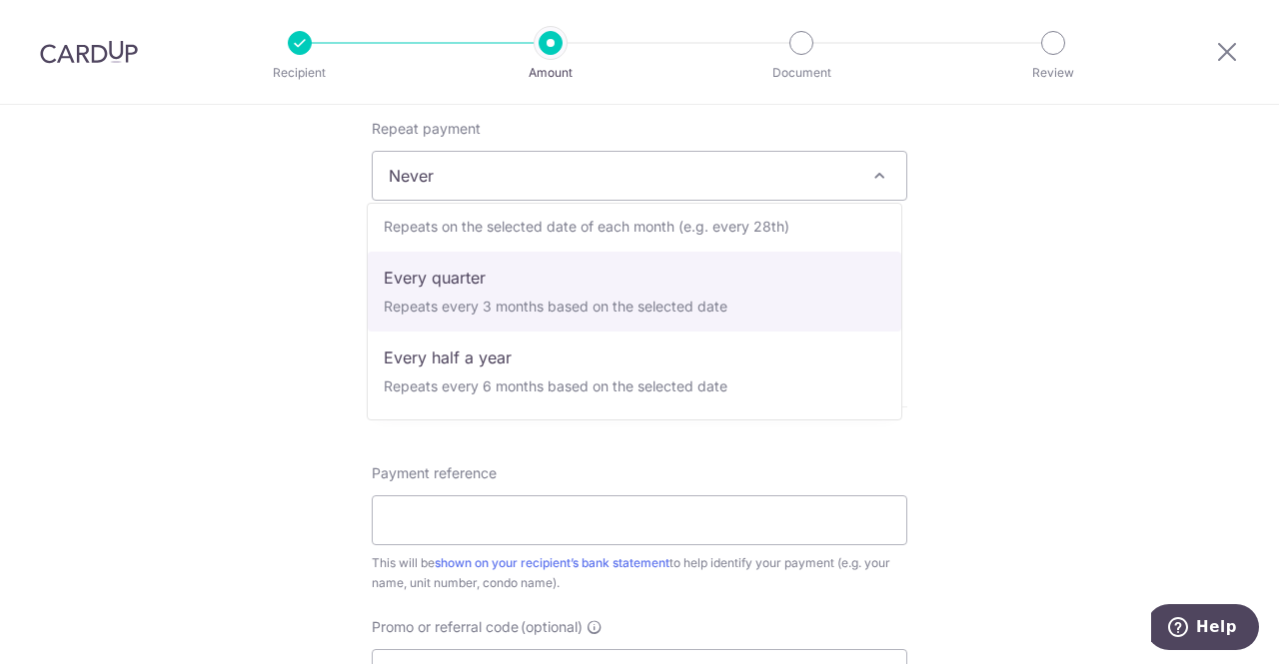
select select "4"
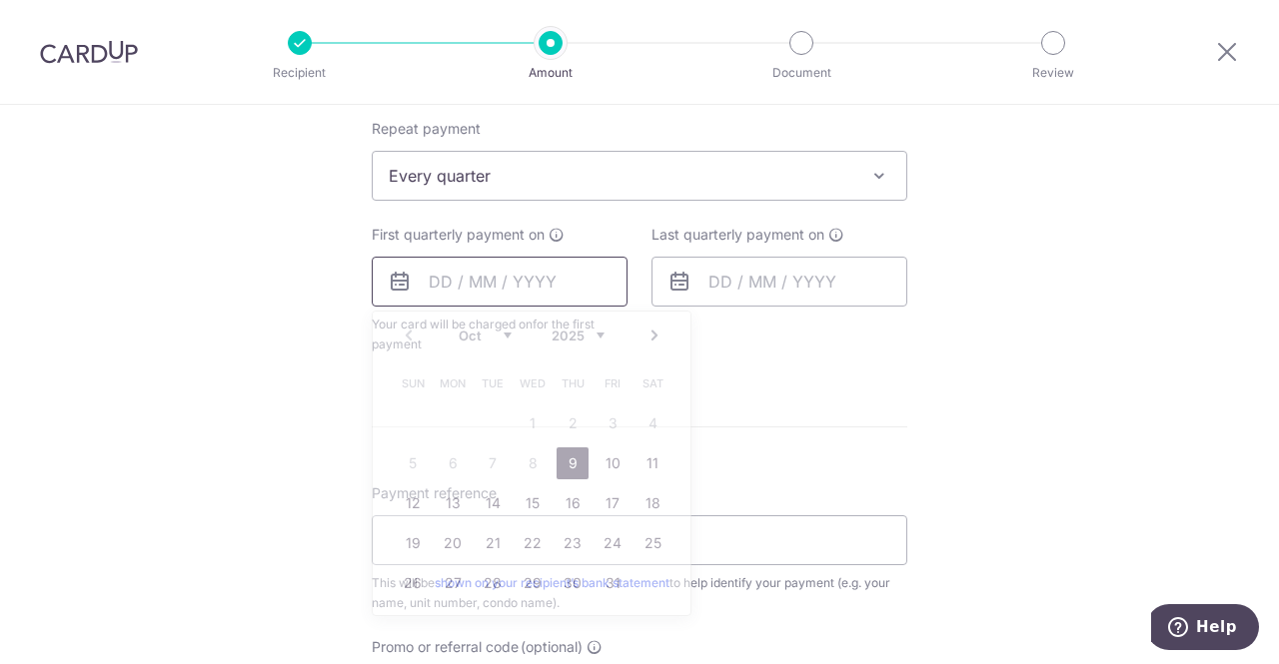
click at [432, 287] on input "text" at bounding box center [500, 282] width 256 height 50
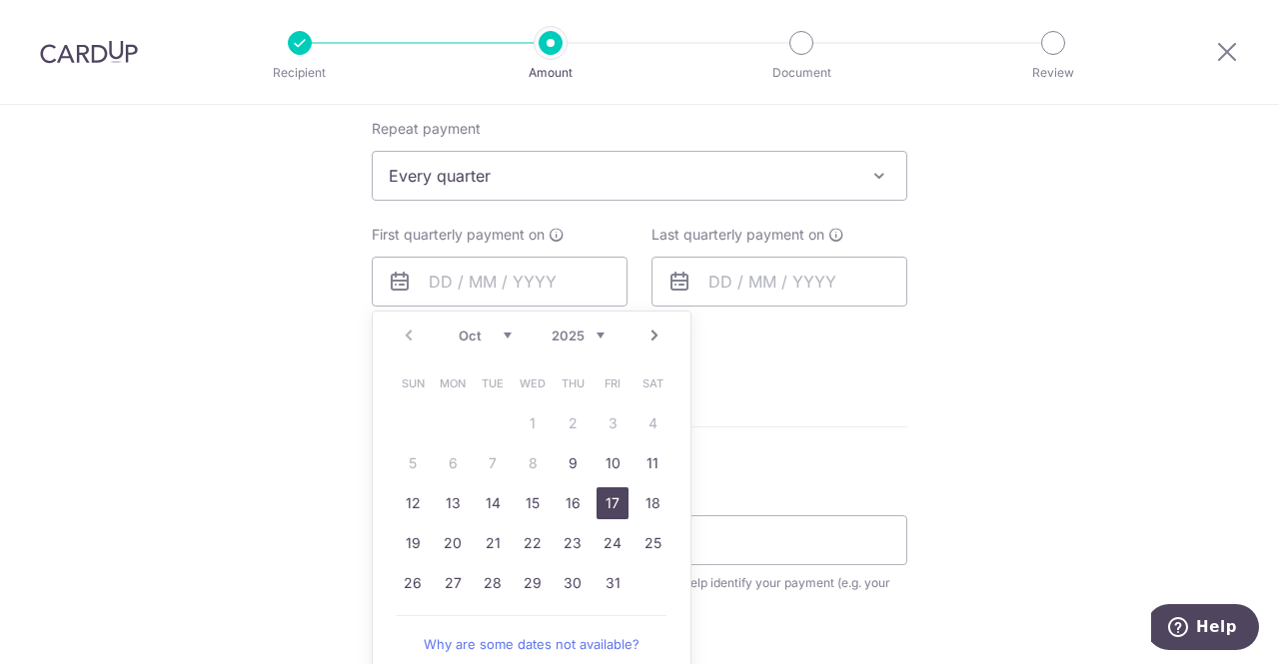
click at [616, 501] on link "17" at bounding box center [612, 504] width 32 height 32
type input "17/10/2025"
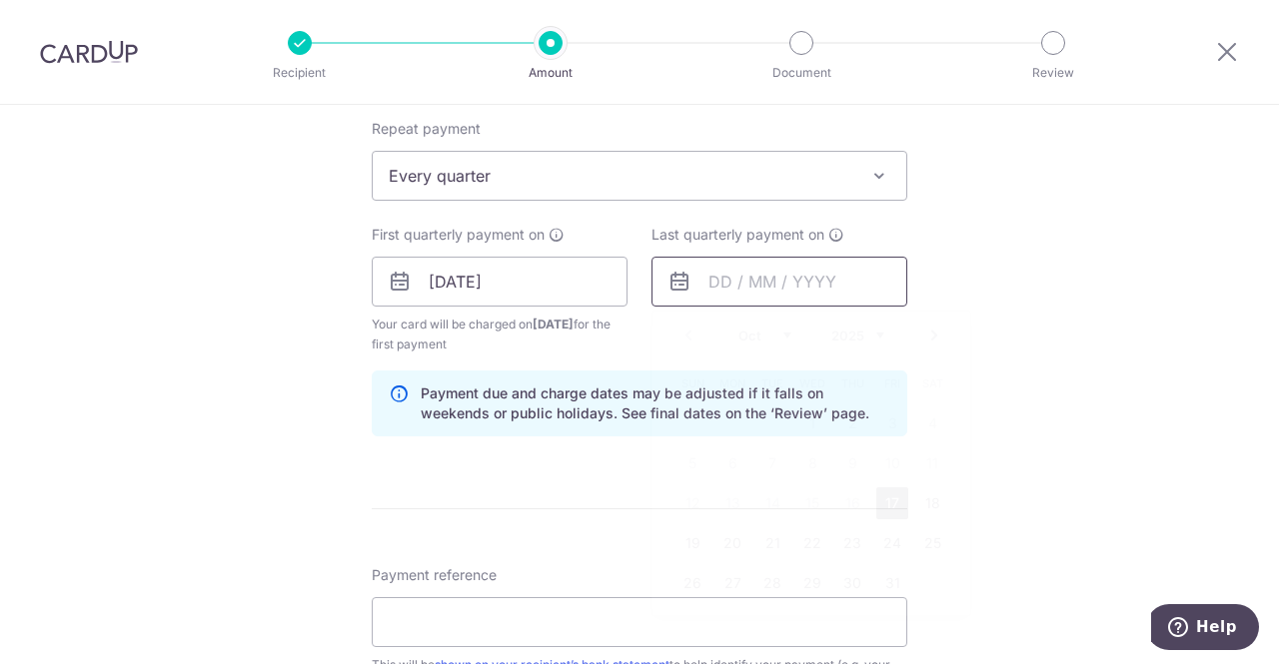
click at [699, 278] on input "text" at bounding box center [779, 282] width 256 height 50
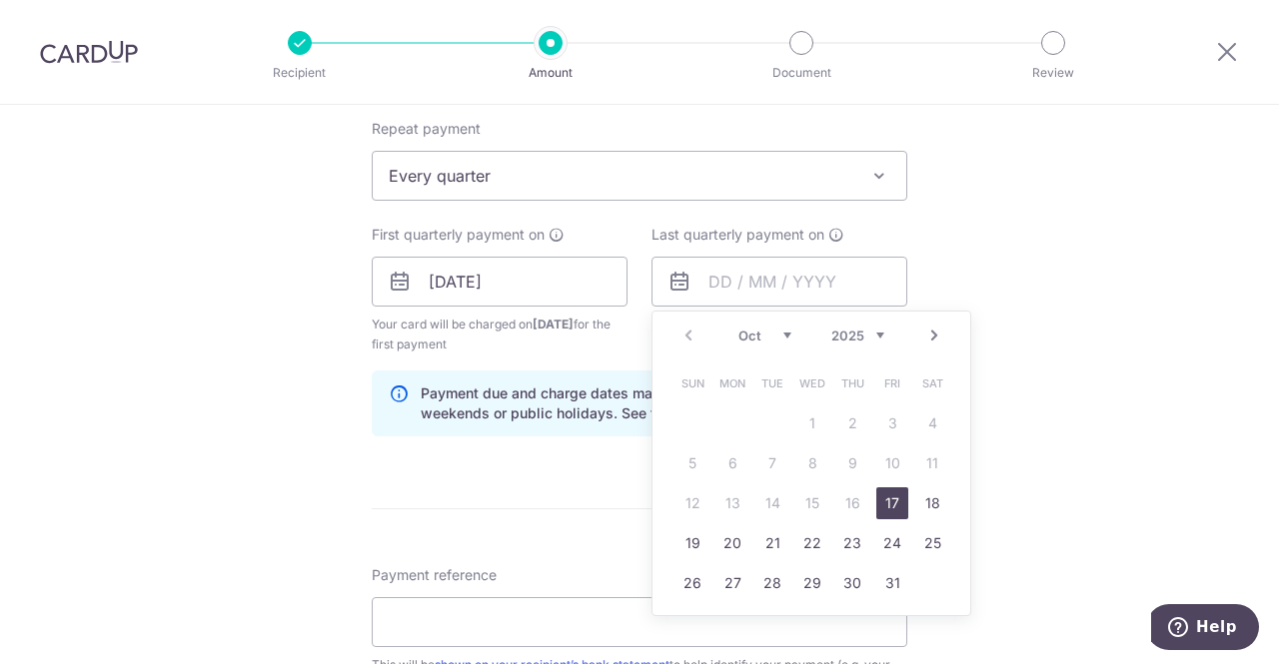
click at [931, 332] on link "Next" at bounding box center [934, 336] width 24 height 24
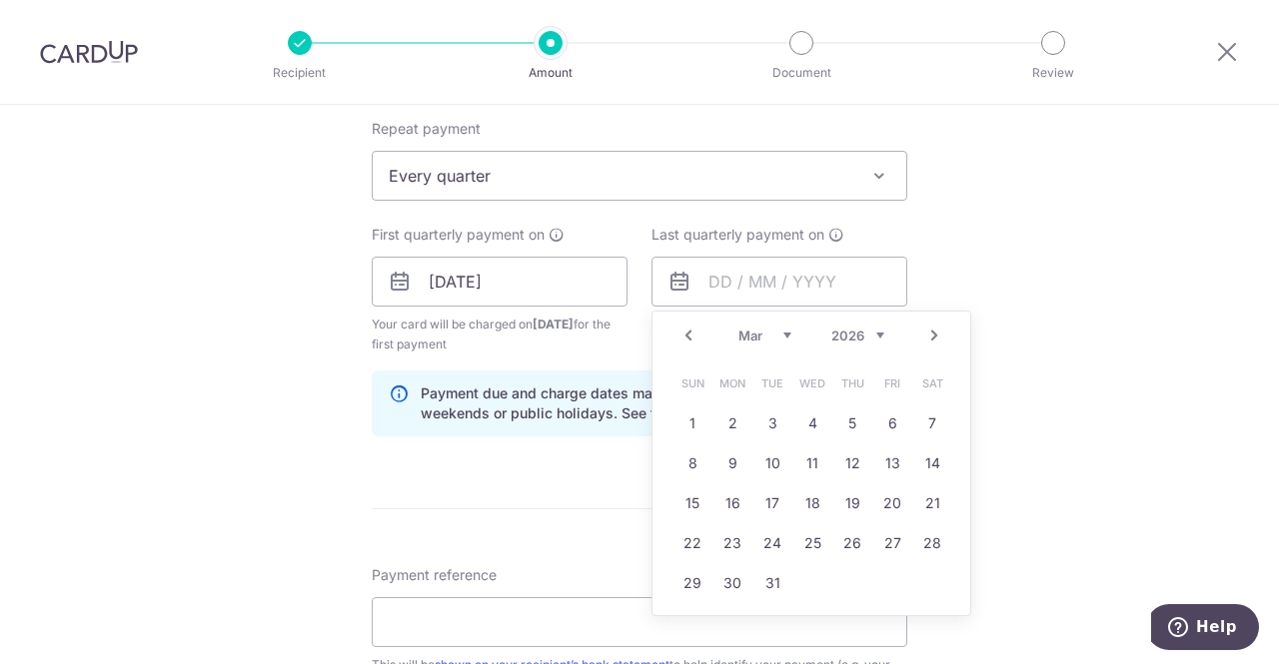
click at [931, 332] on link "Next" at bounding box center [934, 336] width 24 height 24
click at [810, 497] on link "17" at bounding box center [812, 504] width 32 height 32
type input "17/06/2026"
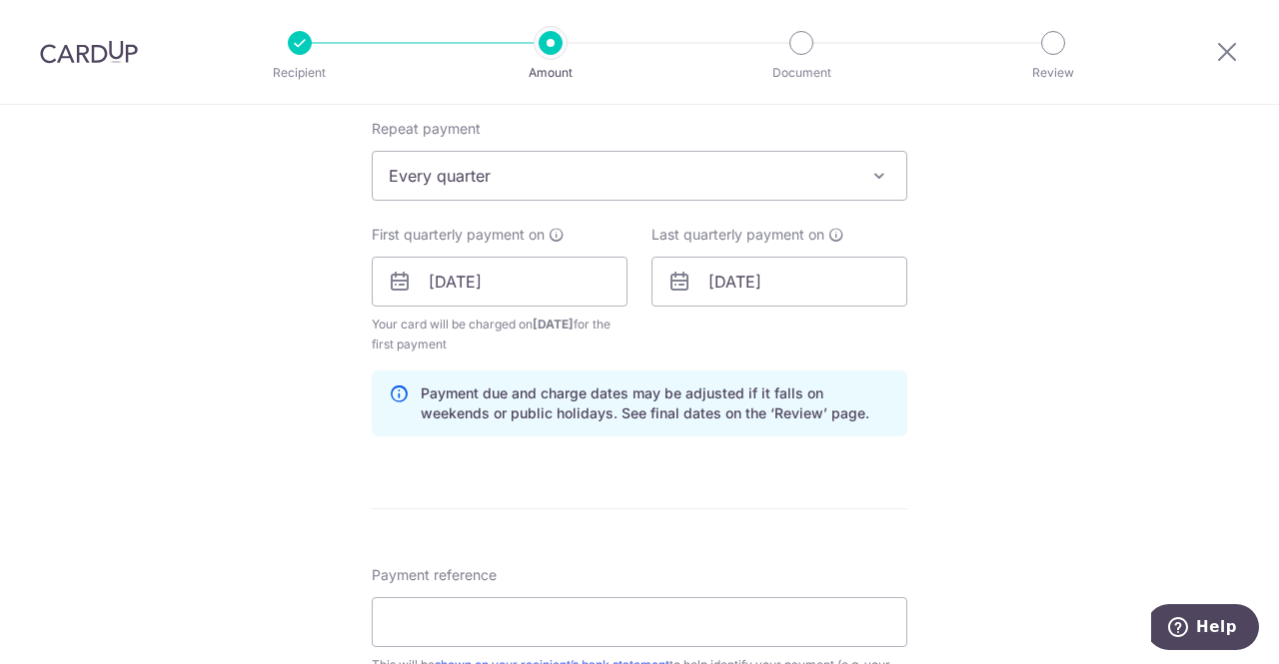
scroll to position [899, 0]
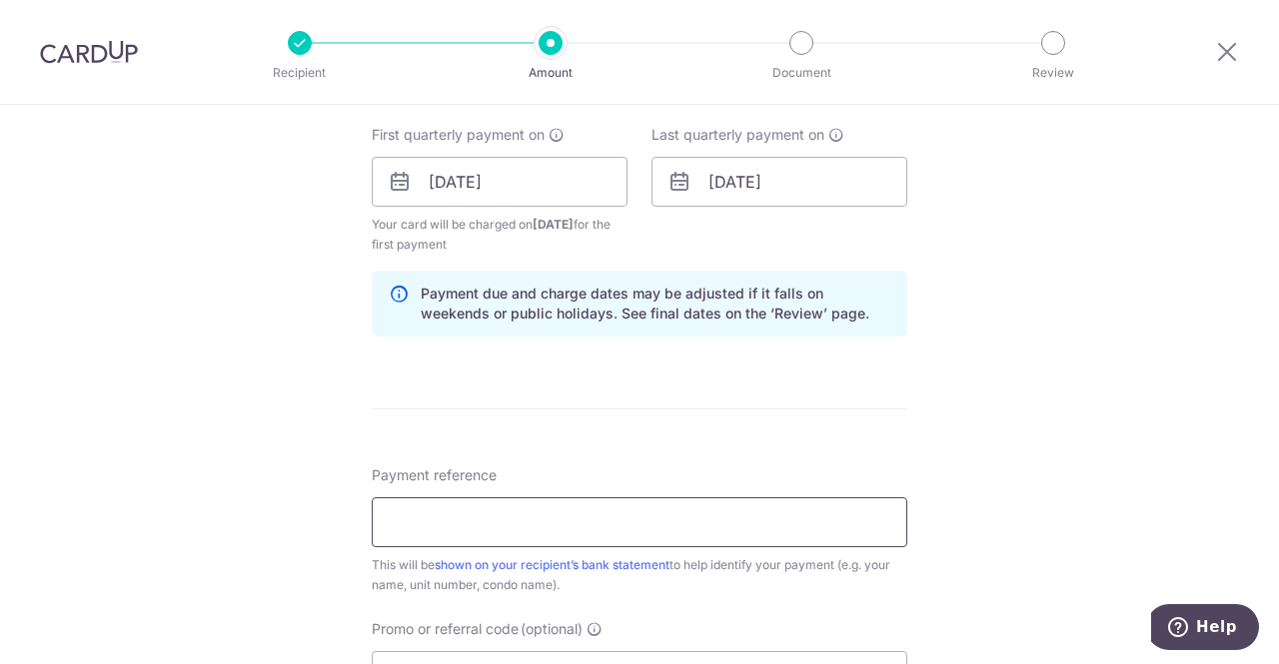
click at [442, 525] on input "Payment reference" at bounding box center [639, 523] width 535 height 50
type input "BLK 02 07-29"
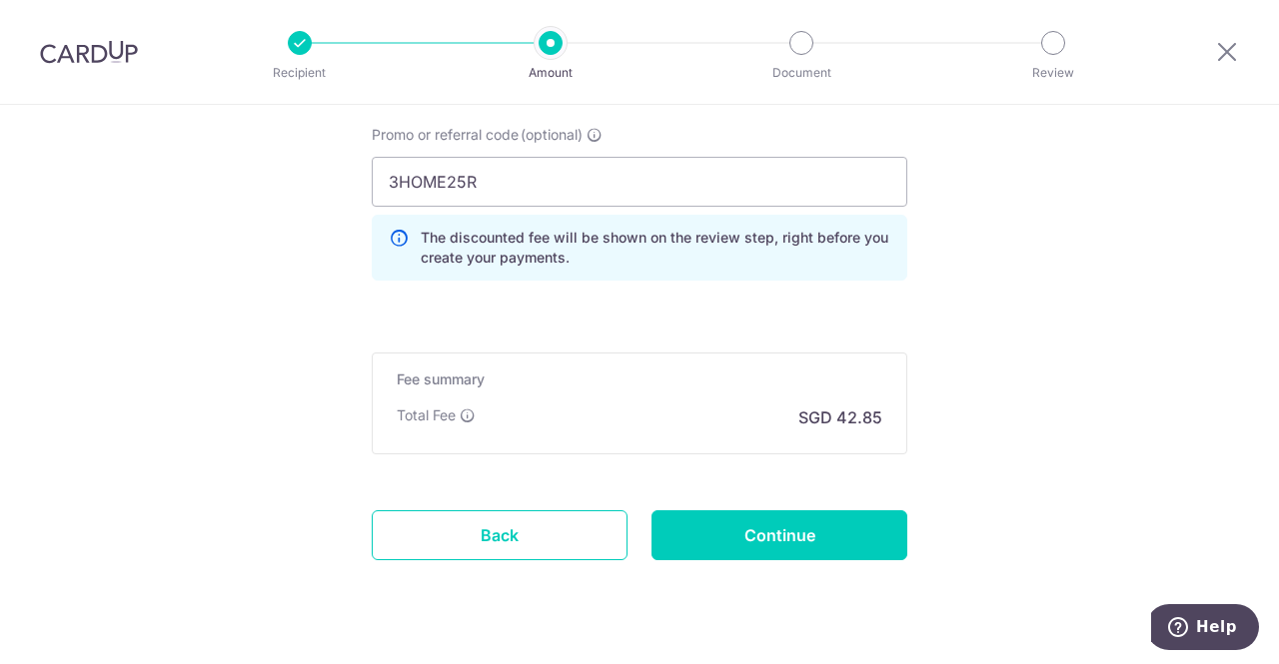
scroll to position [1399, 0]
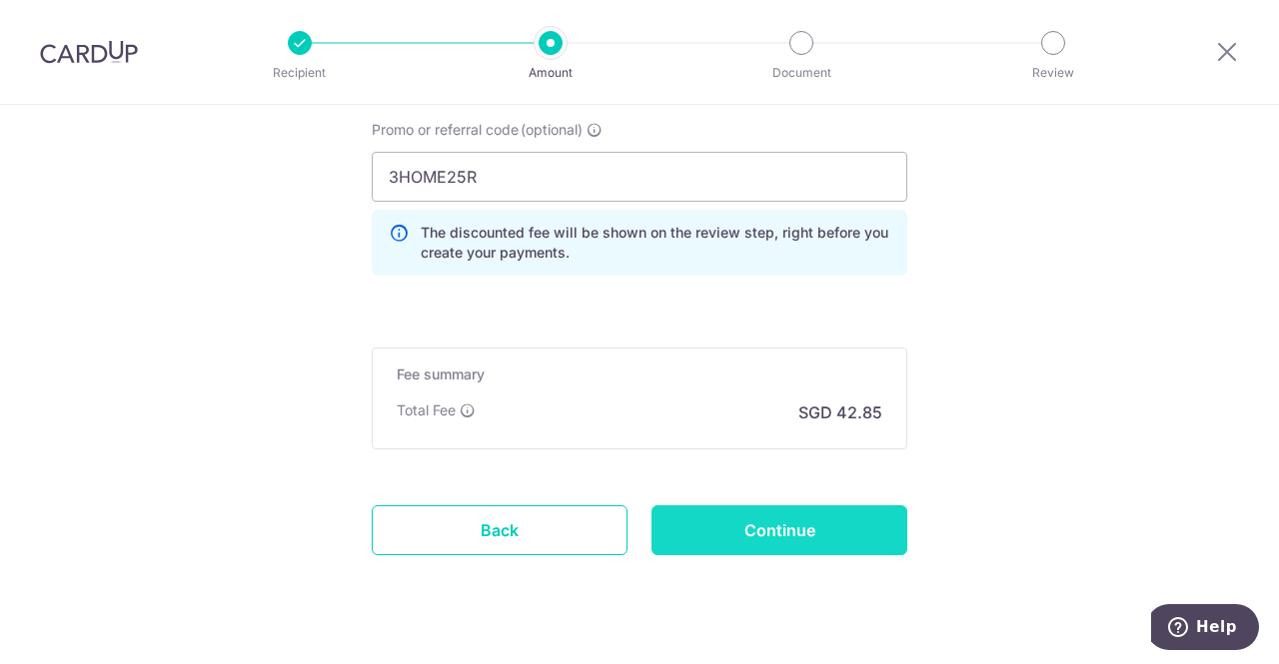
click at [824, 531] on input "Continue" at bounding box center [779, 531] width 256 height 50
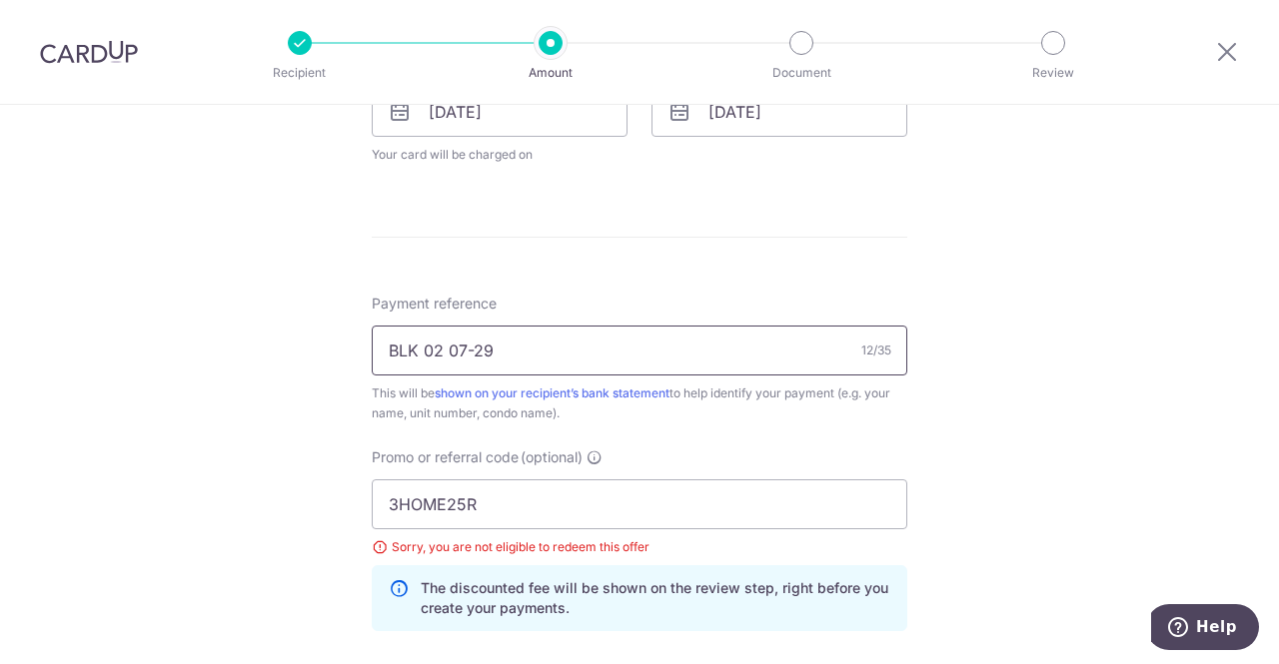
scroll to position [1161, 0]
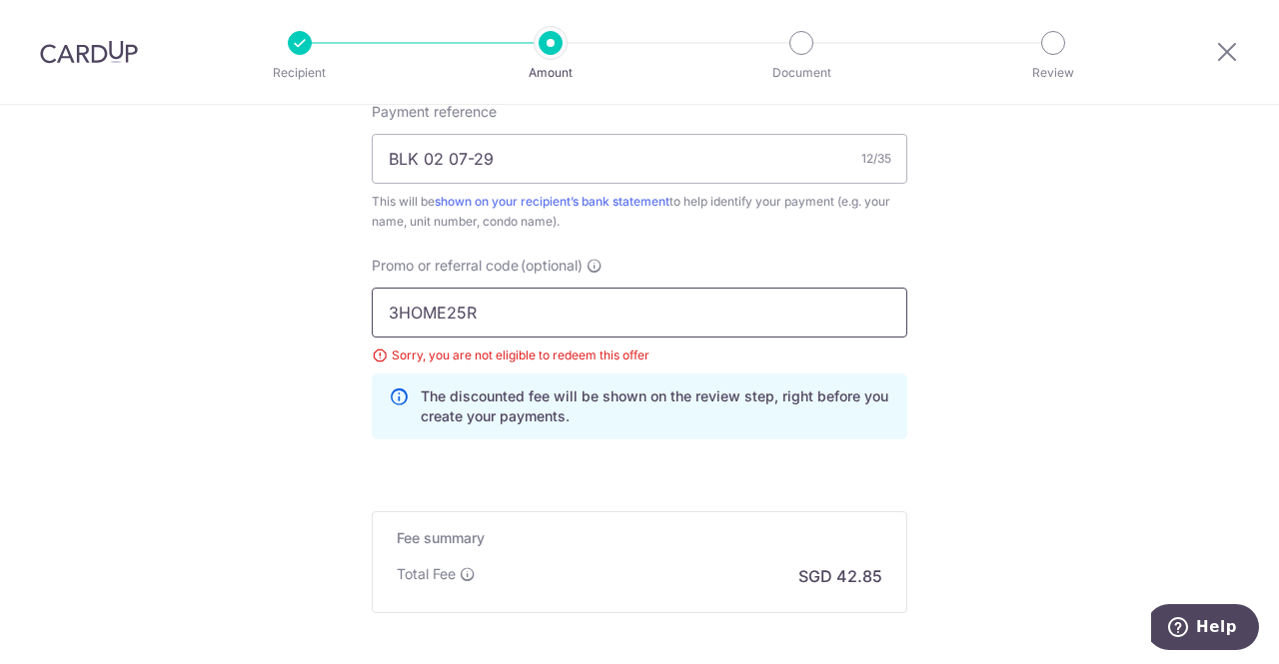
click at [541, 312] on input "3HOME25R" at bounding box center [639, 313] width 535 height 50
drag, startPoint x: 533, startPoint y: 313, endPoint x: 322, endPoint y: 313, distance: 211.8
paste input "OFF225"
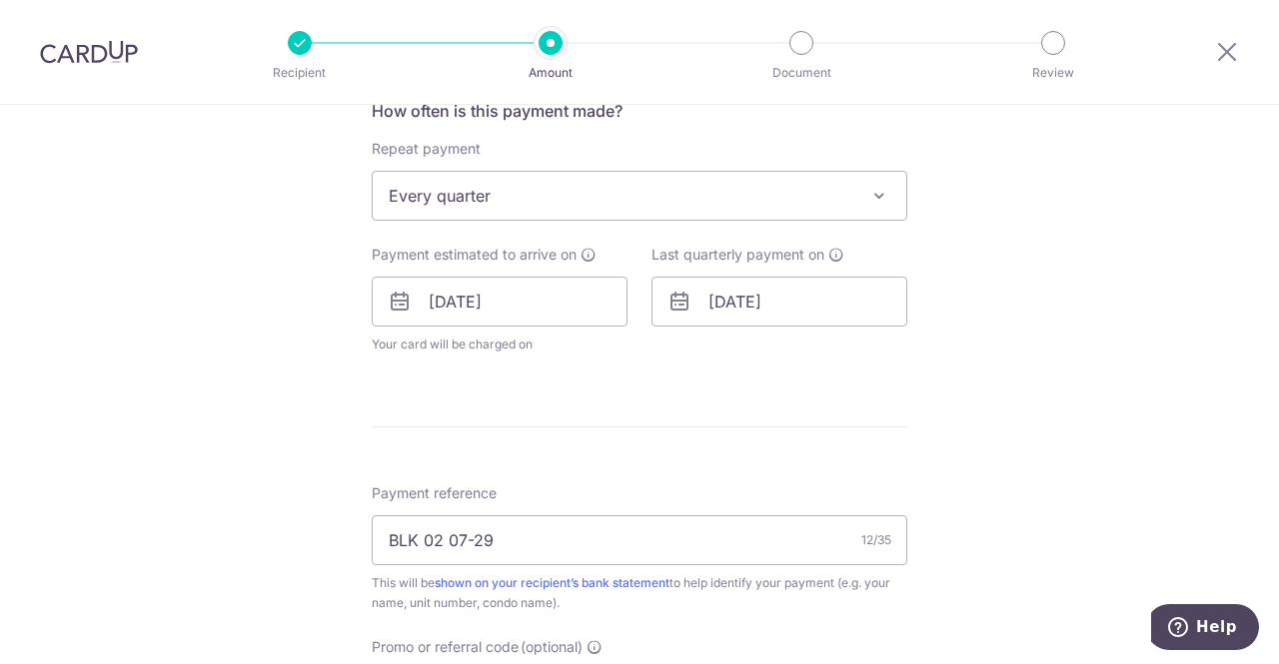
scroll to position [761, 0]
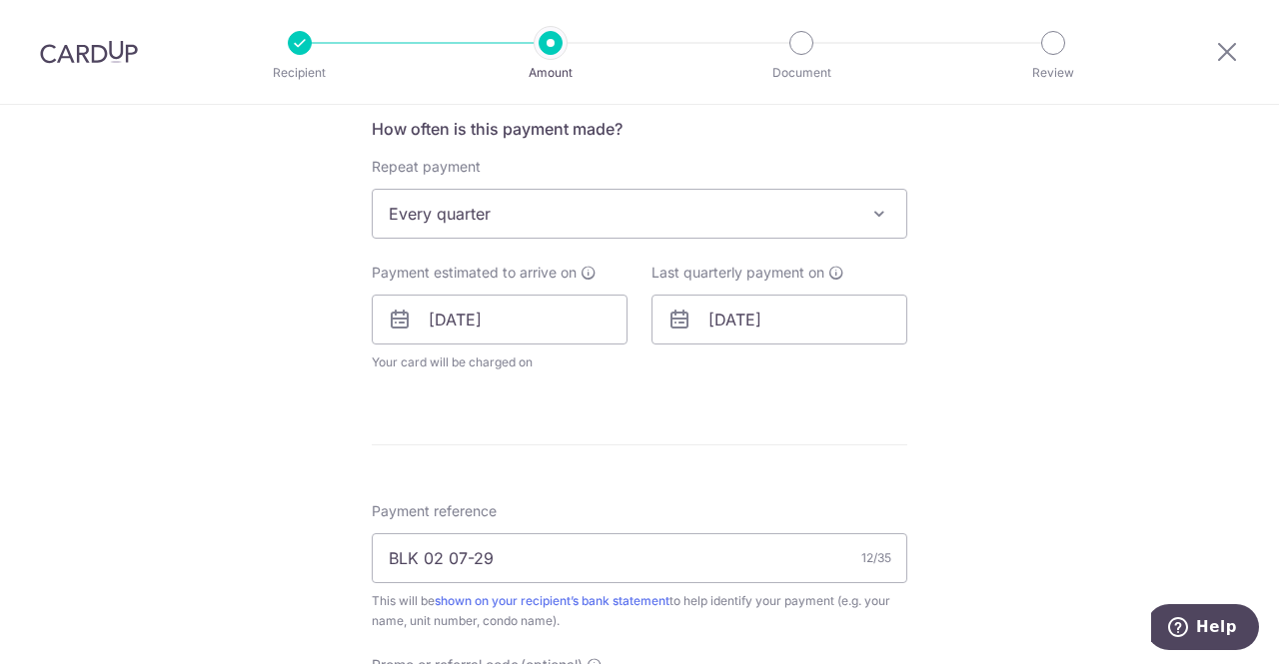
type input "OFF225"
click at [514, 225] on span "Every quarter" at bounding box center [639, 214] width 533 height 48
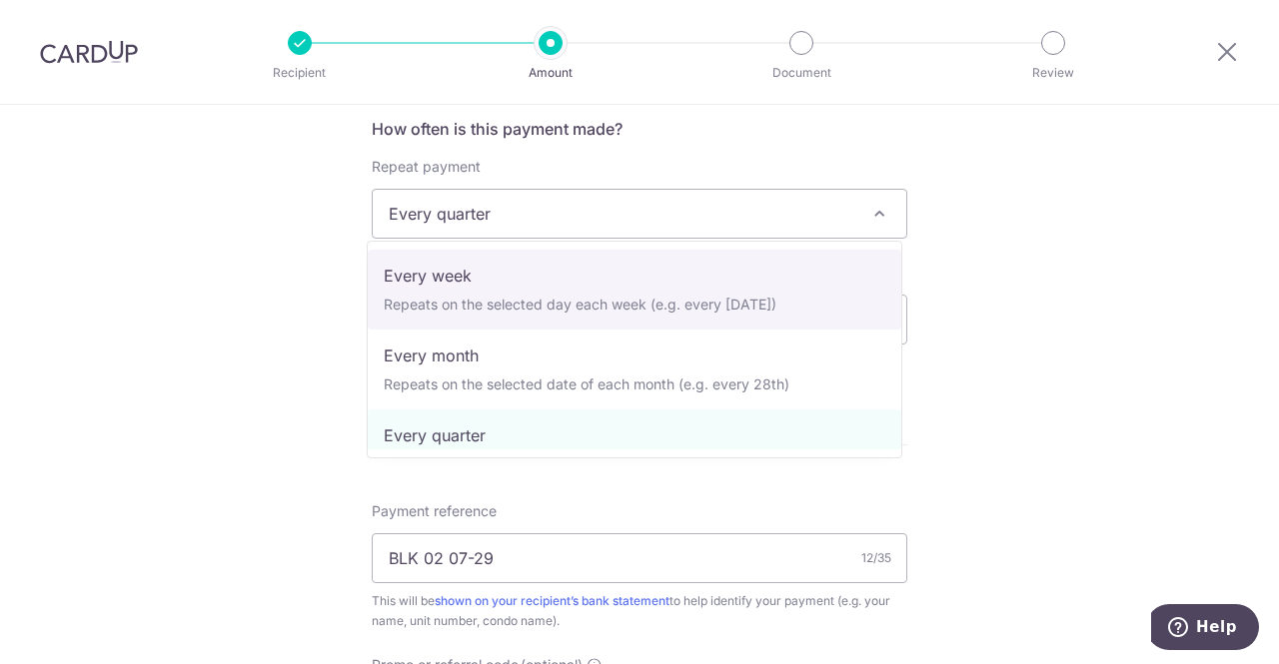
scroll to position [0, 0]
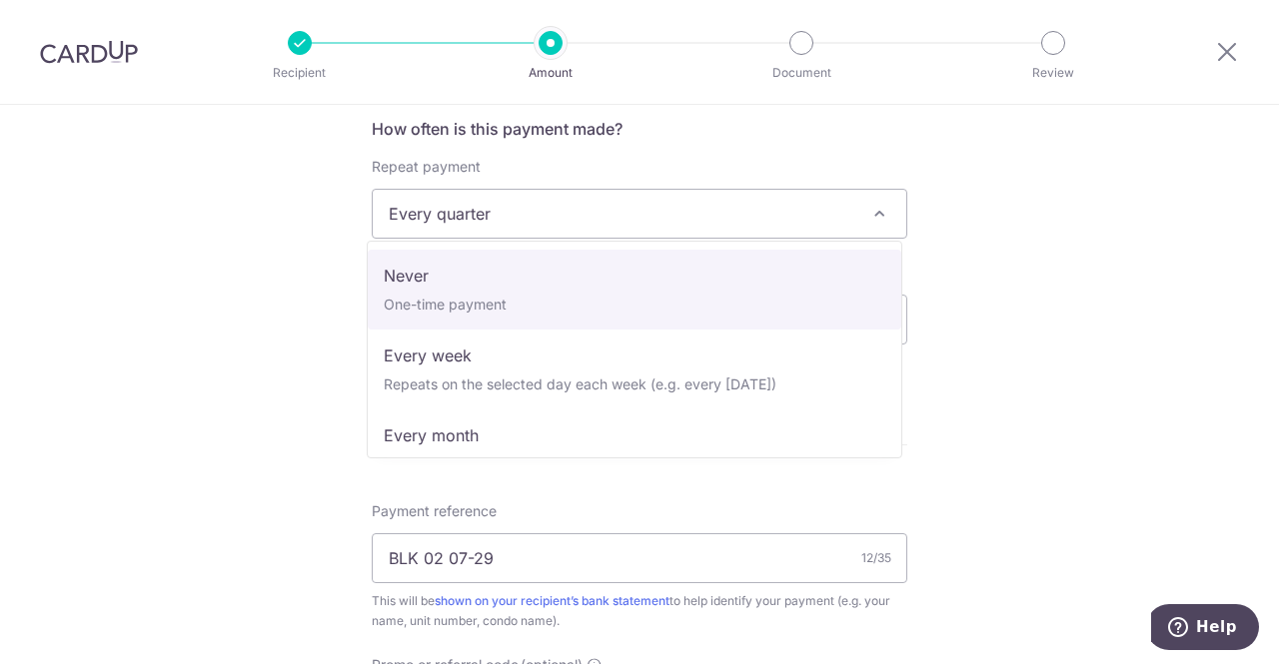
select select "1"
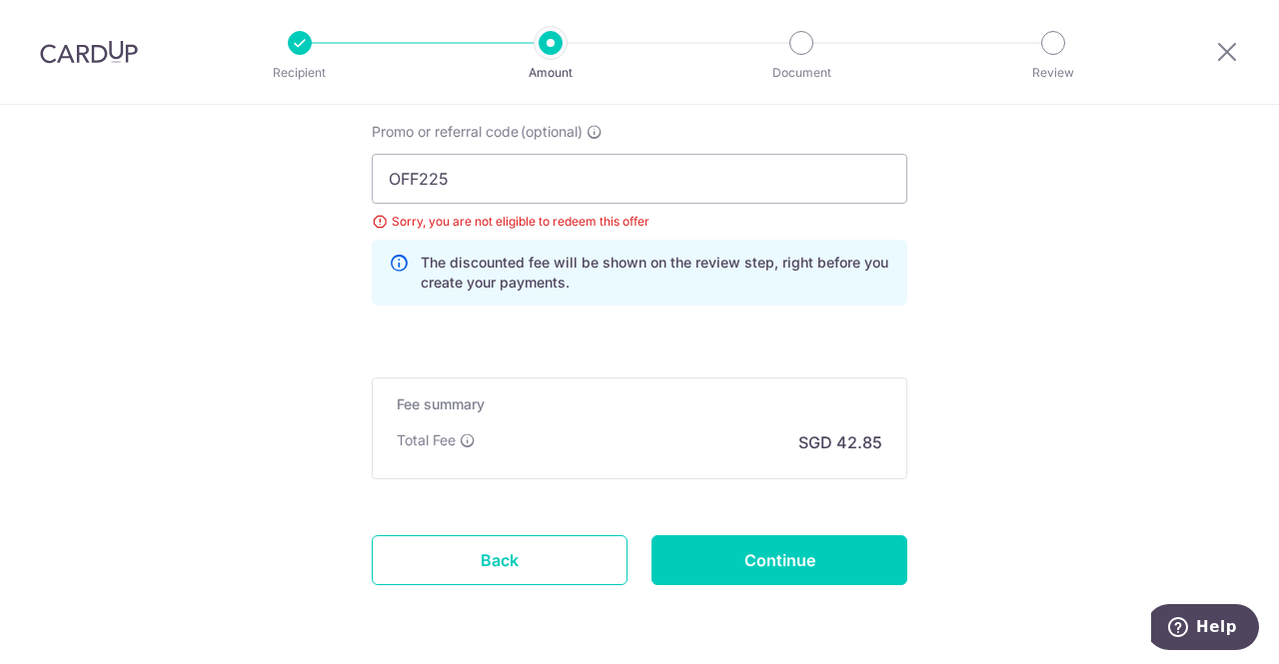
scroll to position [1442, 0]
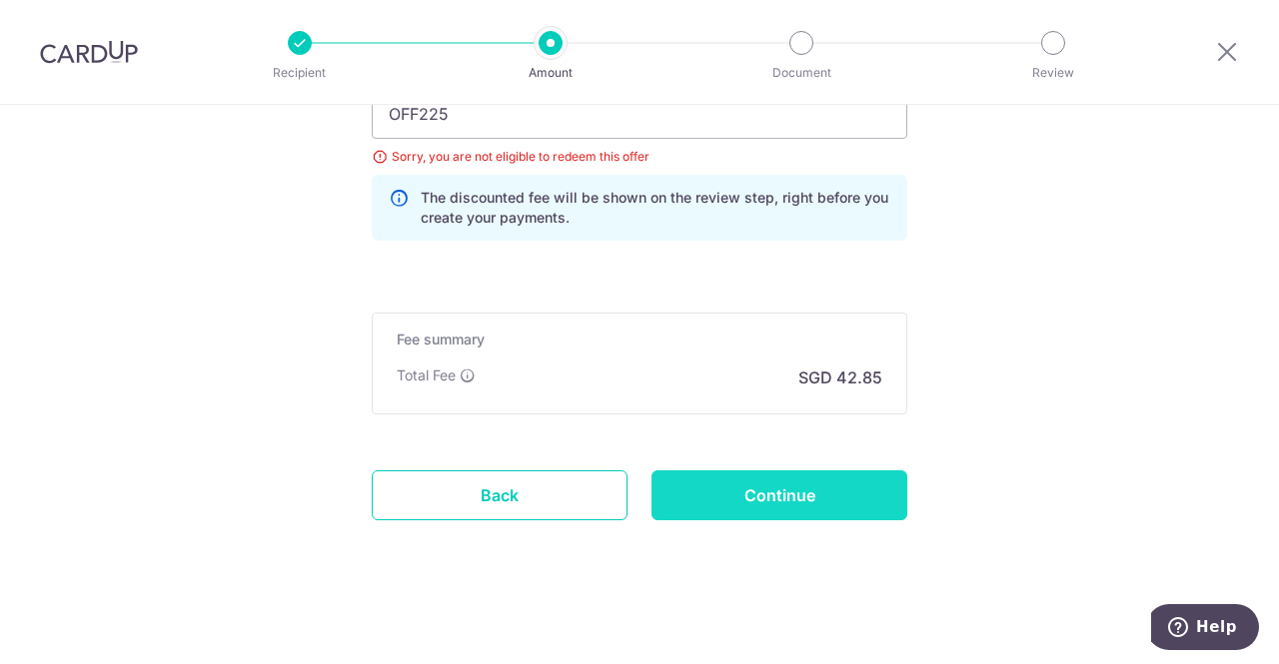
click at [762, 500] on input "Continue" at bounding box center [779, 496] width 256 height 50
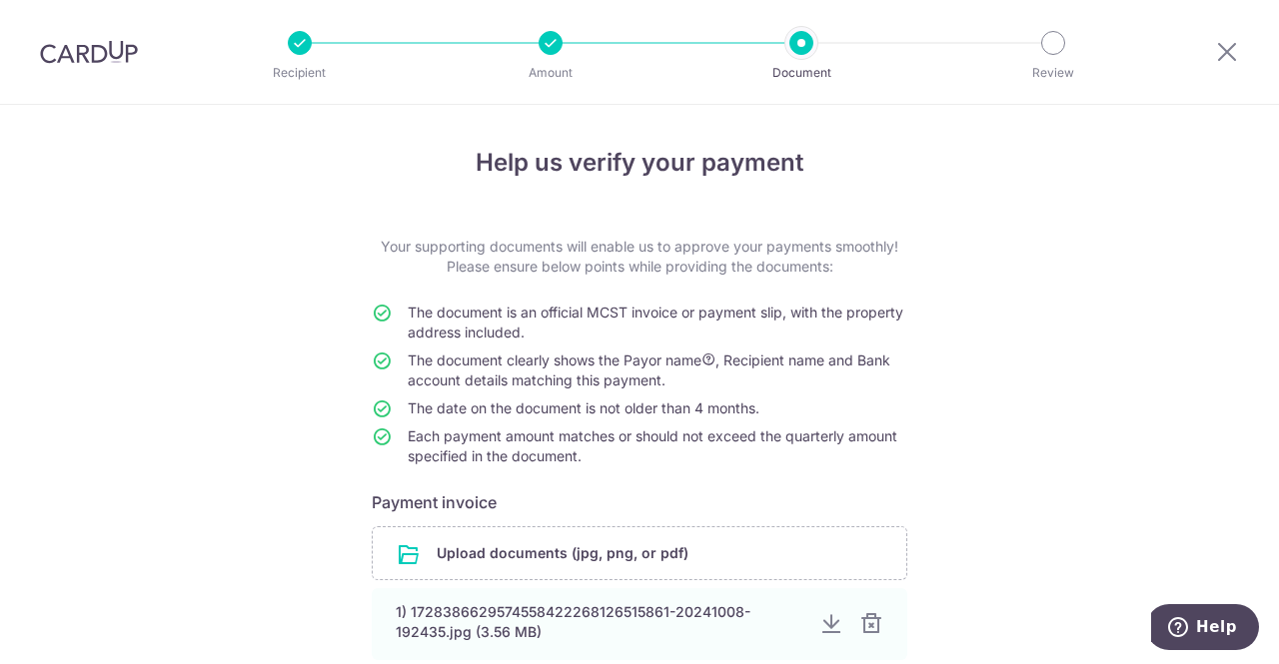
scroll to position [200, 0]
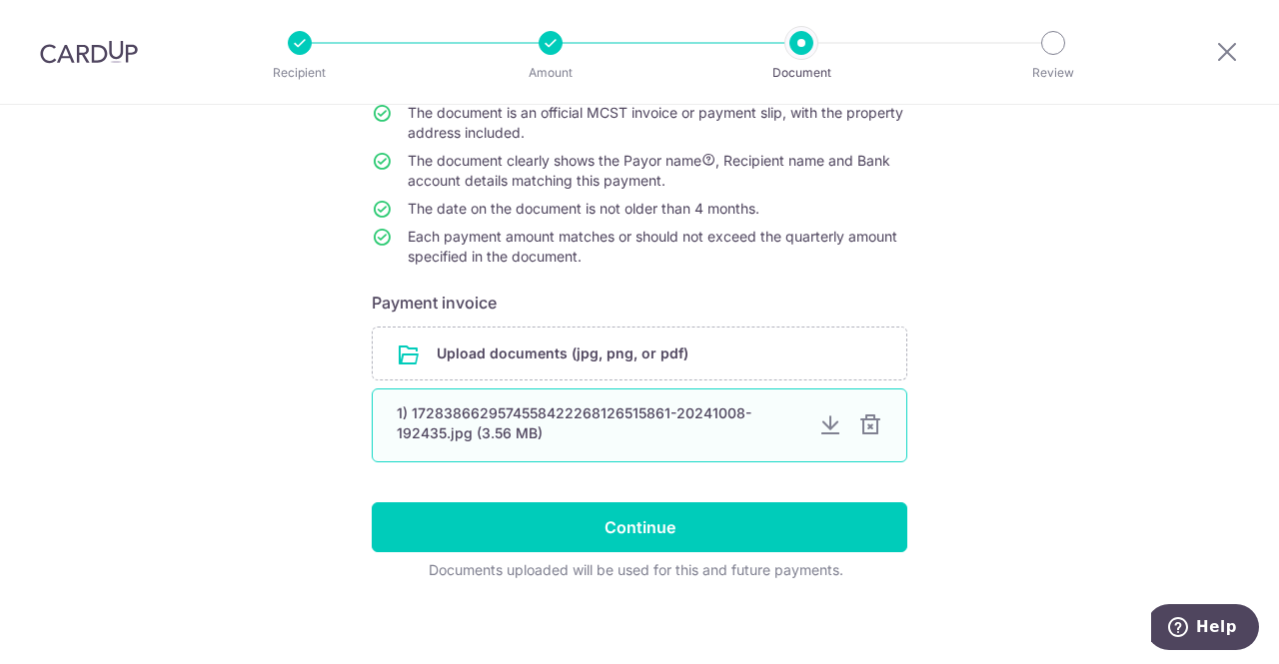
click at [867, 430] on div at bounding box center [870, 426] width 24 height 24
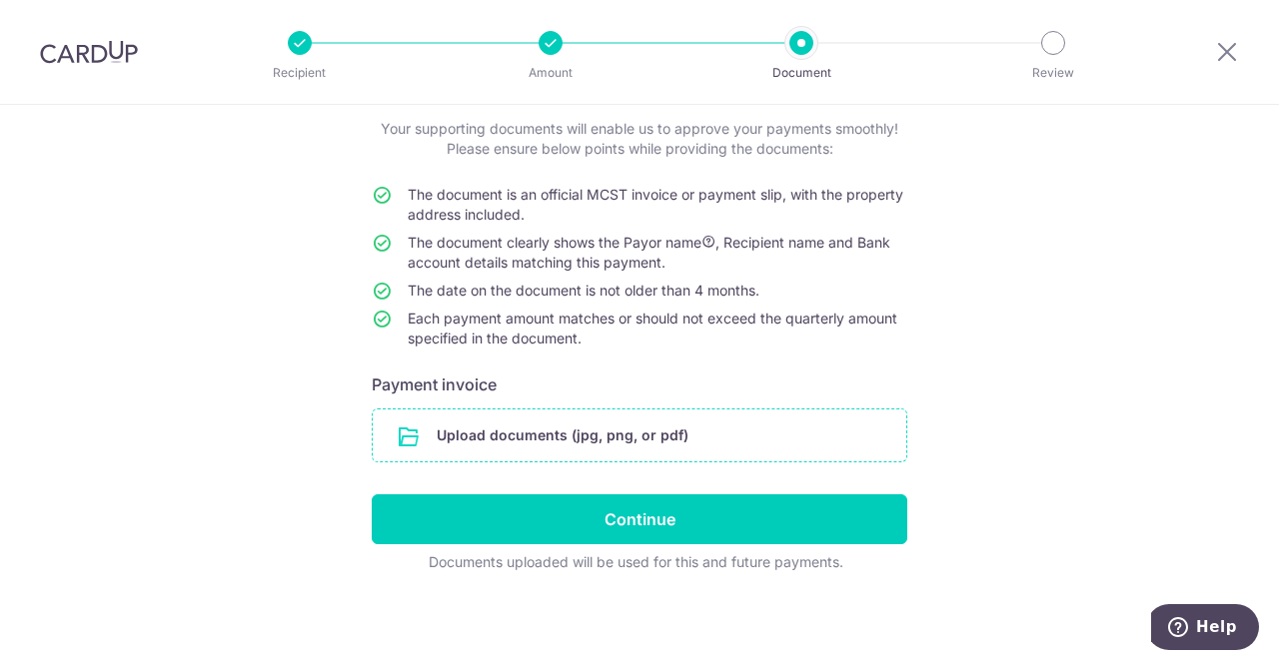
click at [548, 431] on input "file" at bounding box center [639, 436] width 533 height 52
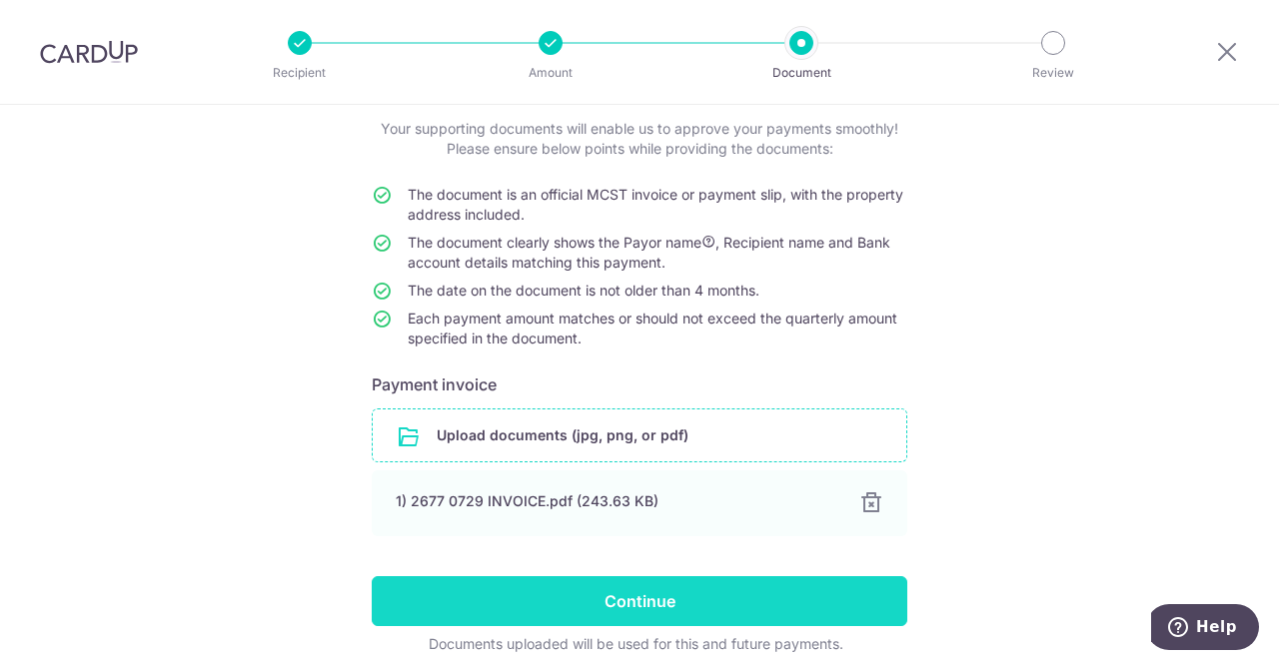
click at [611, 592] on input "Continue" at bounding box center [639, 601] width 535 height 50
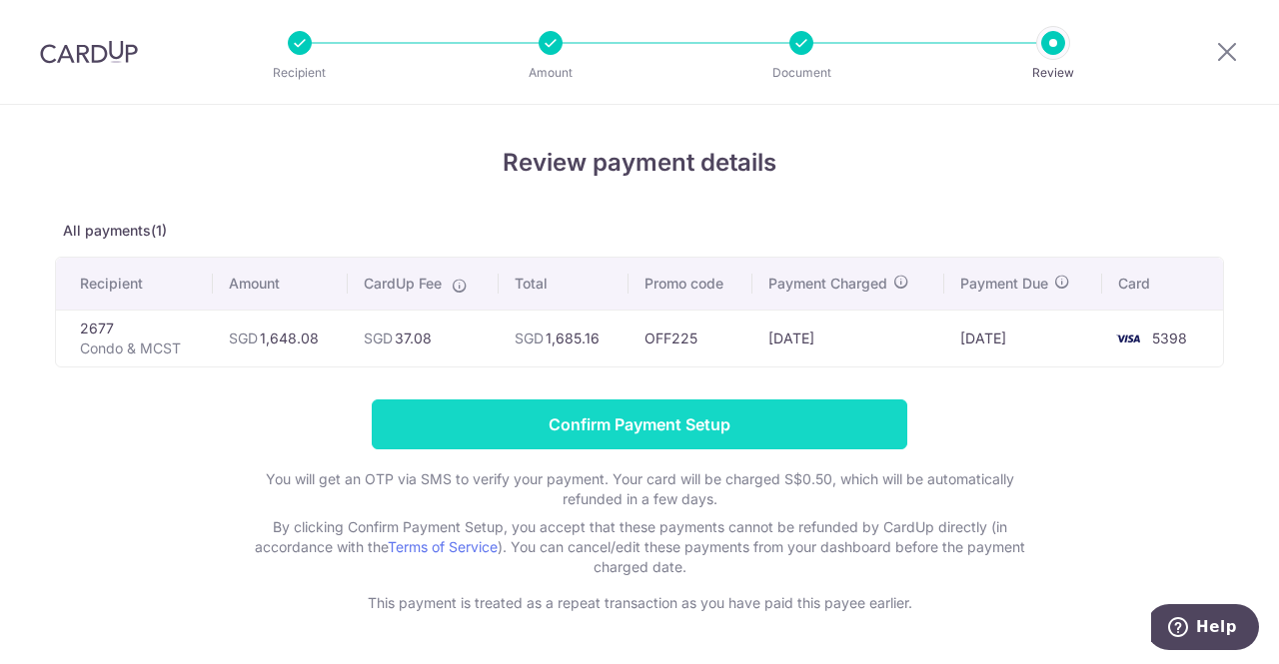
click at [585, 421] on input "Confirm Payment Setup" at bounding box center [639, 425] width 535 height 50
